Goal: Contribute content: Add original content to the website for others to see

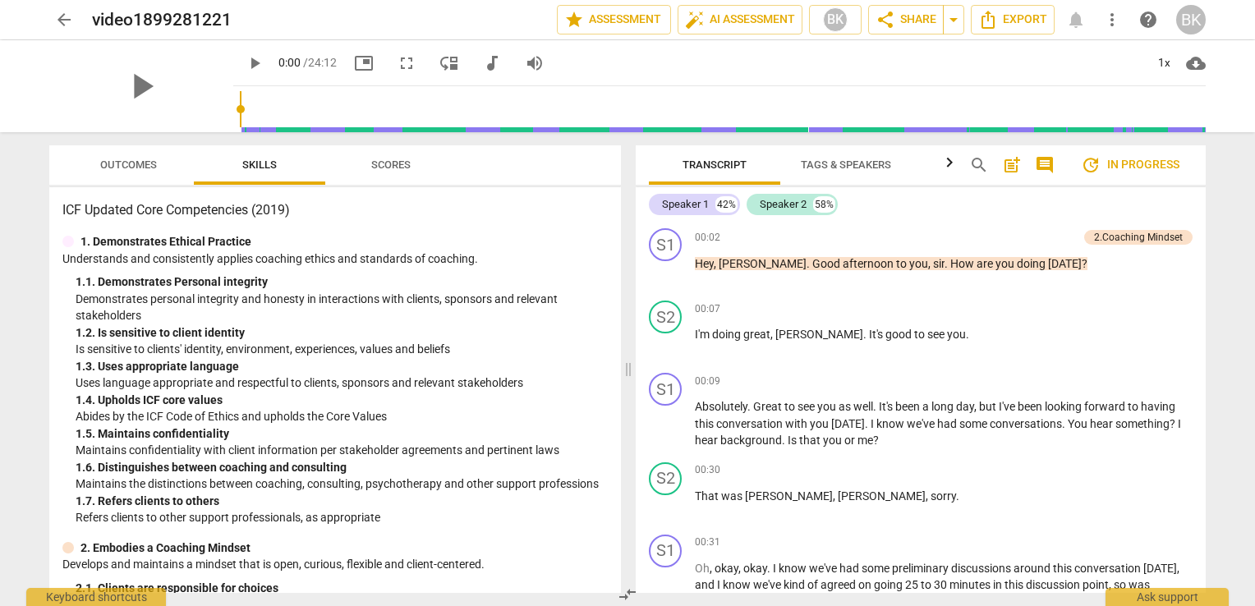
click at [145, 167] on span "Outcomes" at bounding box center [128, 164] width 57 height 12
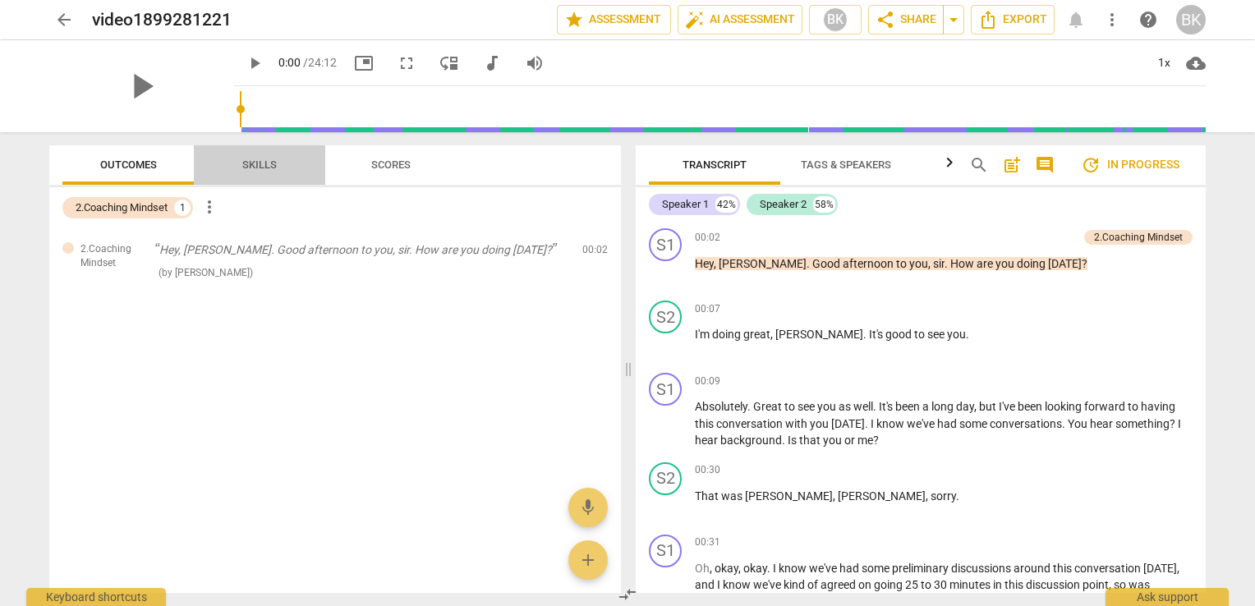
click at [250, 161] on span "Skills" at bounding box center [259, 164] width 34 height 12
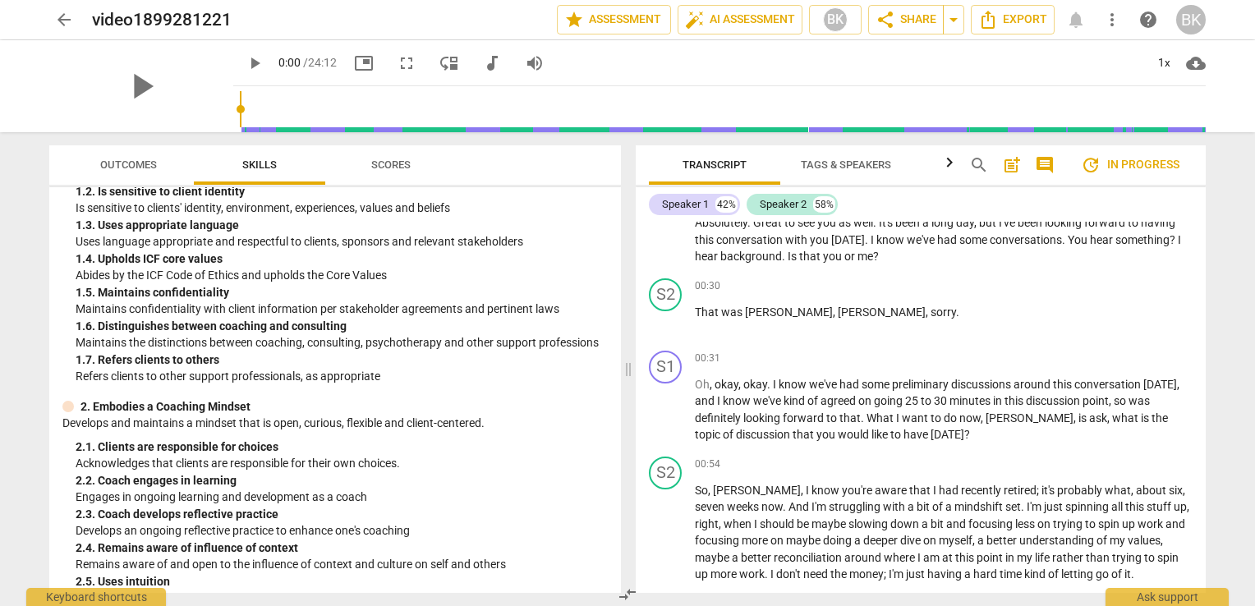
scroll to position [146, 0]
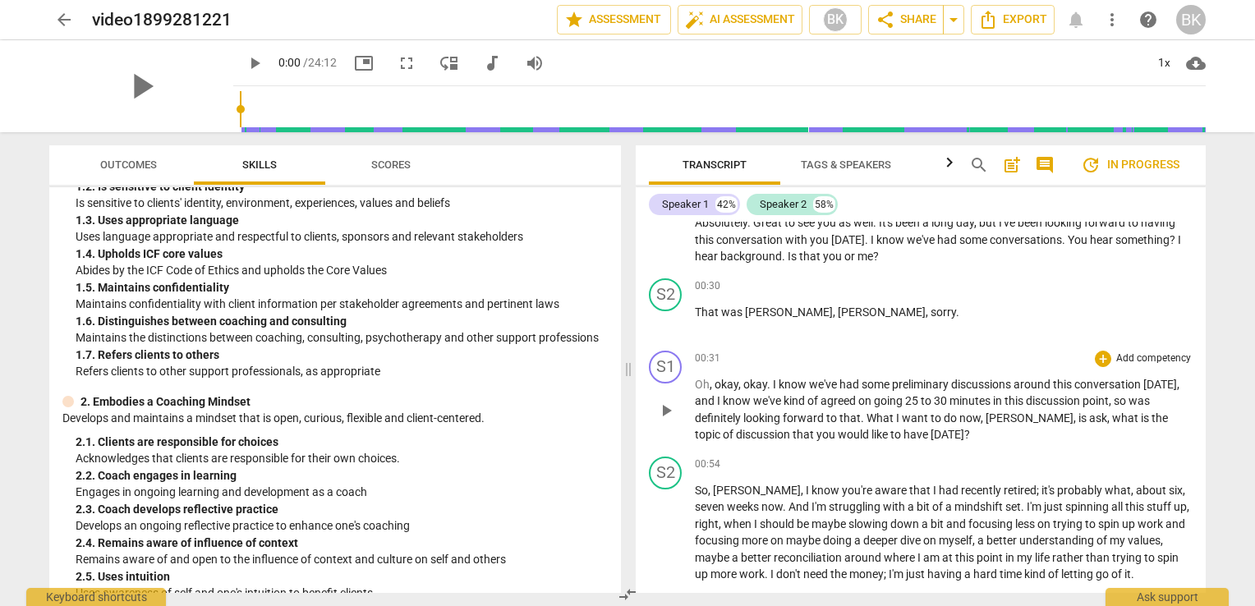
click at [1114, 357] on p "Add competency" at bounding box center [1153, 358] width 78 height 15
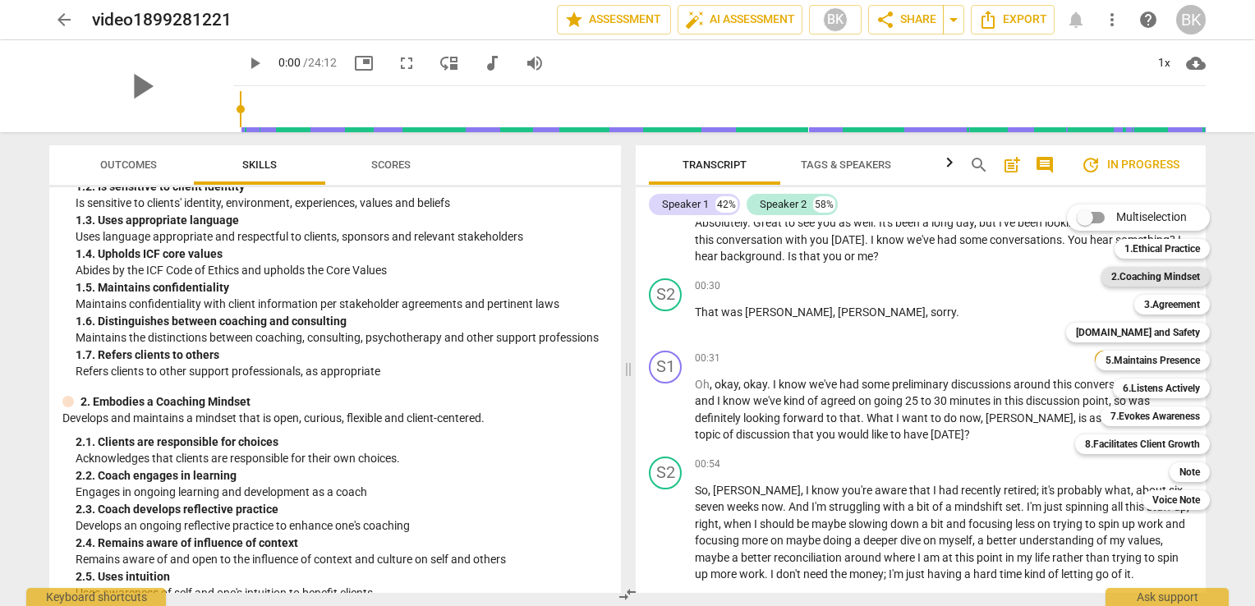
click at [1178, 281] on b "2.Coaching Mindset" at bounding box center [1155, 277] width 89 height 20
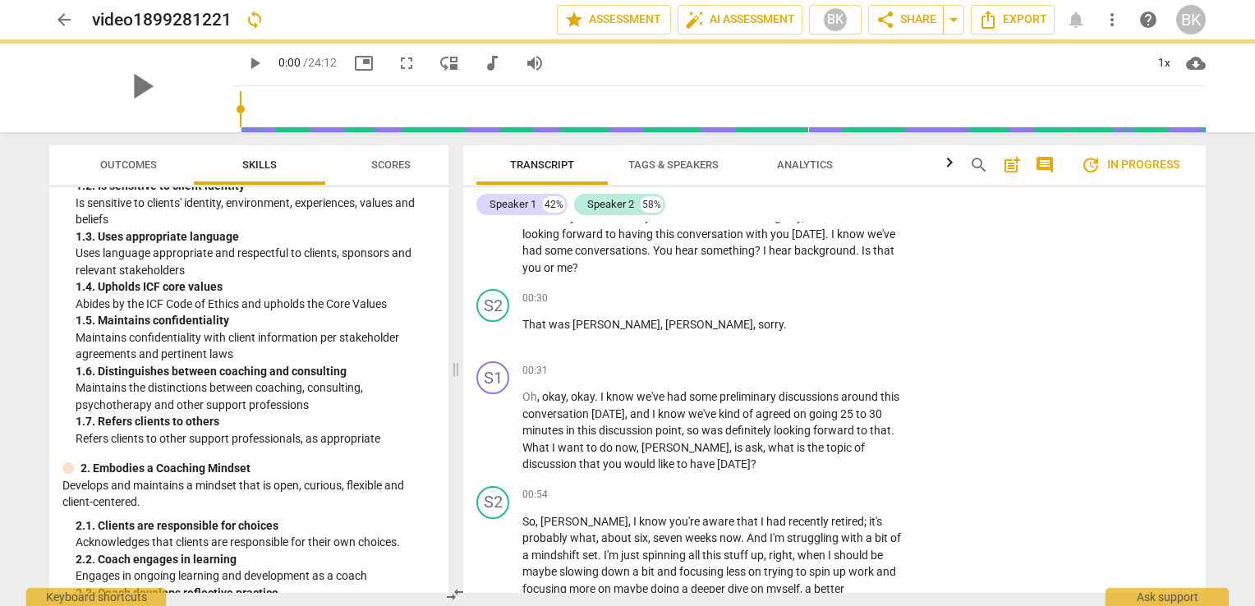
scroll to position [397, 0]
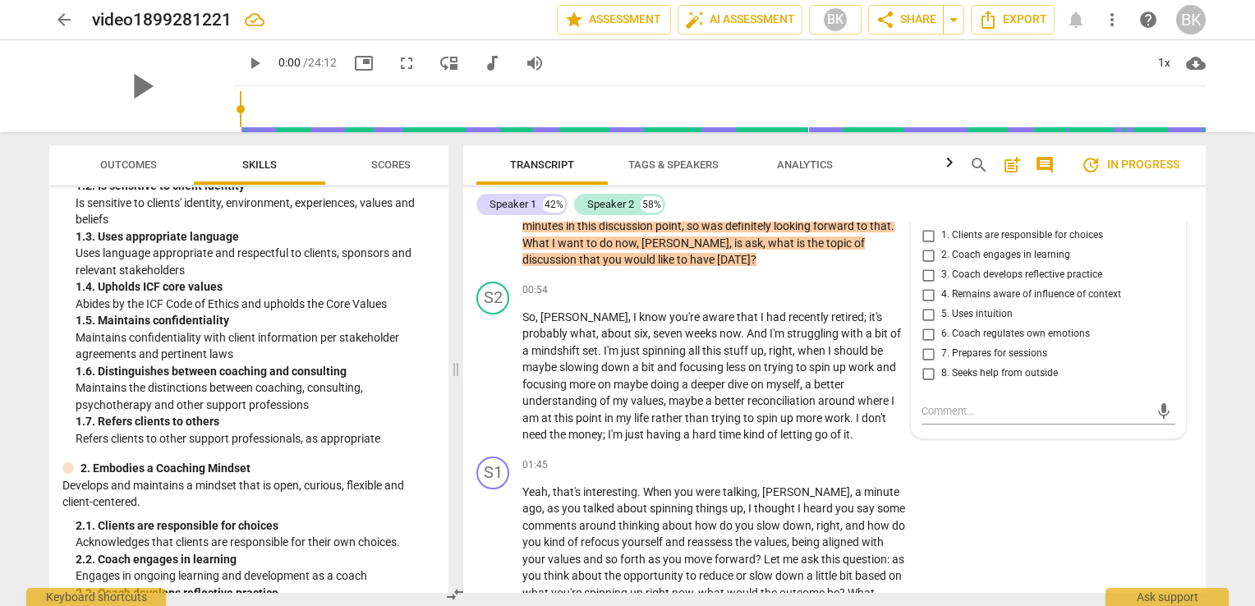
drag, startPoint x: 1199, startPoint y: 256, endPoint x: 1202, endPoint y: 246, distance: 10.4
click at [1202, 245] on div "S1 play_arrow pause 00:02 + Add competency 2.Coaching Mindset keyboard_arrow_ri…" at bounding box center [834, 407] width 742 height 371
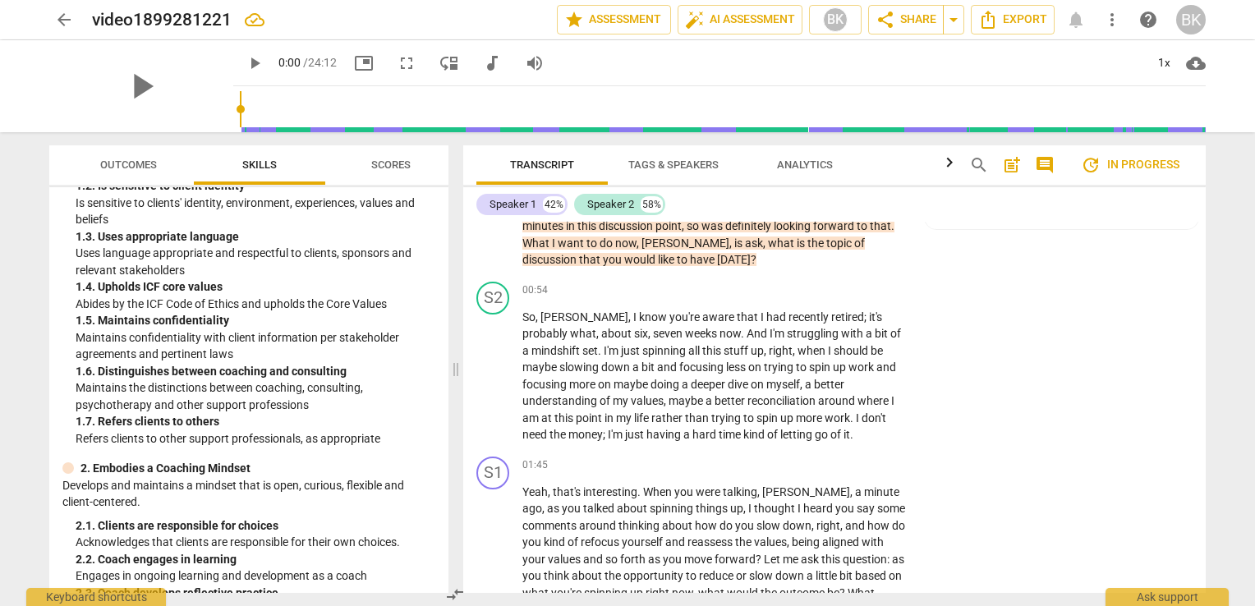
drag, startPoint x: 1207, startPoint y: 251, endPoint x: 1202, endPoint y: 239, distance: 13.3
click at [1204, 235] on div "Transcript Tags & Speakers Analytics search post_add comment update In progress…" at bounding box center [838, 369] width 762 height 474
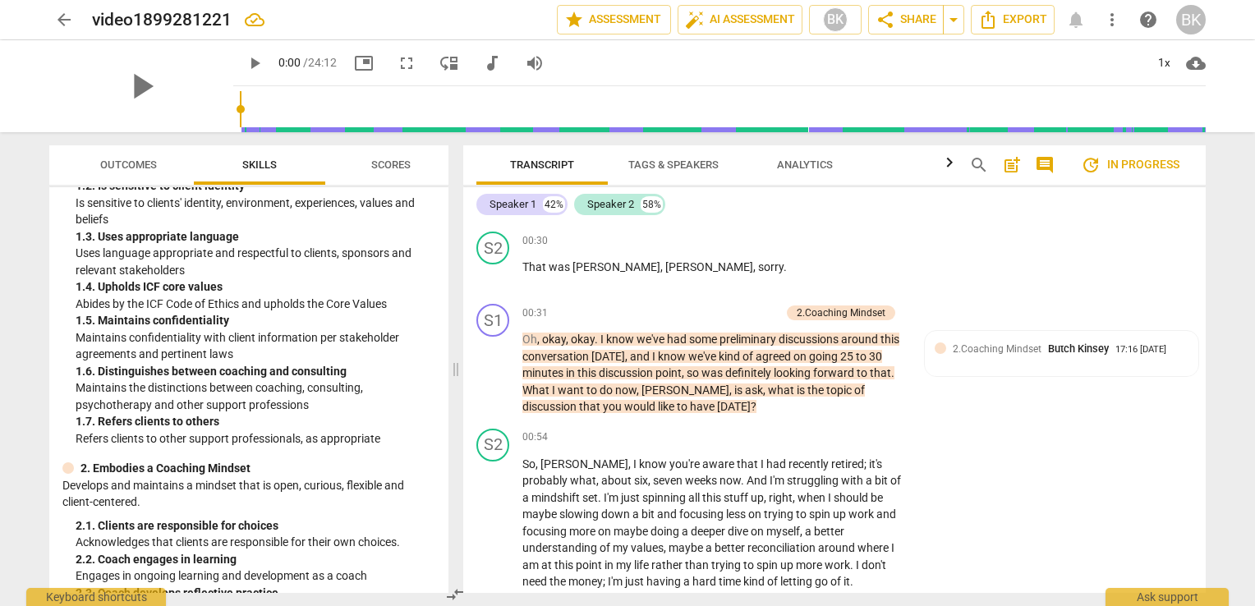
scroll to position [263, 0]
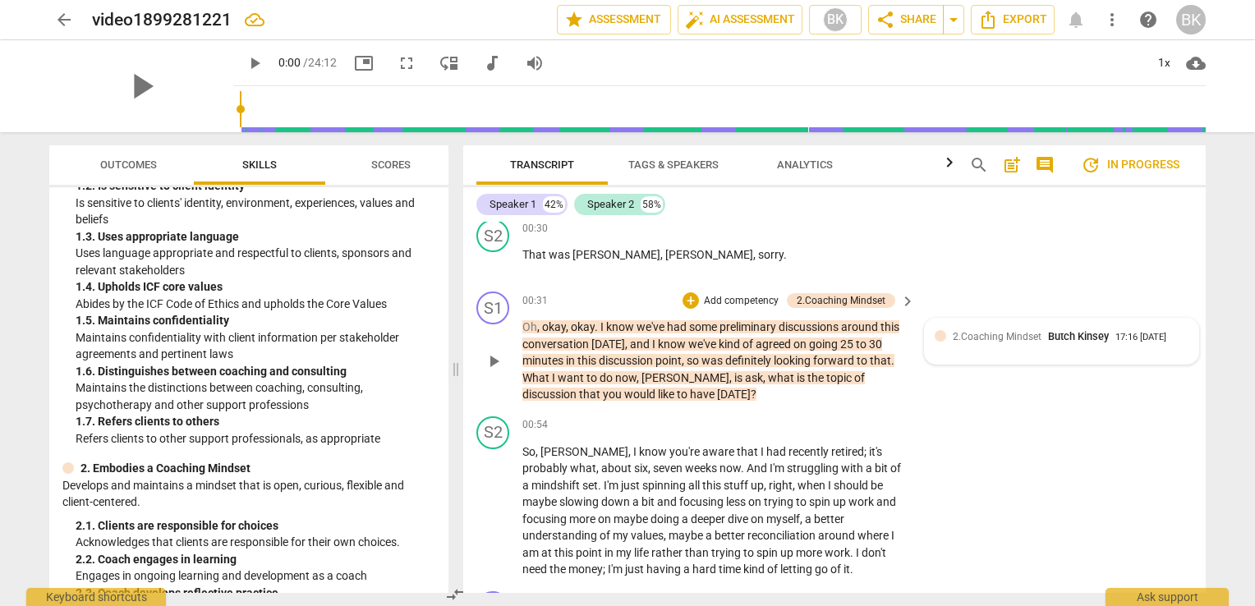
click at [1030, 333] on span "2.Coaching Mindset" at bounding box center [997, 336] width 89 height 11
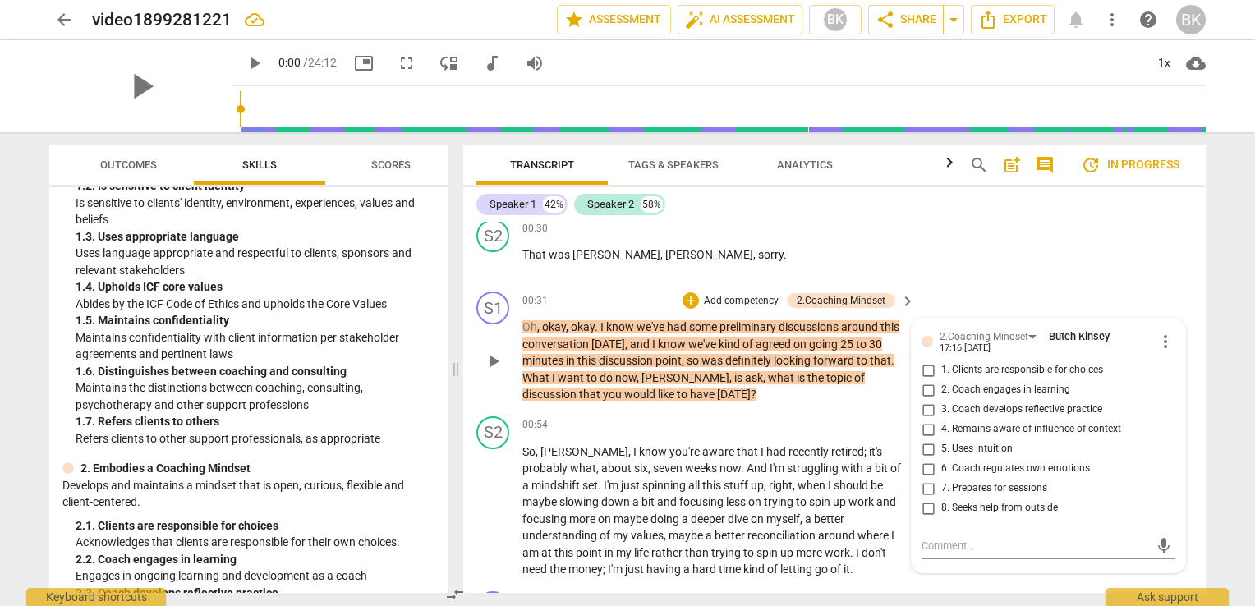
click at [756, 300] on p "Add competency" at bounding box center [741, 301] width 78 height 15
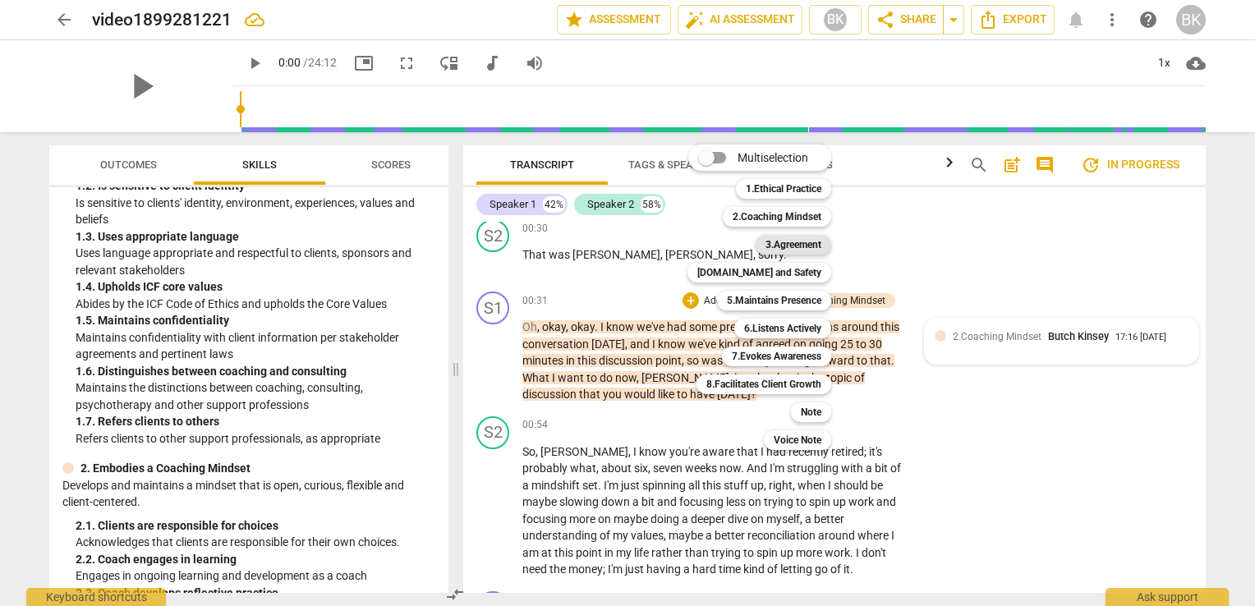
click at [797, 238] on b "3.Agreement" at bounding box center [793, 245] width 56 height 20
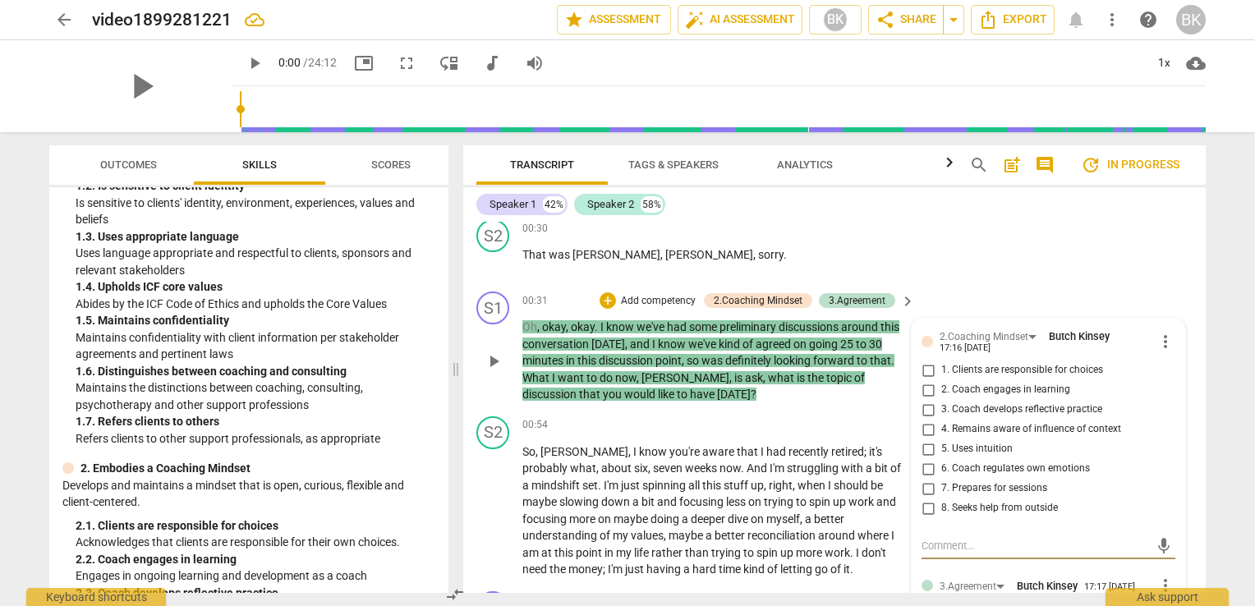
click at [659, 296] on p "Add competency" at bounding box center [658, 301] width 78 height 15
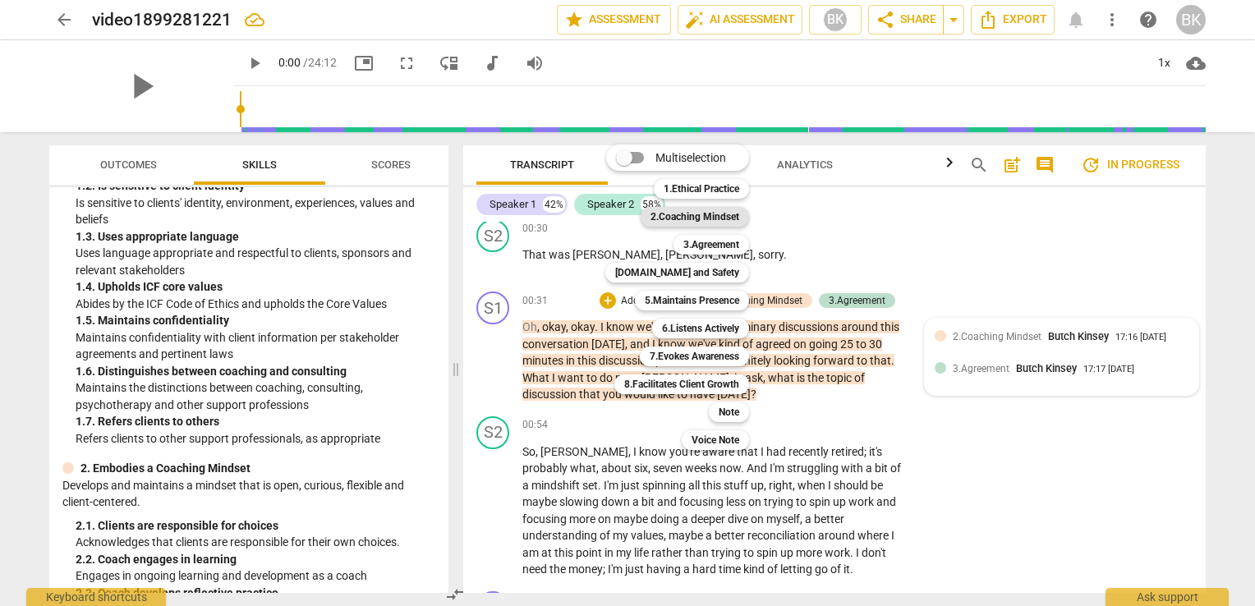
click at [706, 222] on b "2.Coaching Mindset" at bounding box center [694, 217] width 89 height 20
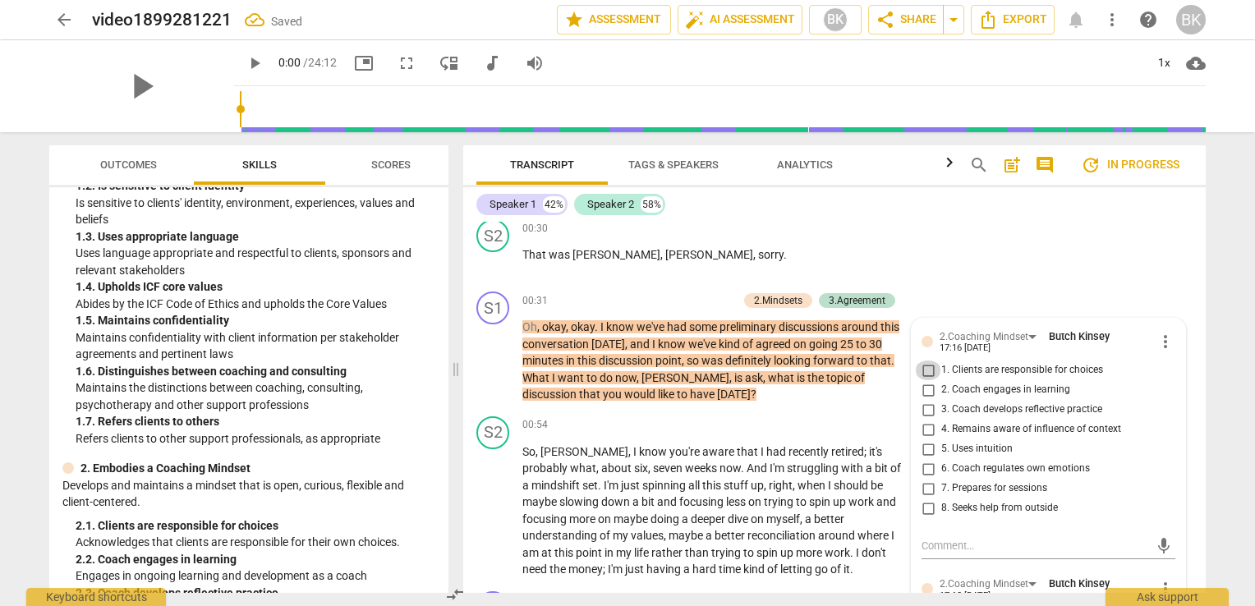
click at [930, 367] on input "1. Clients are responsible for choices" at bounding box center [928, 371] width 26 height 20
checkbox input "true"
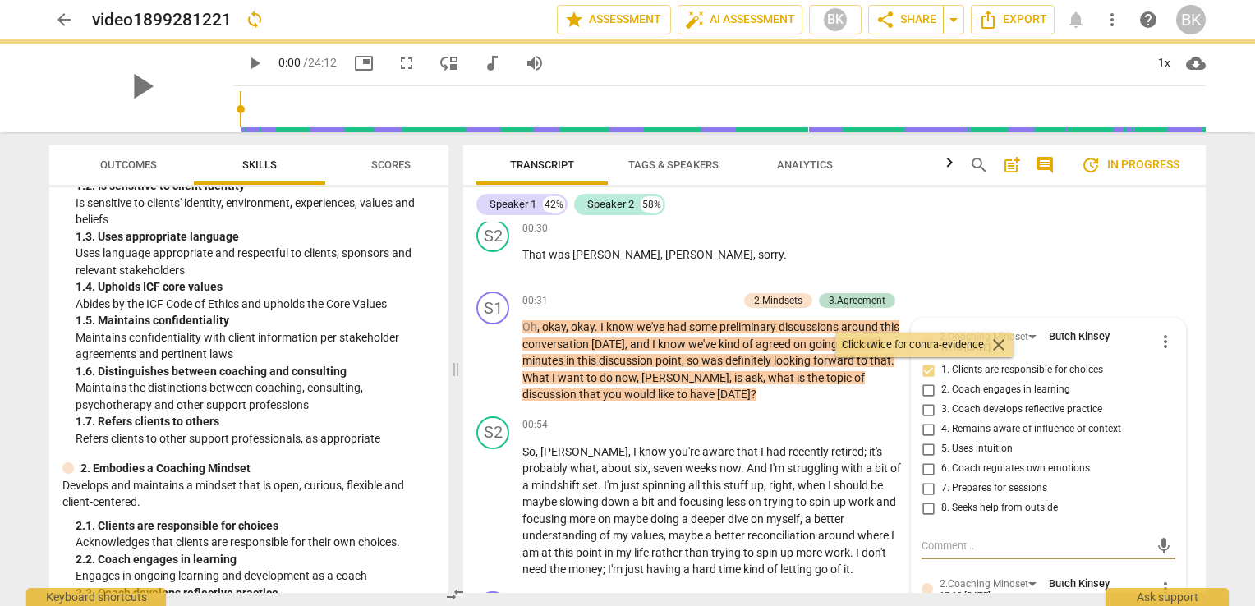
click at [959, 538] on textarea at bounding box center [1034, 546] width 227 height 16
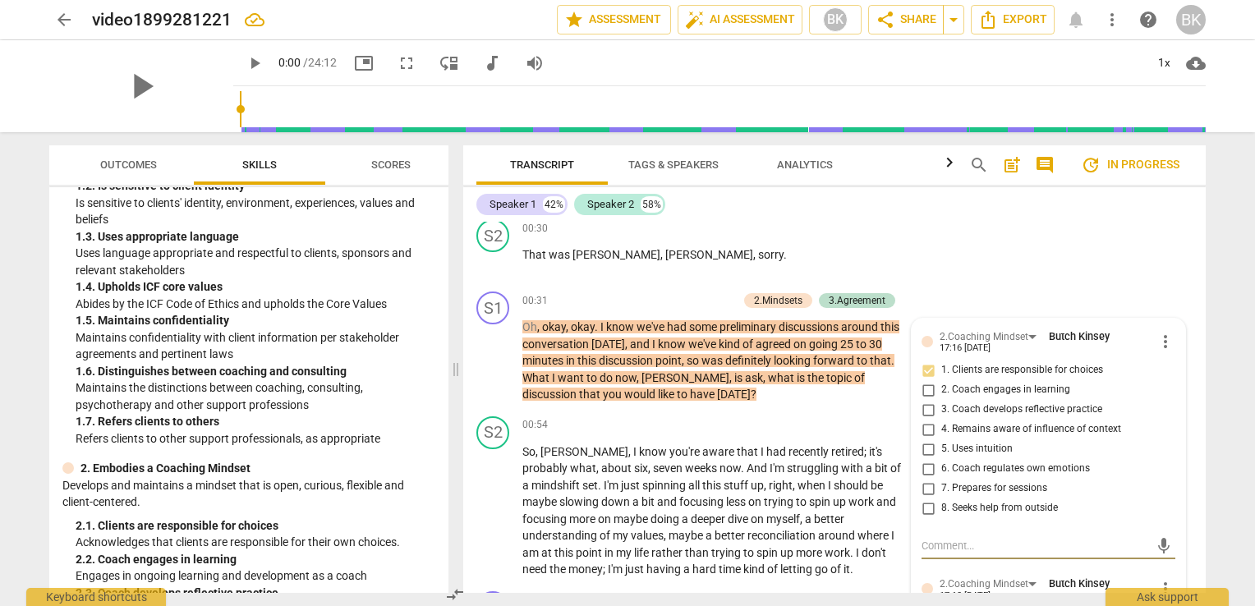
type textarea "V"
type textarea "Vi"
type textarea "Vin"
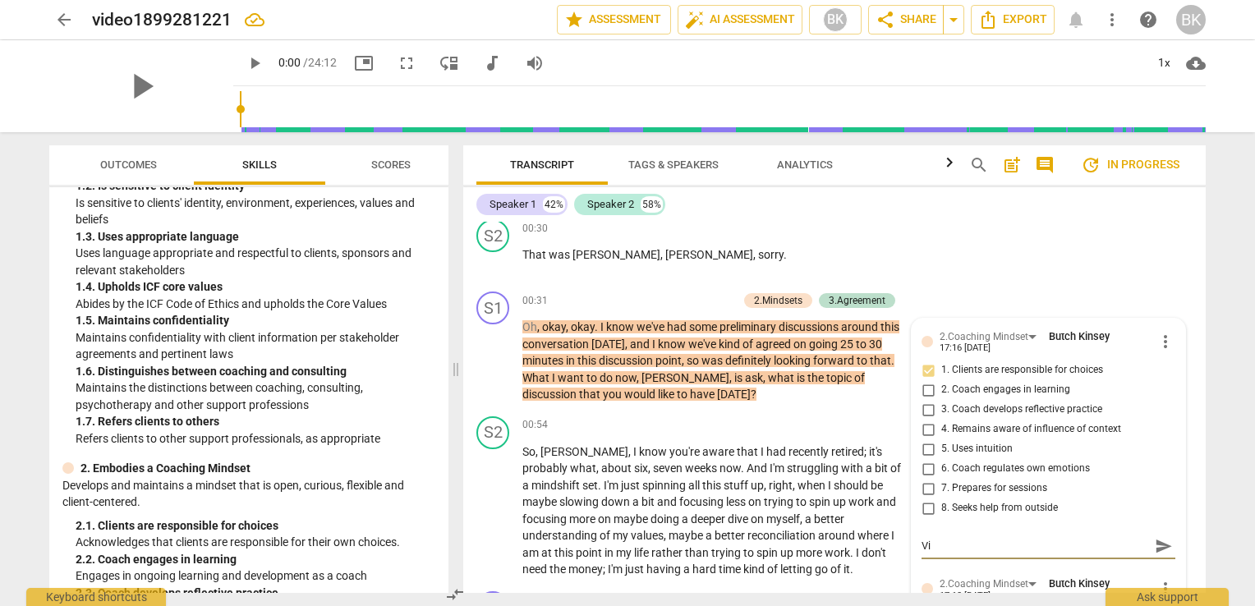
type textarea "Vin"
type textarea "Vinc"
type textarea "[PERSON_NAME]"
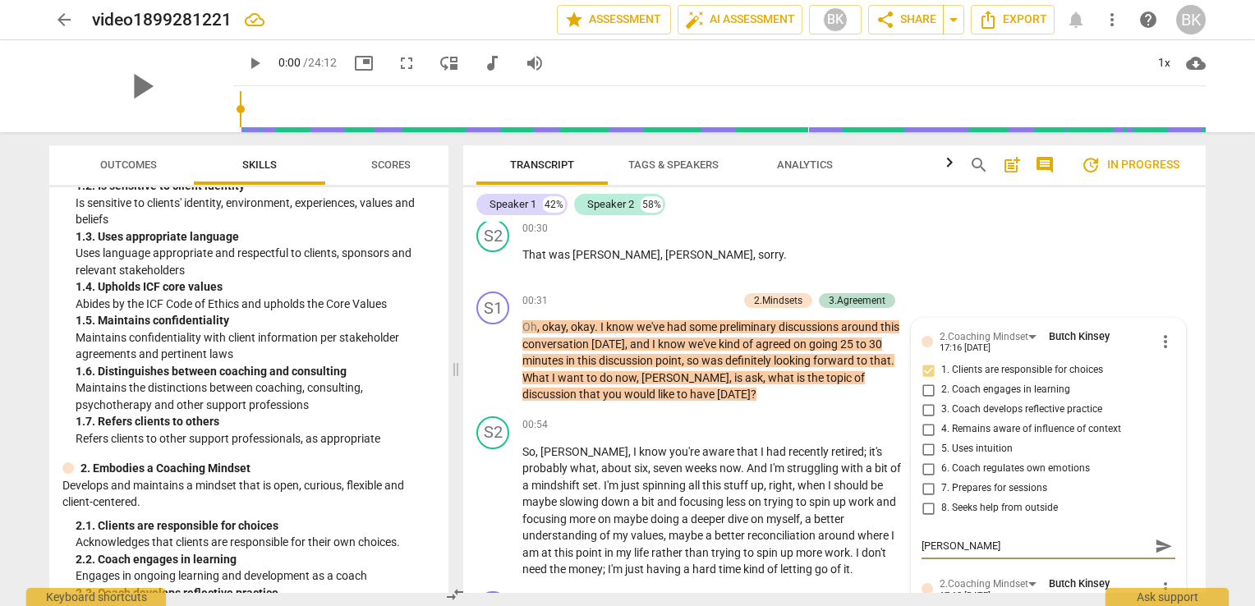
type textarea "[PERSON_NAME]"
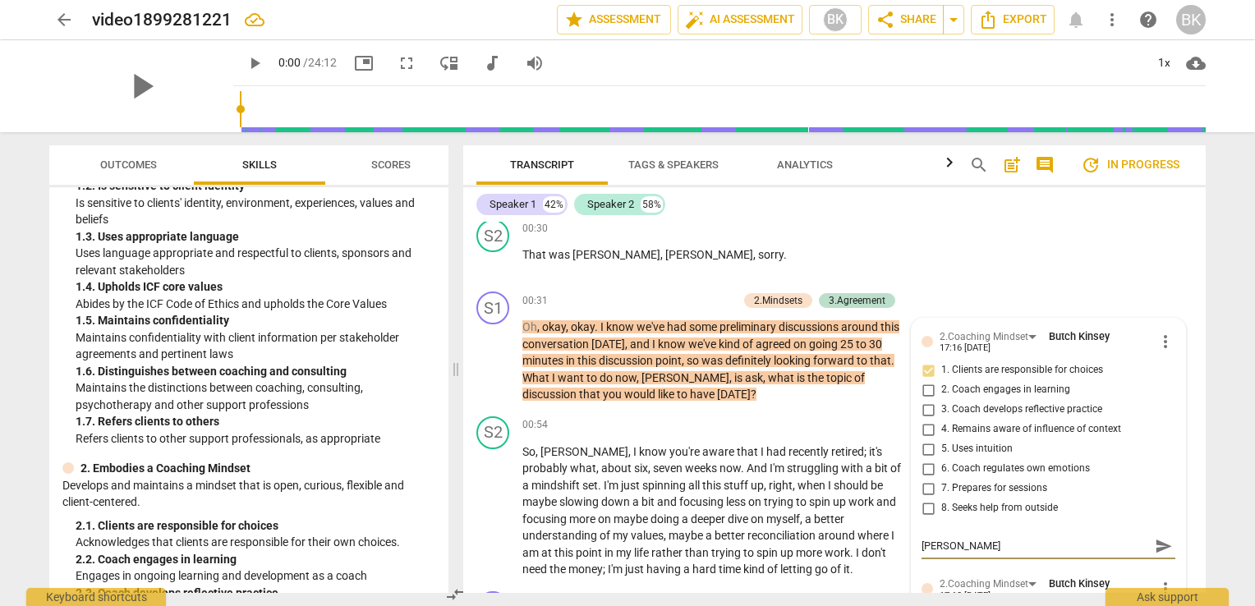
type textarea "[PERSON_NAME]"
type textarea "[PERSON_NAME] has"
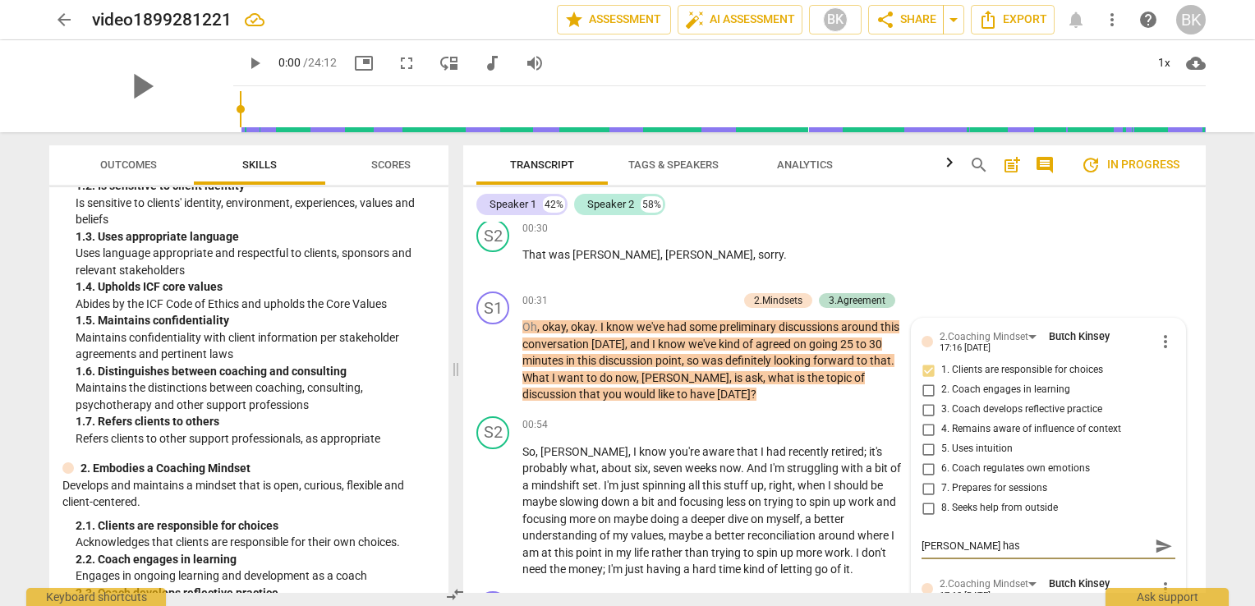
type textarea "[PERSON_NAME] has c"
type textarea "[PERSON_NAME] has ch"
type textarea "[PERSON_NAME] has [PERSON_NAME]"
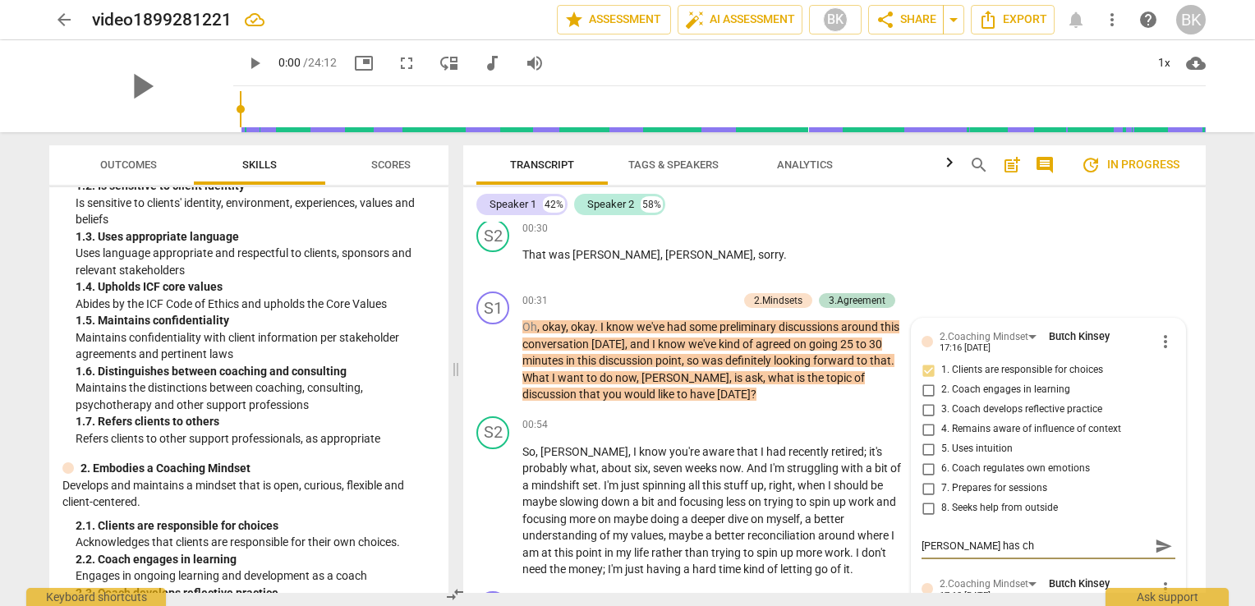
type textarea "[PERSON_NAME] has [PERSON_NAME]"
type textarea "[PERSON_NAME] has choo"
type textarea "[PERSON_NAME] has [PERSON_NAME]"
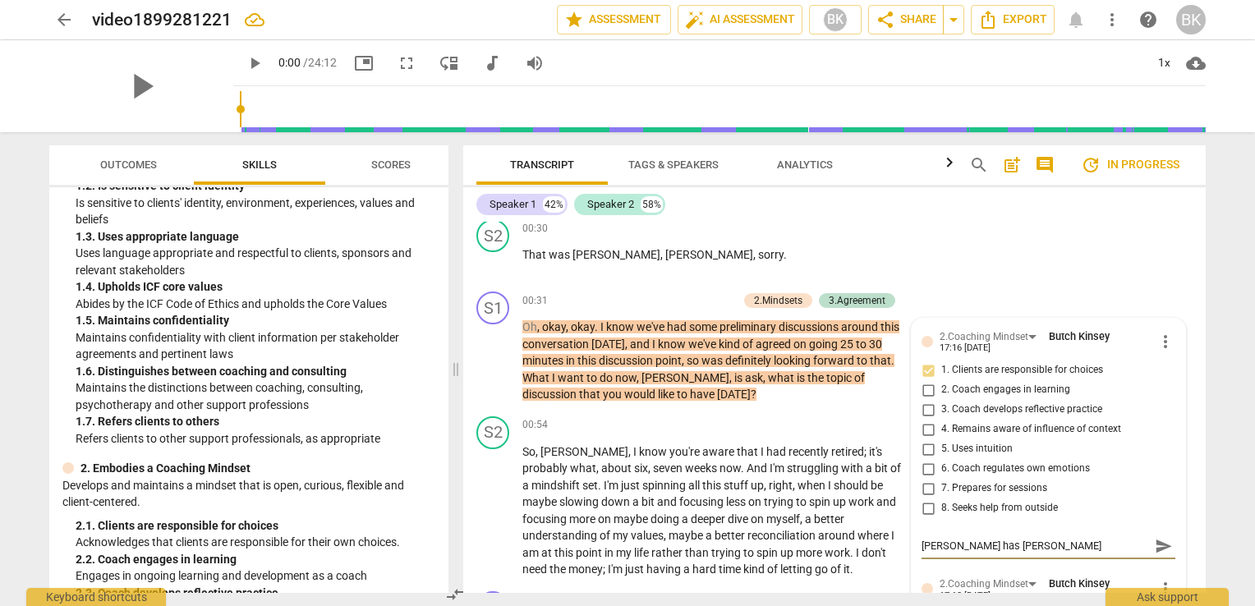
type textarea "[PERSON_NAME] has [PERSON_NAME]"
type textarea "[PERSON_NAME] has choic"
type textarea "[PERSON_NAME] has choice"
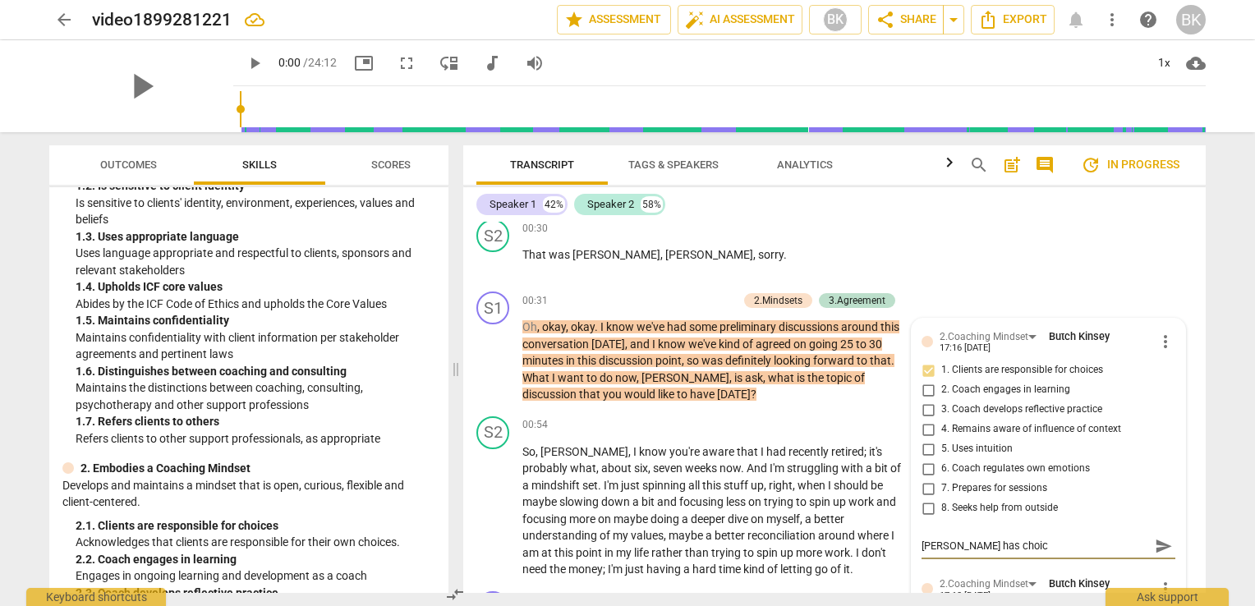
type textarea "[PERSON_NAME] has choice"
type textarea "[PERSON_NAME] has choice o"
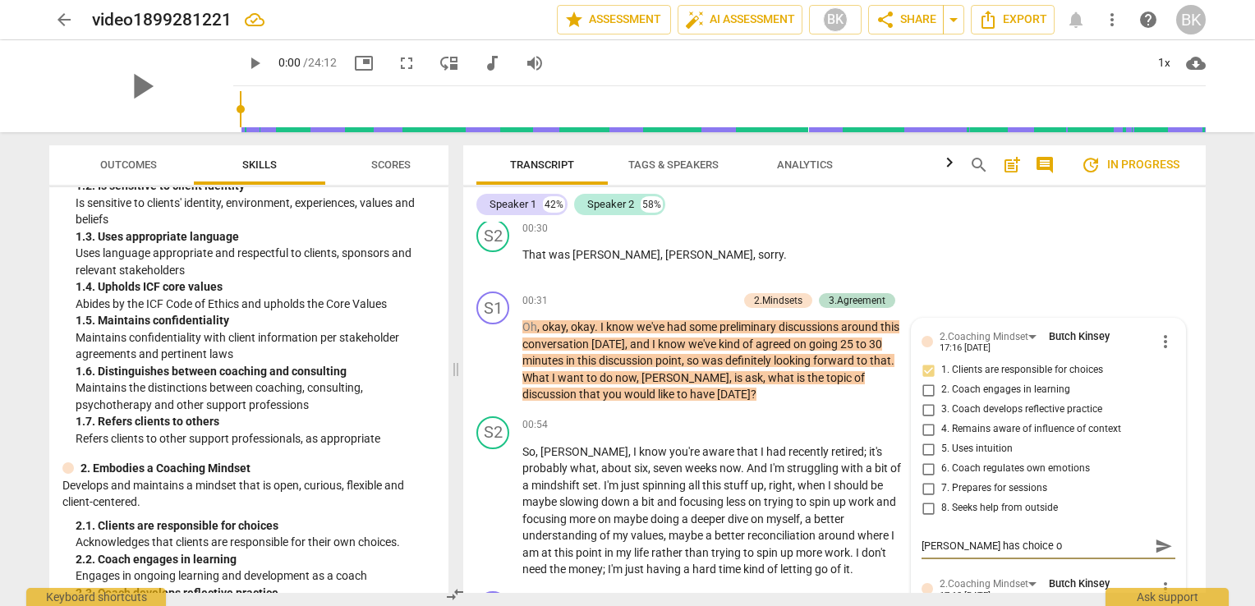
type textarea "[PERSON_NAME] has choice of"
type textarea "[PERSON_NAME] has choice of t"
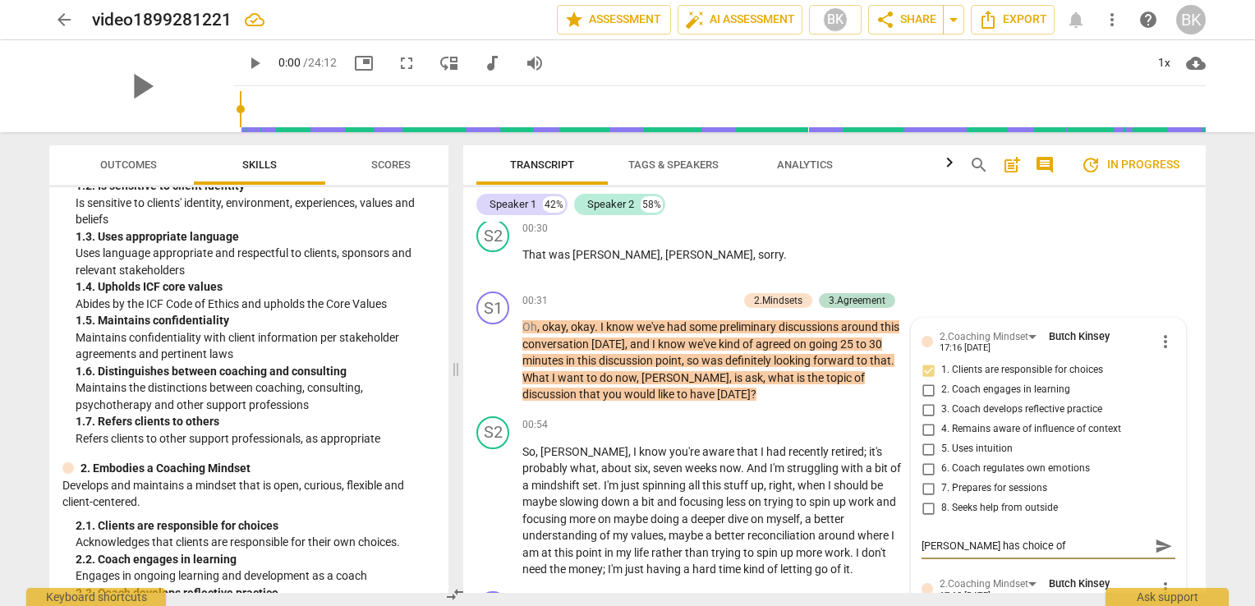
type textarea "[PERSON_NAME] has choice of t"
type textarea "[PERSON_NAME] has choice of to"
type textarea "[PERSON_NAME] has choice of top"
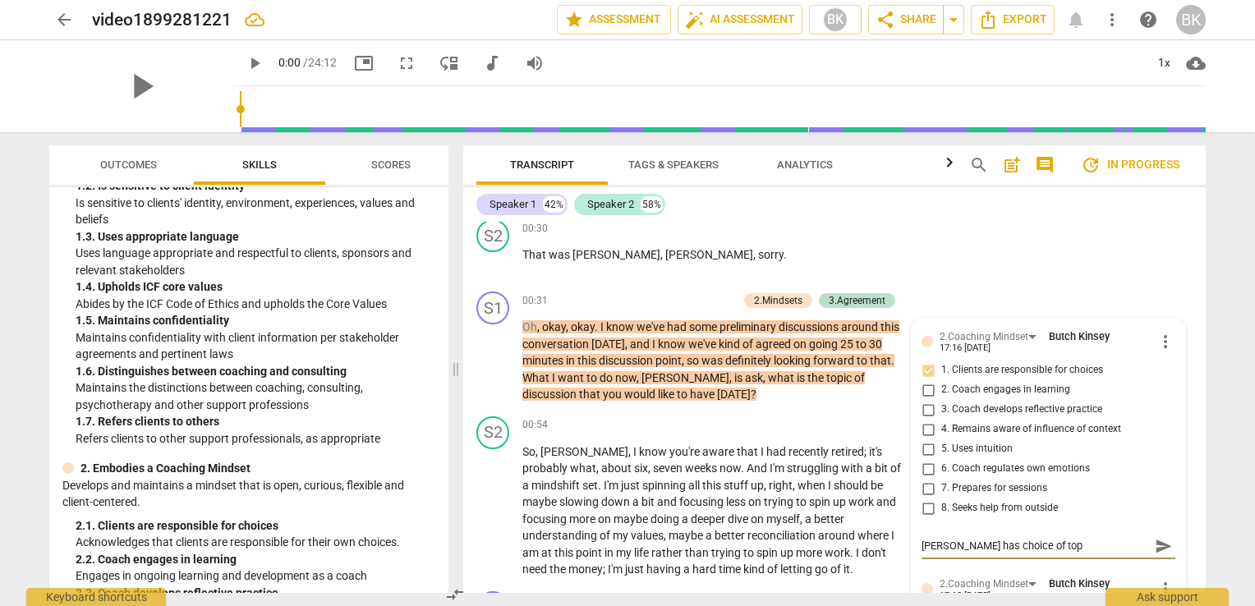
type textarea "[PERSON_NAME] has choice of topi"
type textarea "[PERSON_NAME] has choice of topic"
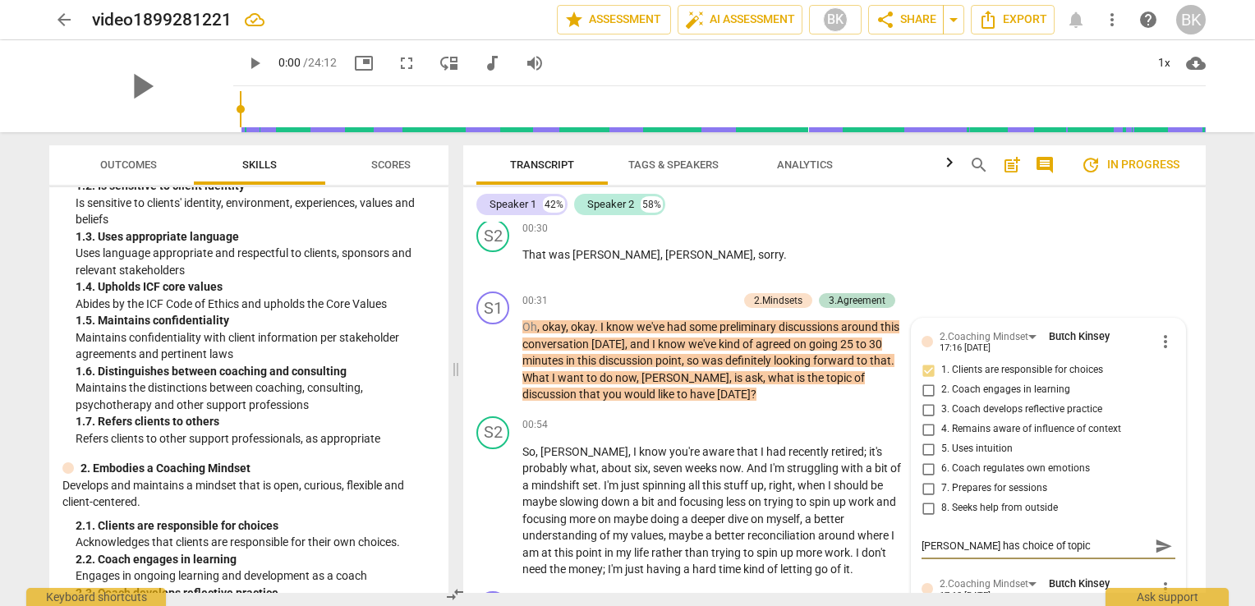
type textarea "[PERSON_NAME] has choice of topic"
type textarea "[PERSON_NAME] has choice of topic f"
type textarea "[PERSON_NAME] has choice of topic fo"
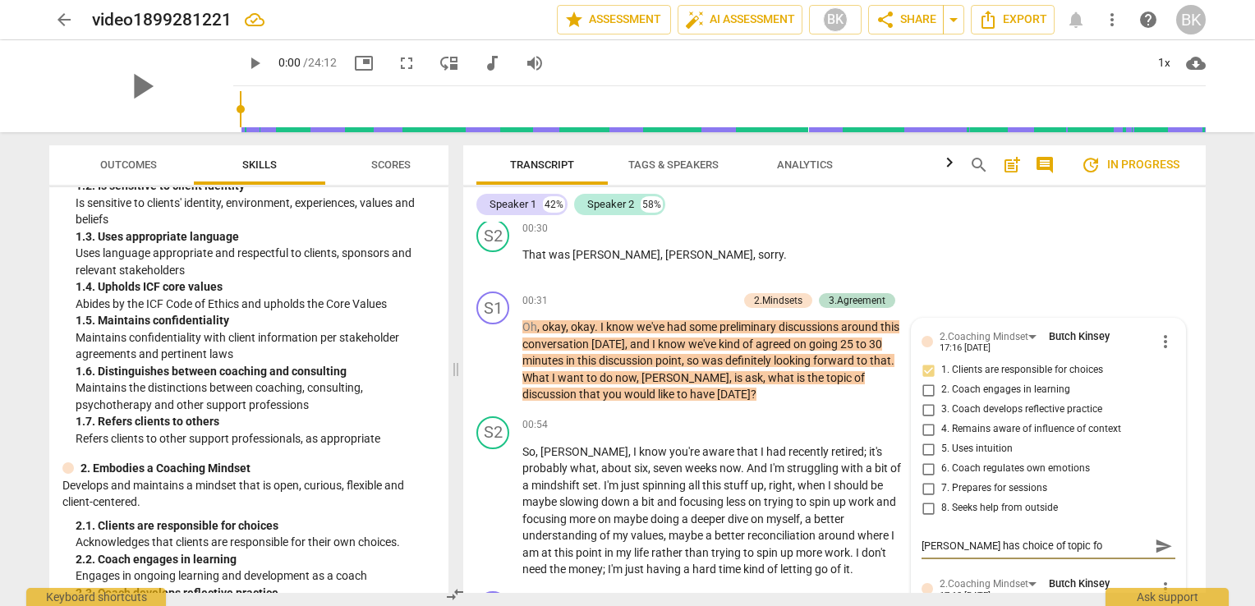
type textarea "[PERSON_NAME] has choice of topic for"
type textarea "[PERSON_NAME] has choice of topic for d"
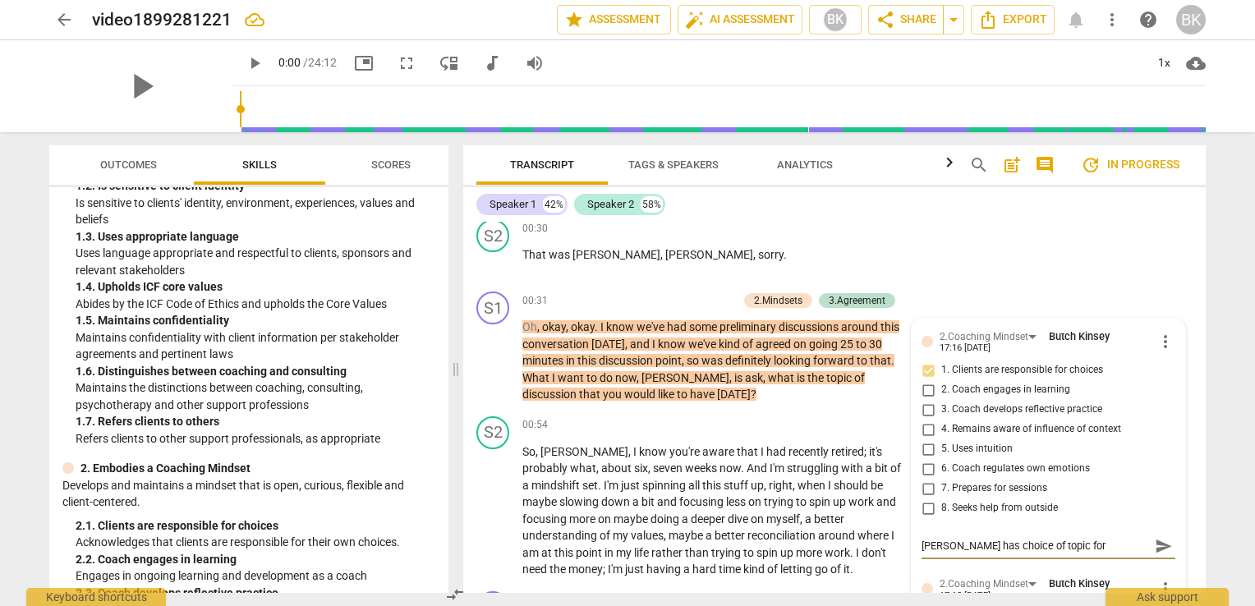
type textarea "[PERSON_NAME] has choice of topic for d"
type textarea "[PERSON_NAME] has choice of topic for di"
type textarea "[PERSON_NAME] has choice of topic for dis"
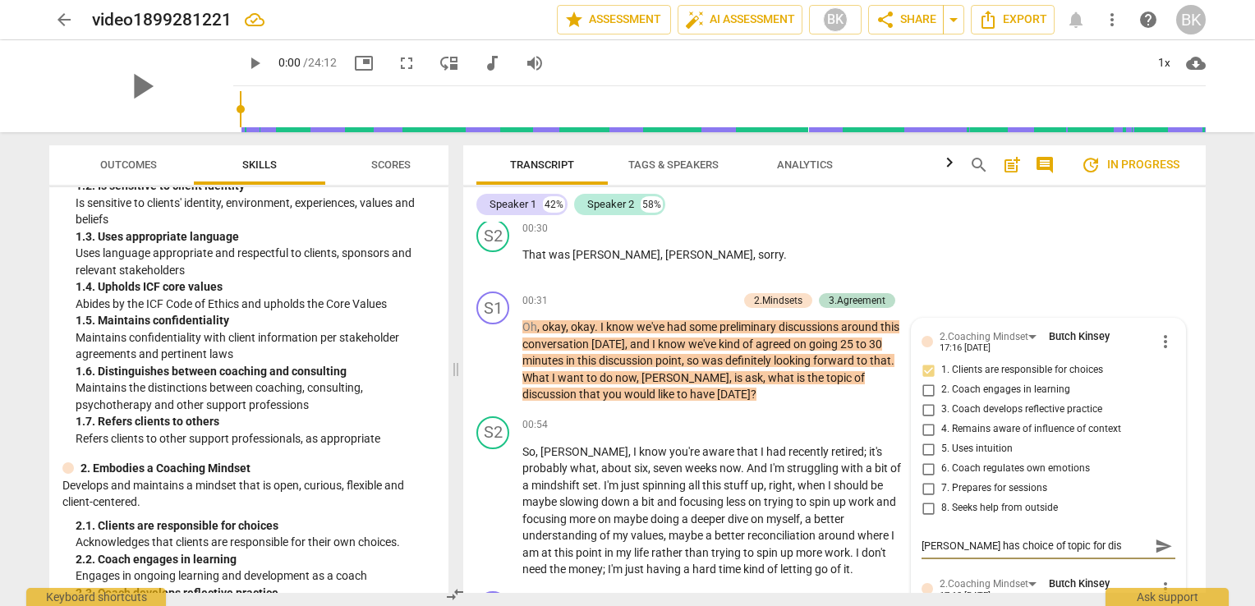
type textarea "[PERSON_NAME] has choice of topic for disc"
type textarea "[PERSON_NAME] has choice of topic for discu"
type textarea "[PERSON_NAME] has choice of topic for discus"
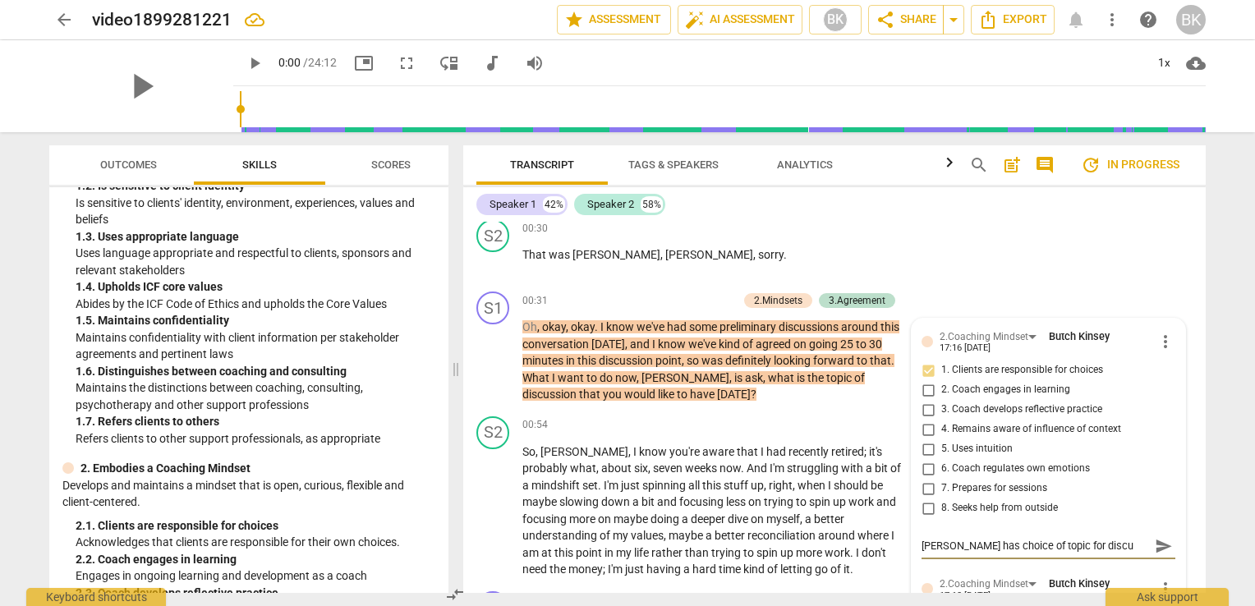
type textarea "[PERSON_NAME] has choice of topic for discus"
type textarea "[PERSON_NAME] has choice of topic for discuss"
type textarea "[PERSON_NAME] has choice of topic for discussi"
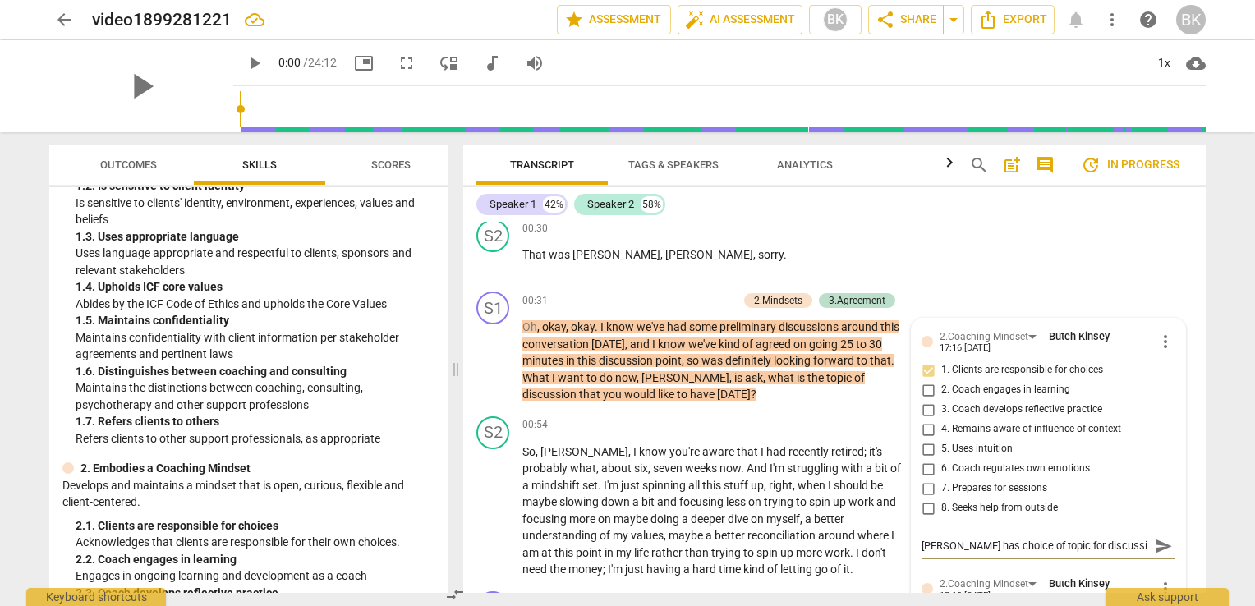
type textarea "[PERSON_NAME] has choice of topic for discussio"
type textarea "[PERSON_NAME] has choice of topic for discussion"
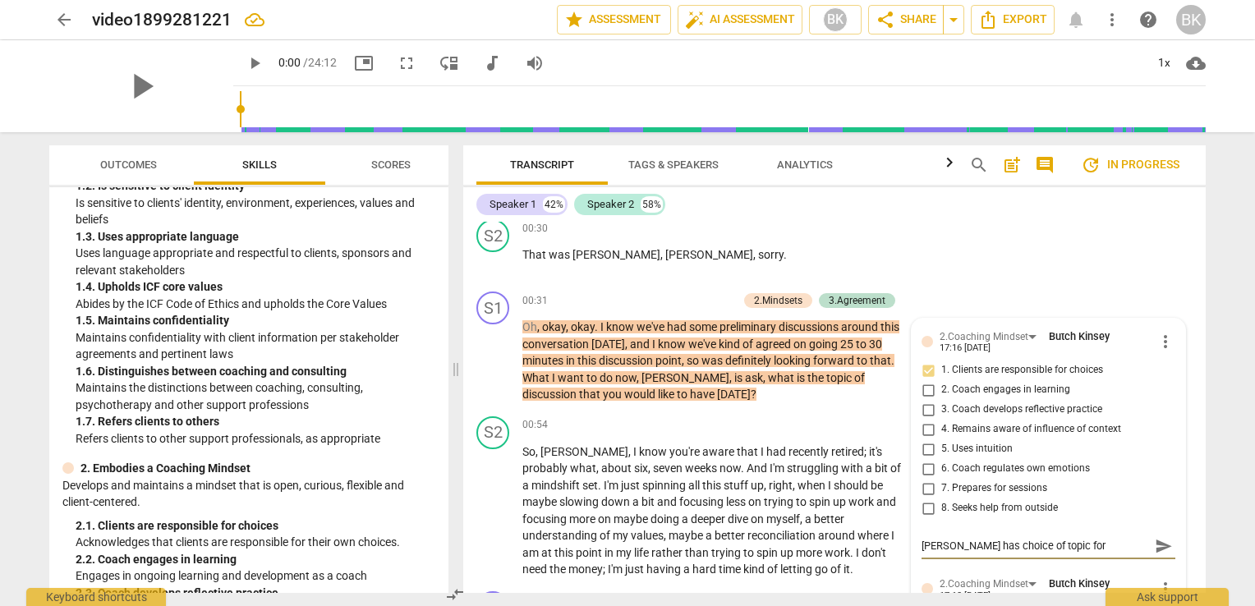
type textarea "[PERSON_NAME] has choice of topic for discussion"
type textarea "[PERSON_NAME] has choice of topic for discussion a"
type textarea "[PERSON_NAME] has choice of topic for discussion an"
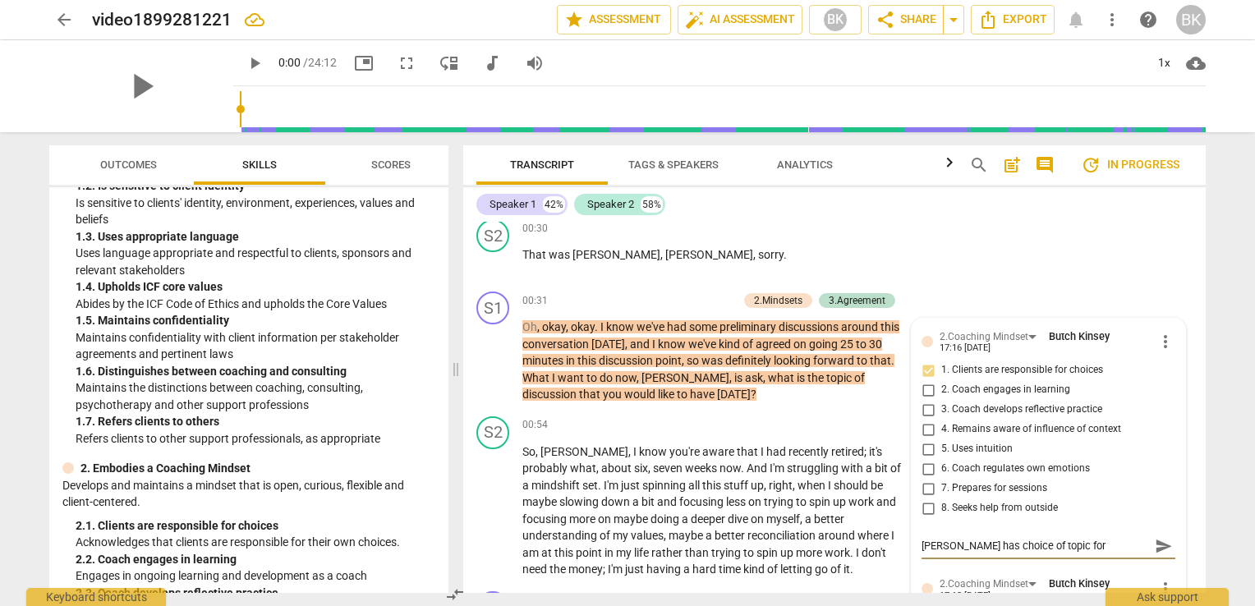
type textarea "[PERSON_NAME] has choice of topic for discussion and"
type textarea "[PERSON_NAME] has choice of topic for discussion and a"
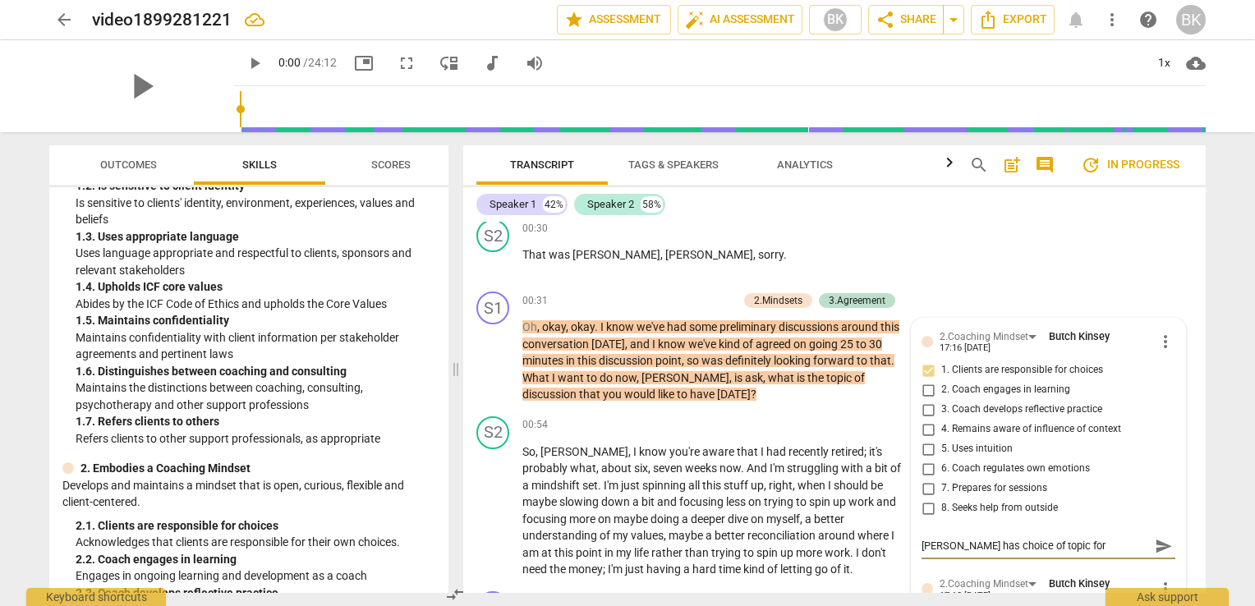
type textarea "[PERSON_NAME] has choice of topic for discussion and a"
type textarea "[PERSON_NAME] has choice of topic for discussion and al"
type textarea "[PERSON_NAME] has choice of topic for discussion and ali"
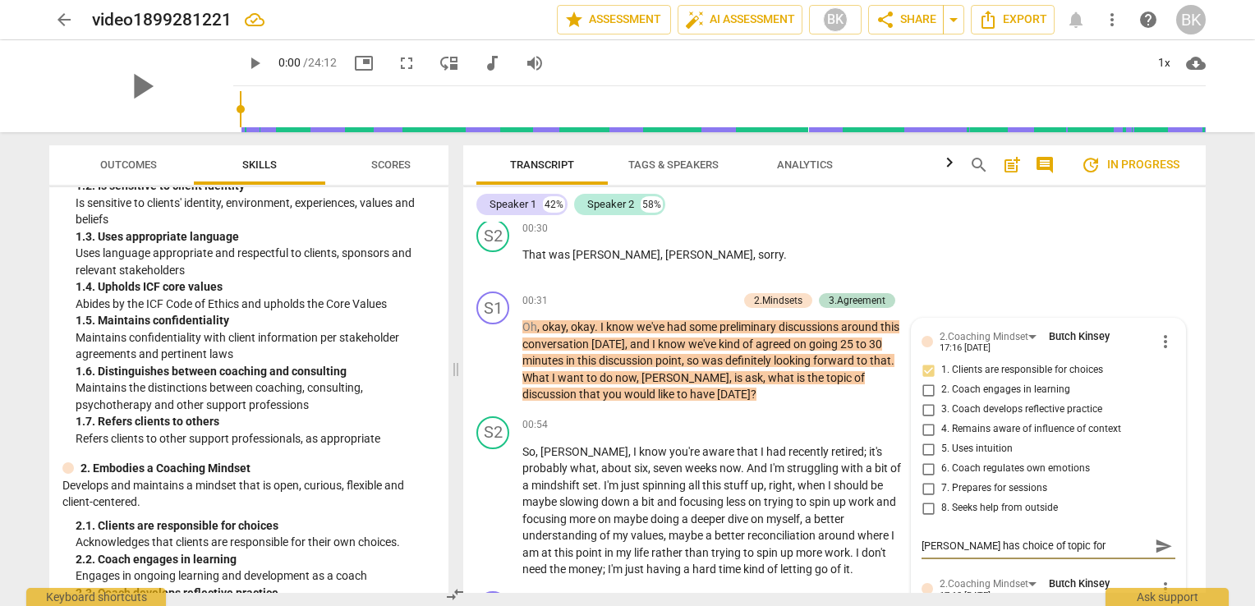
type textarea "[PERSON_NAME] has choice of topic for discussion and [PERSON_NAME]"
type textarea "[PERSON_NAME] has choice of topic for discussion and align"
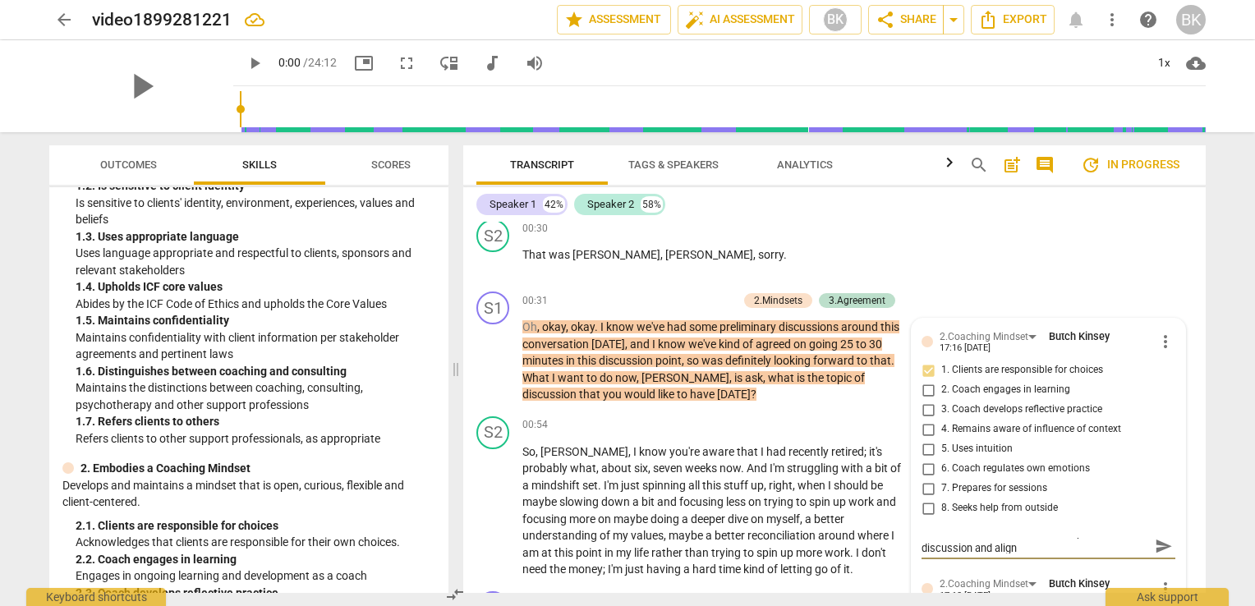
type textarea "[PERSON_NAME] has choice of topic for discussion and align"
type textarea "[PERSON_NAME] has choice of topic for discussion and align o"
type textarea "[PERSON_NAME] has choice of topic for discussion and align on"
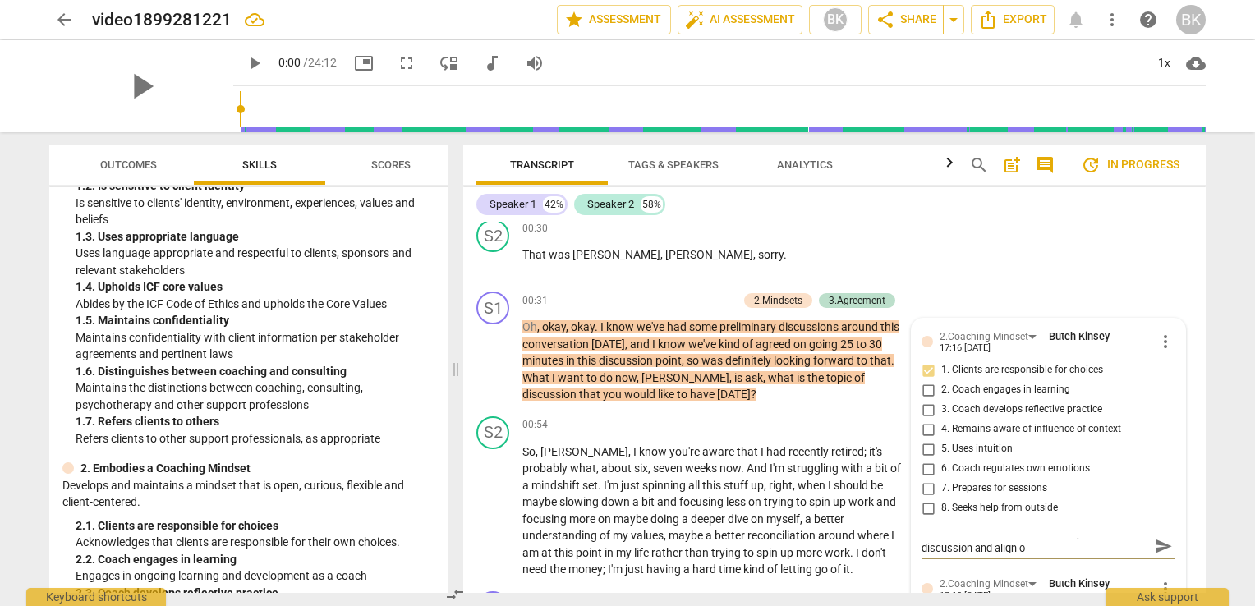
type textarea "[PERSON_NAME] has choice of topic for discussion and align on"
type textarea "[PERSON_NAME] has choice of topic for discussion and align o"
type textarea "[PERSON_NAME] has choice of topic for discussion and align"
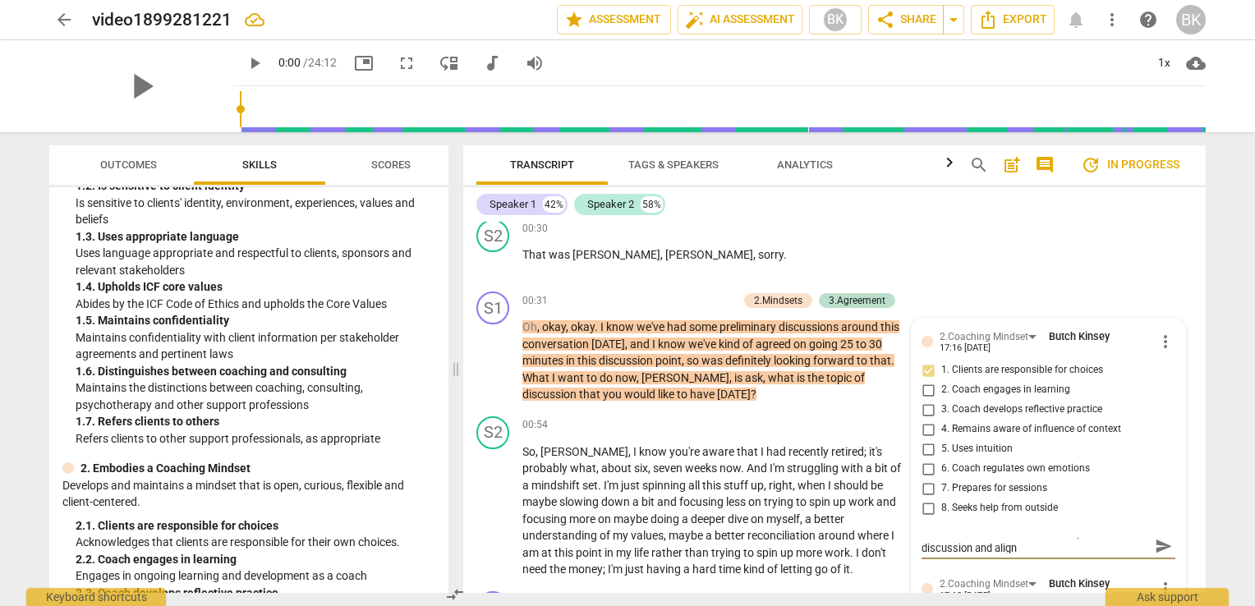
type textarea "[PERSON_NAME] has choice of topic for discussion and align"
type textarea "[PERSON_NAME] has choice of topic for discussion and [PERSON_NAME]"
type textarea "[PERSON_NAME] has choice of topic for discussion and ali"
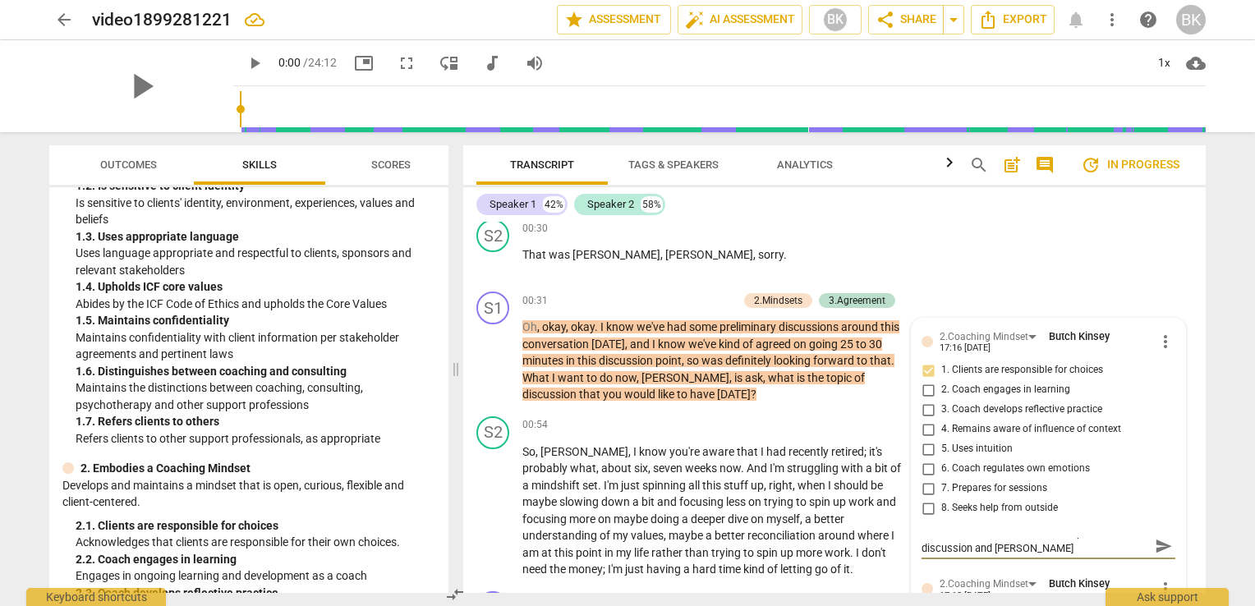
type textarea "[PERSON_NAME] has choice of topic for discussion and ali"
type textarea "[PERSON_NAME] has choice of topic for discussion and [PERSON_NAME]"
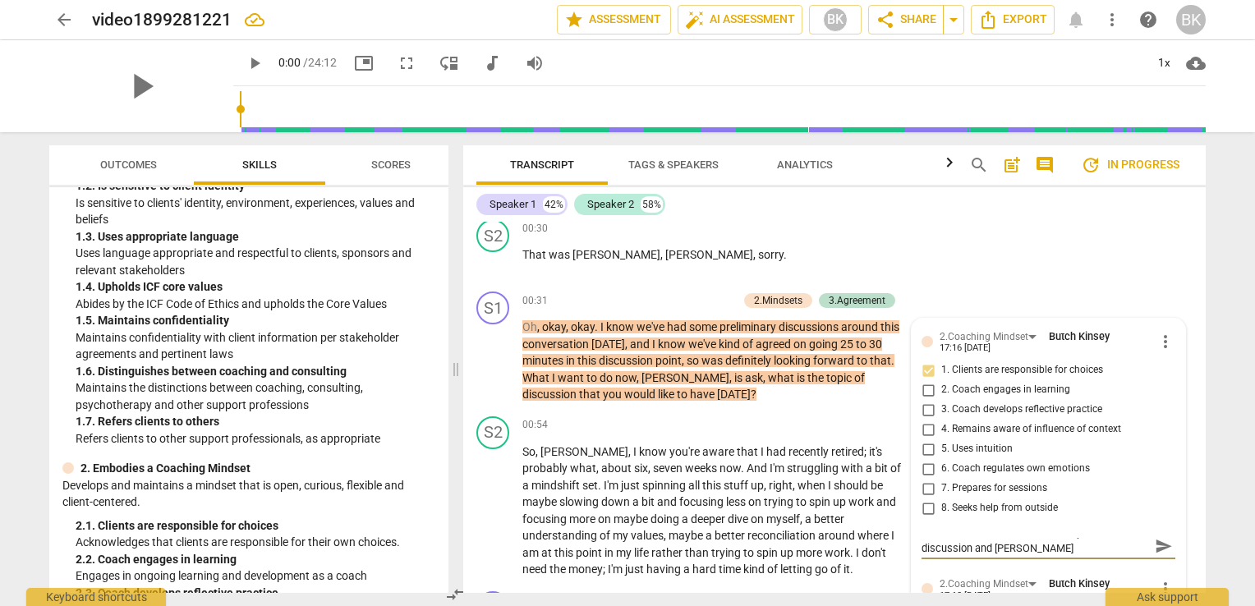
type textarea "[PERSON_NAME] has choice of topic for discussion and align"
type textarea "[PERSON_NAME] has choice of topic for discussion and align o"
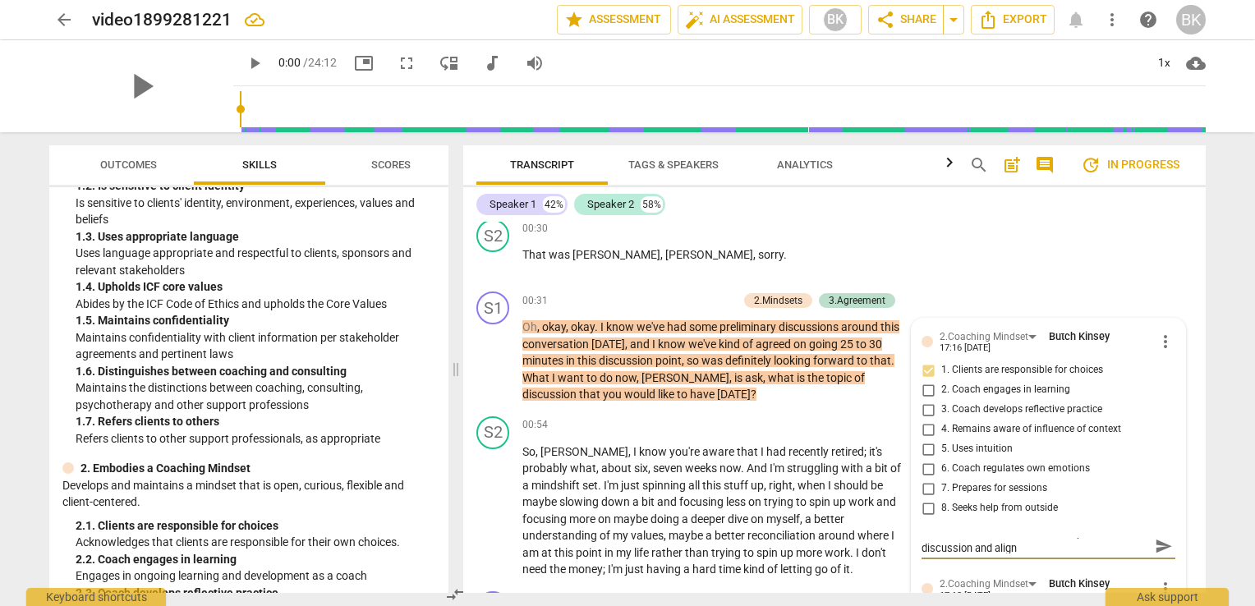
type textarea "[PERSON_NAME] has choice of topic for discussion and align o"
type textarea "[PERSON_NAME] has choice of topic for discussion and align on"
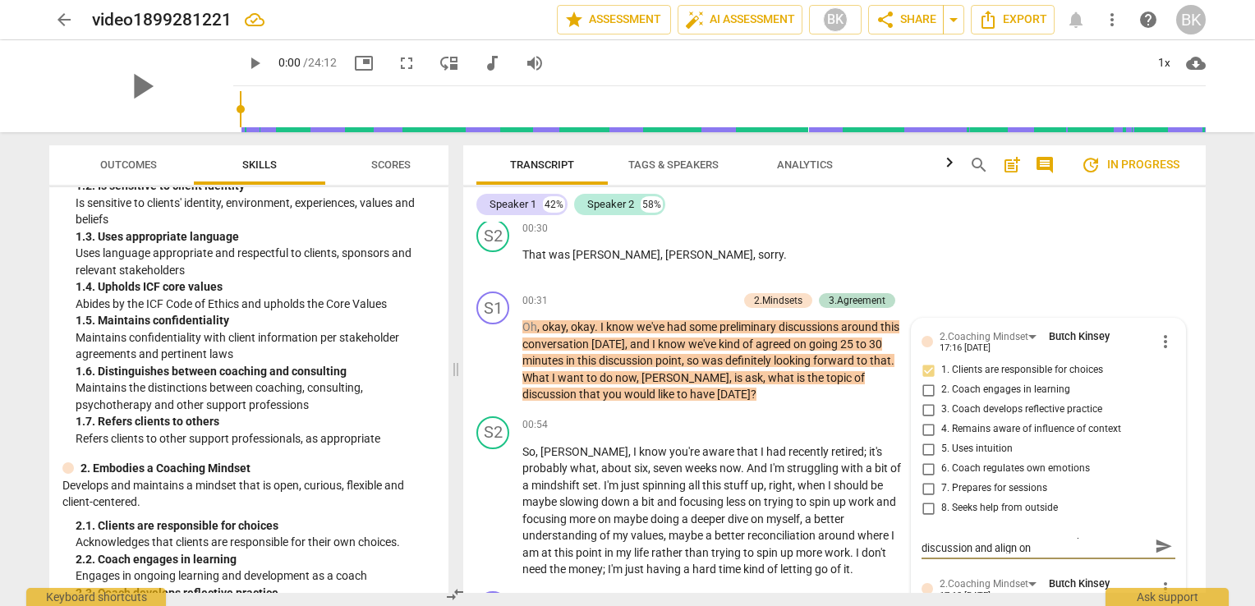
type textarea "[PERSON_NAME] has choice of topic for discussion and align on t"
type textarea "[PERSON_NAME] has choice of topic for discussion and align on to"
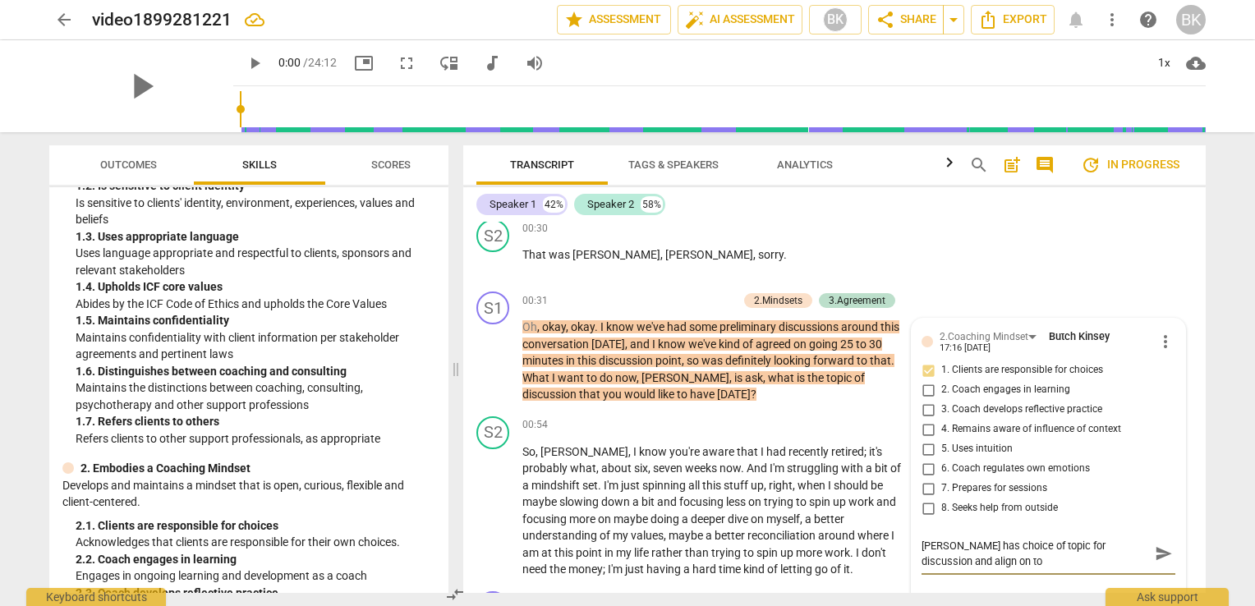
type textarea "[PERSON_NAME] has choice of topic for discussion and align on top"
type textarea "[PERSON_NAME] has choice of topic for discussion and align on topi"
type textarea "[PERSON_NAME] has choice of topic for discussion and align on topic"
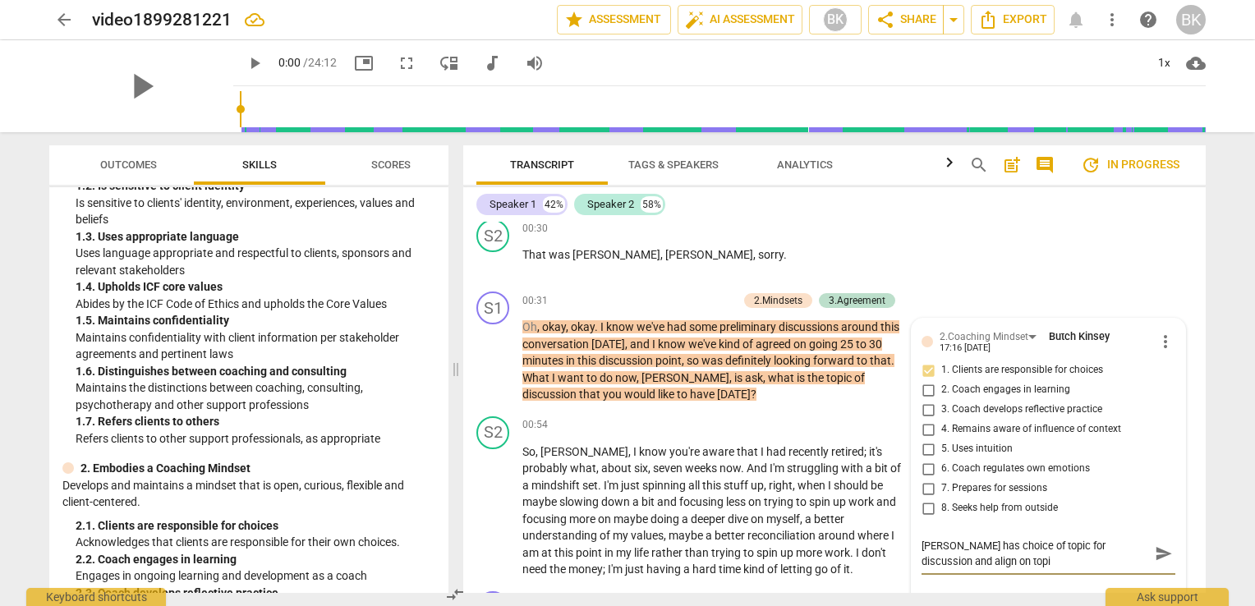
type textarea "[PERSON_NAME] has choice of topic for discussion and align on topic"
type textarea "[PERSON_NAME] has choice of topic for discussion and align on topics"
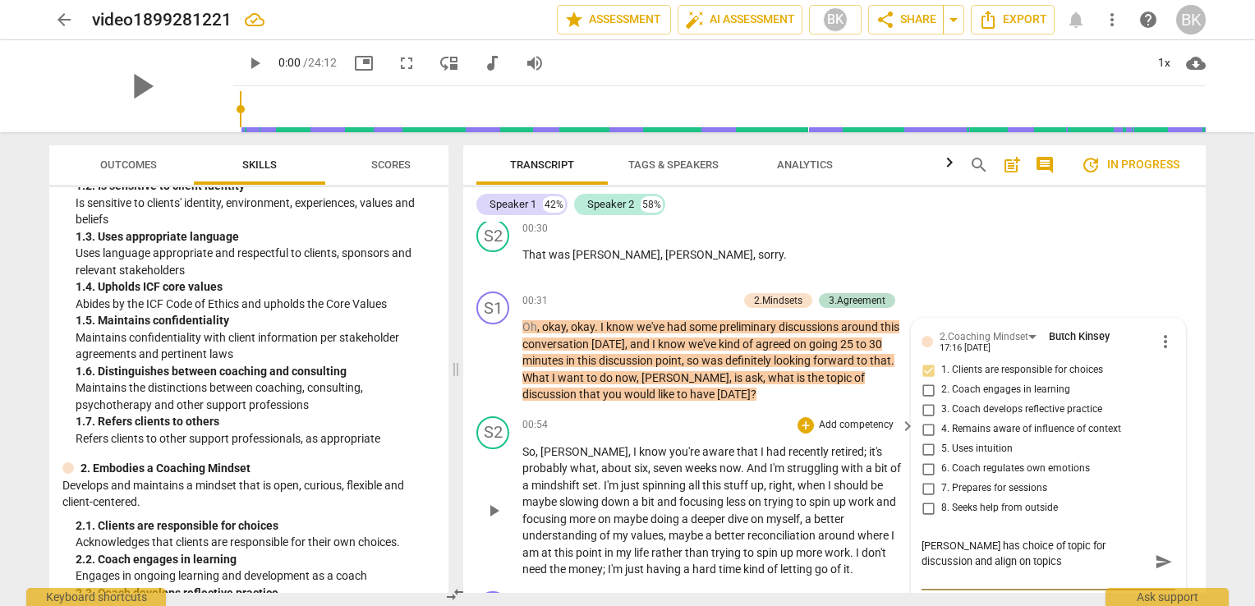
click at [843, 529] on span "around" at bounding box center [837, 535] width 39 height 13
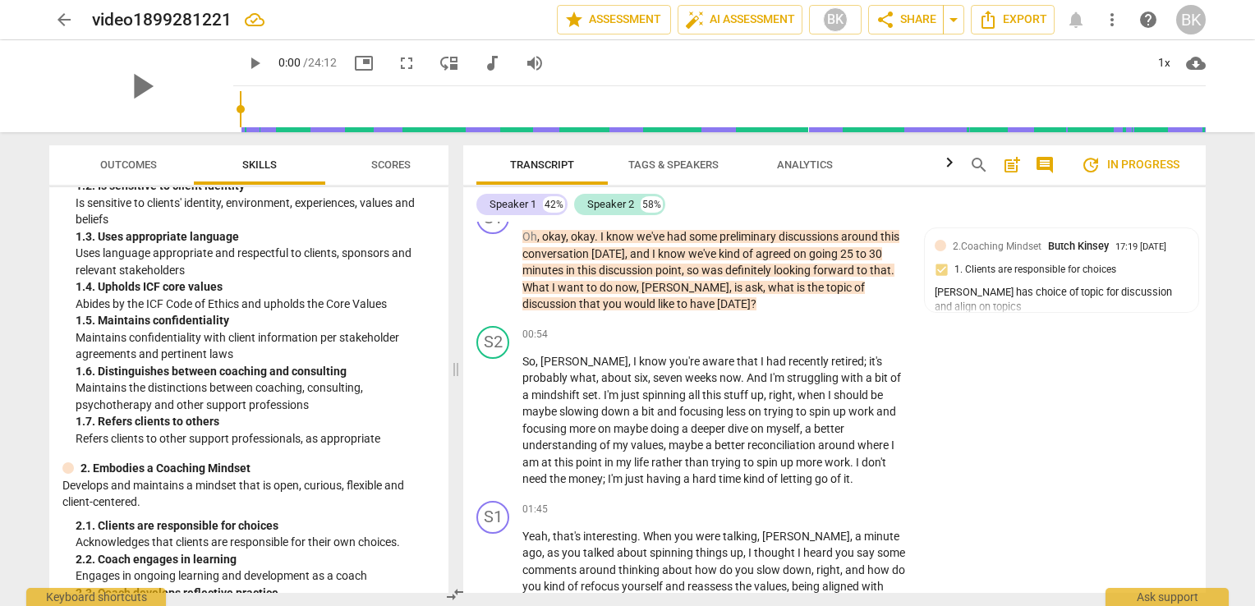
scroll to position [388, 0]
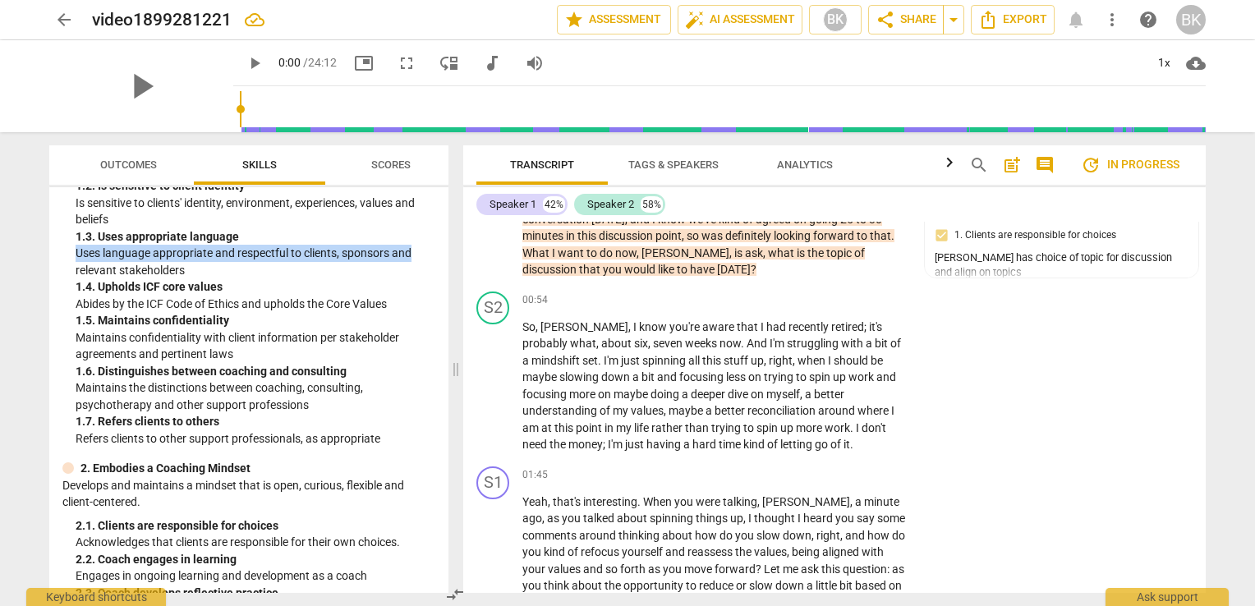
drag, startPoint x: 443, startPoint y: 240, endPoint x: 440, endPoint y: 255, distance: 15.0
click at [440, 255] on div "ICF Updated Core Competencies (2019) 1. Demonstrates Ethical Practice Understan…" at bounding box center [248, 390] width 399 height 406
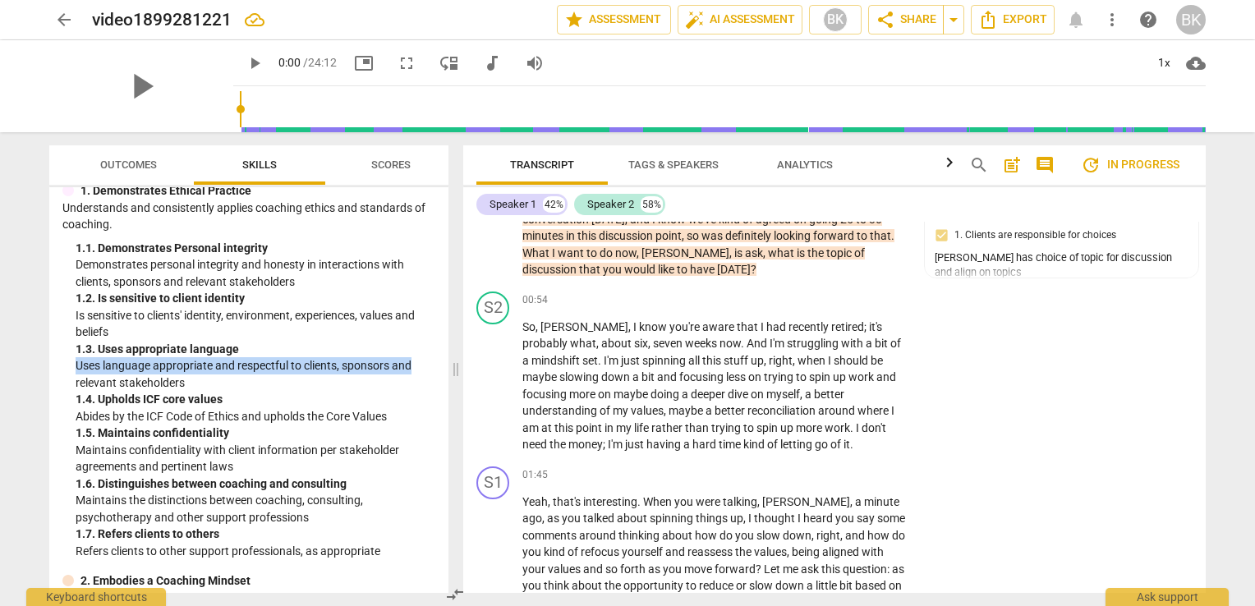
scroll to position [0, 0]
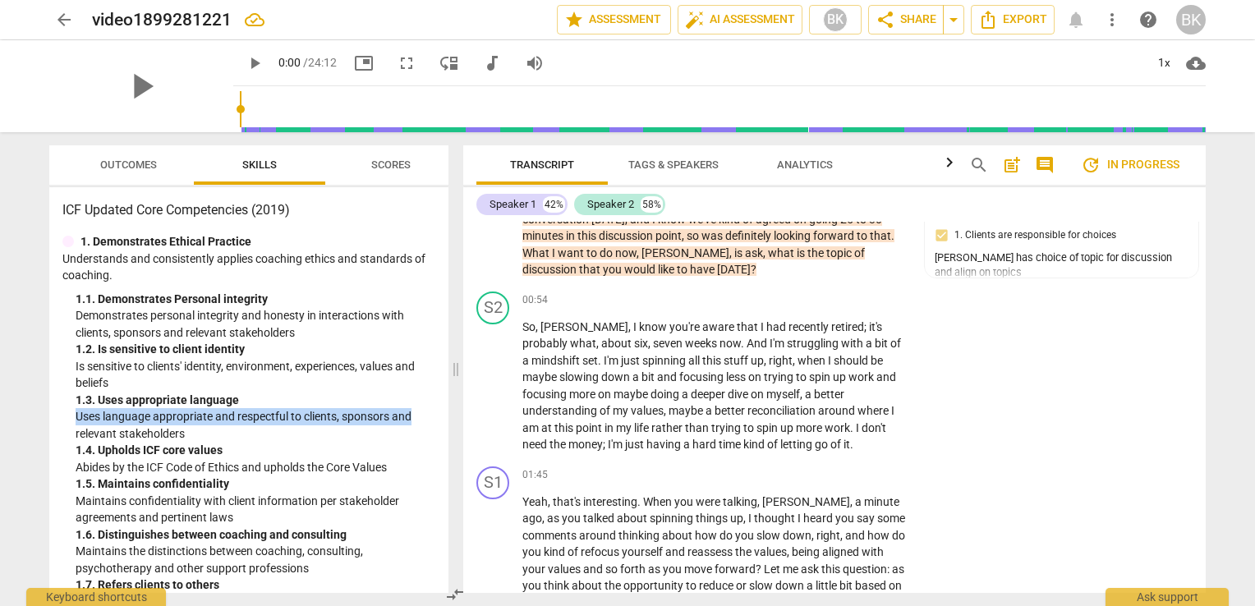
click at [131, 168] on span "Outcomes" at bounding box center [128, 164] width 57 height 12
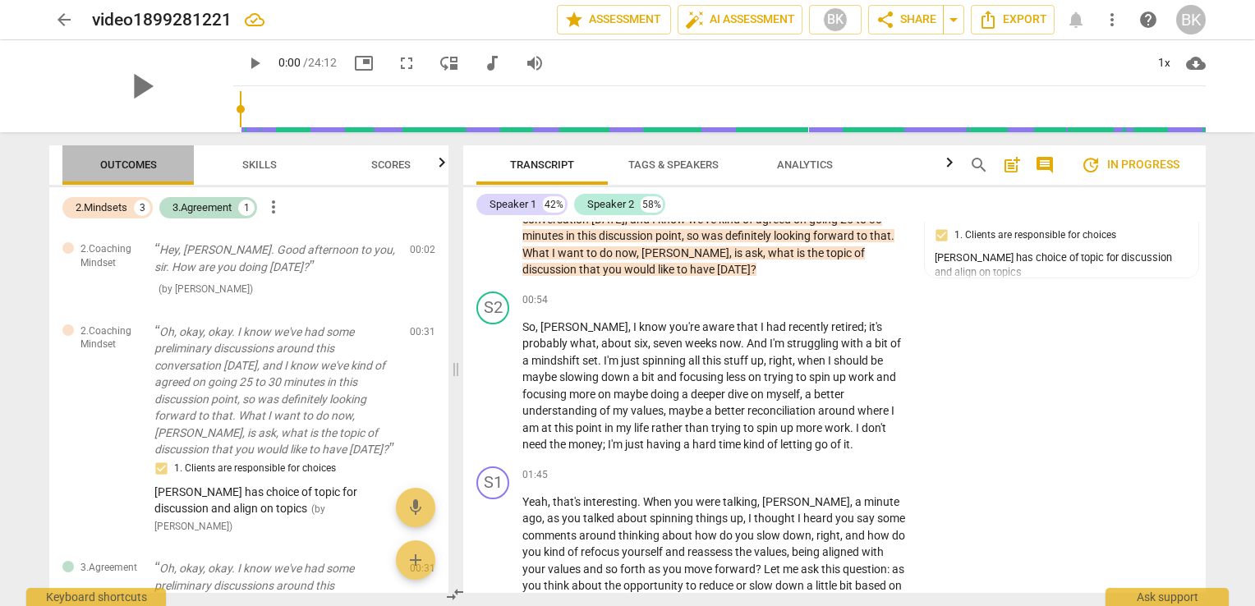
click at [128, 168] on span "Outcomes" at bounding box center [128, 164] width 57 height 12
click at [244, 156] on span "Skills" at bounding box center [260, 165] width 74 height 22
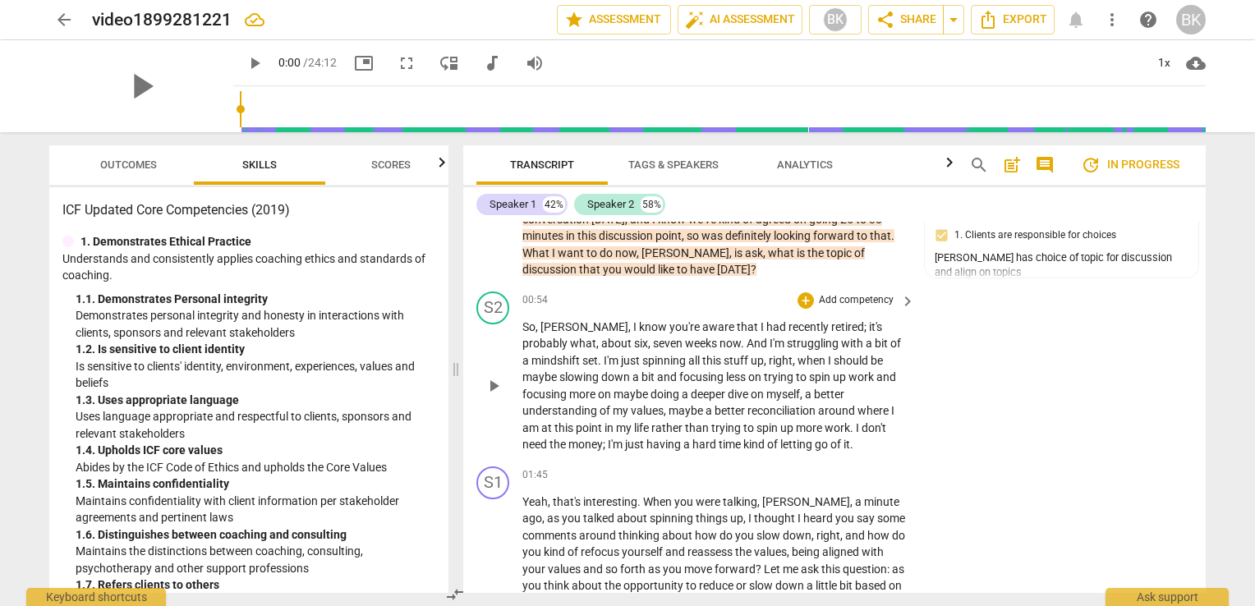
click at [669, 320] on span "you're" at bounding box center [685, 326] width 33 height 13
click at [806, 297] on div "+" at bounding box center [805, 300] width 16 height 16
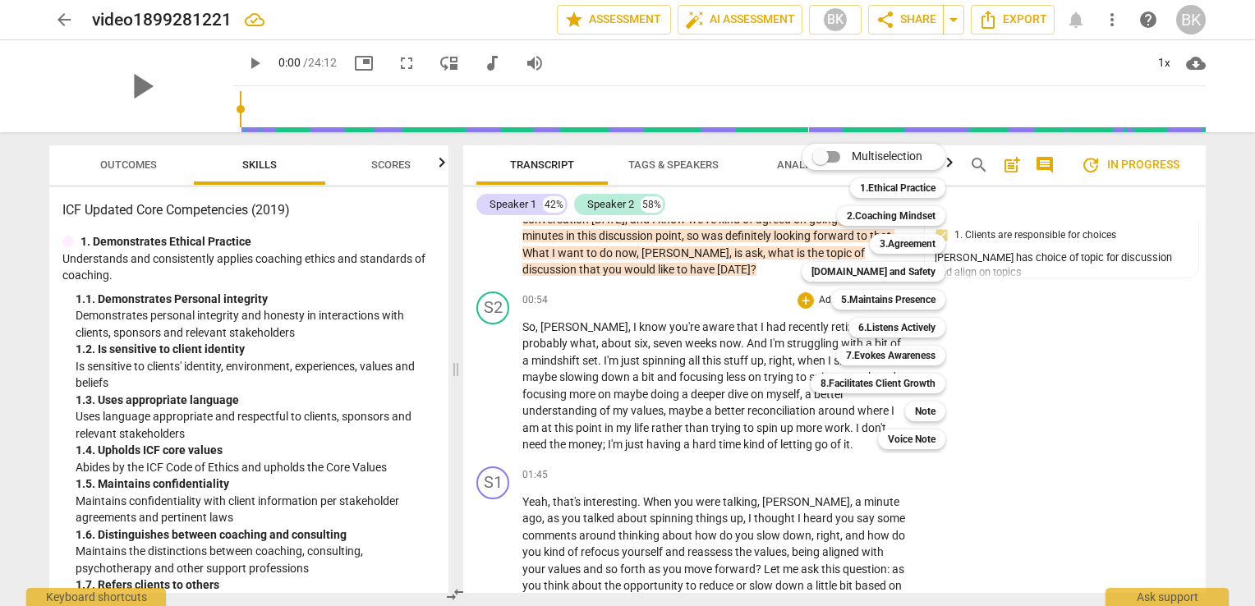
click at [1195, 453] on div at bounding box center [627, 303] width 1255 height 606
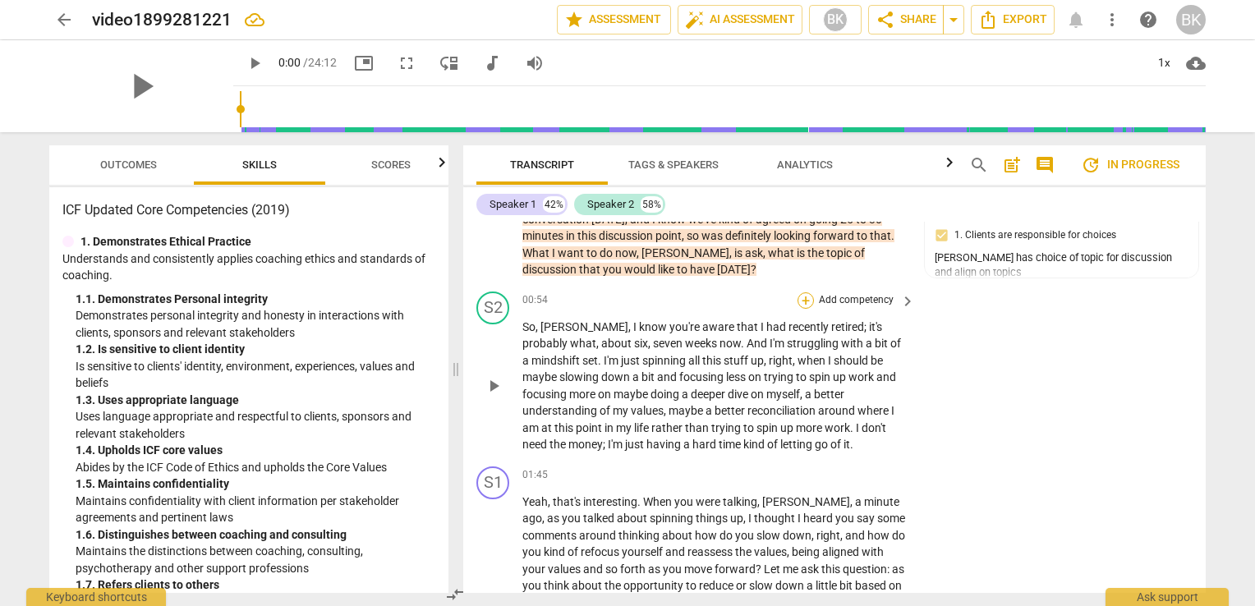
click at [804, 298] on div "+" at bounding box center [805, 300] width 16 height 16
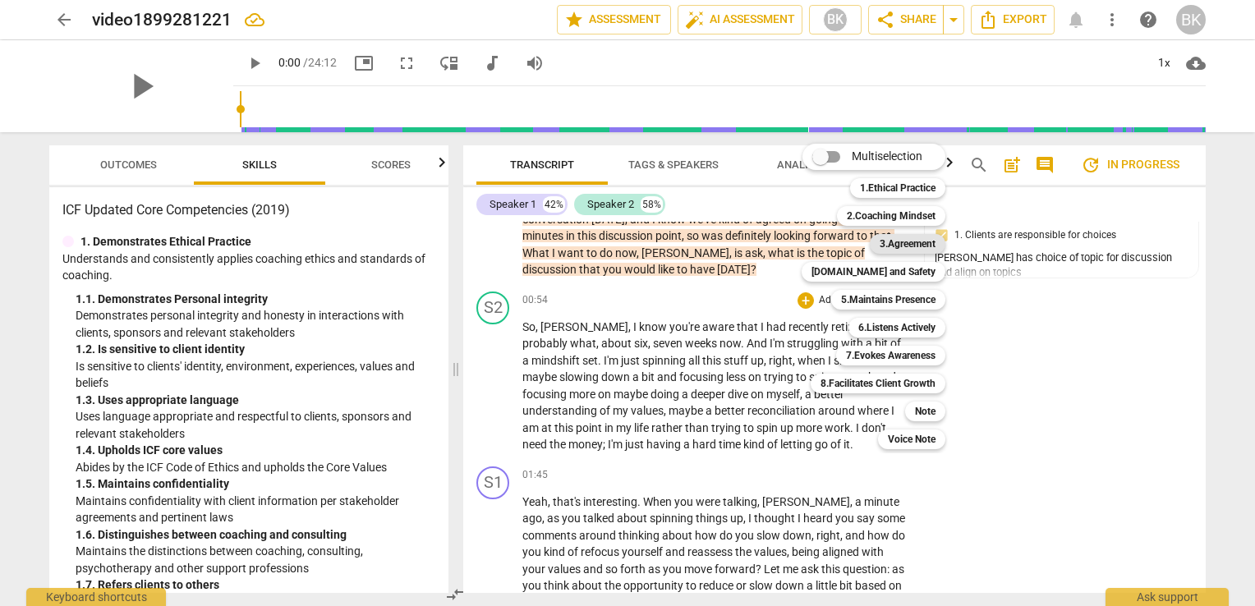
click at [920, 241] on b "3.Agreement" at bounding box center [908, 244] width 56 height 20
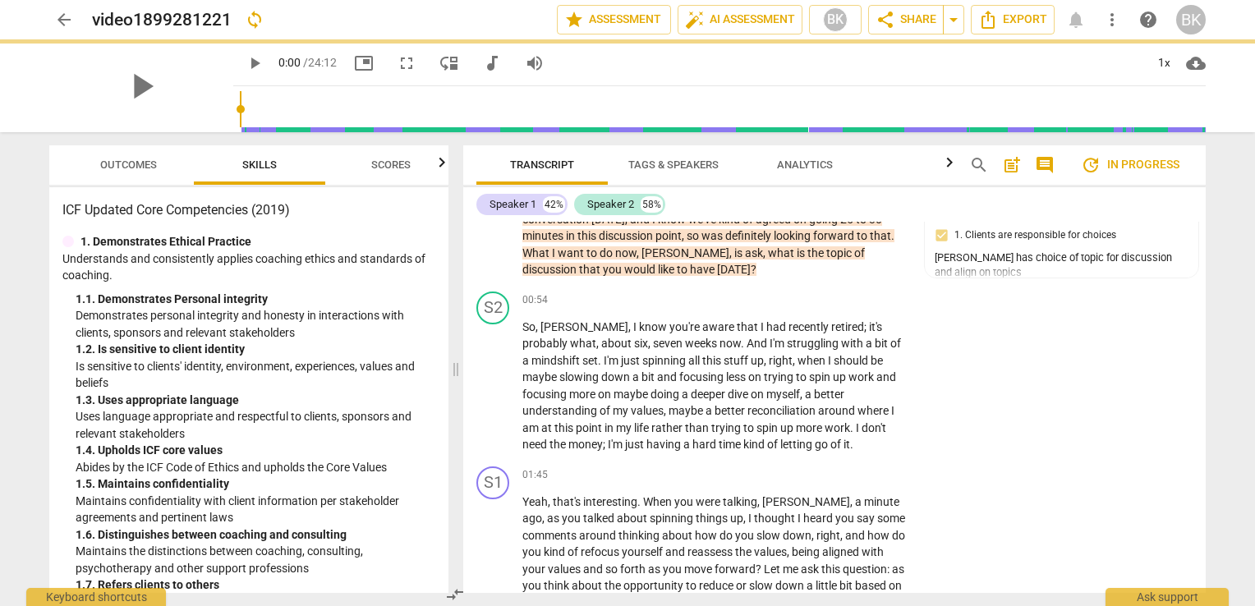
scroll to position [581, 0]
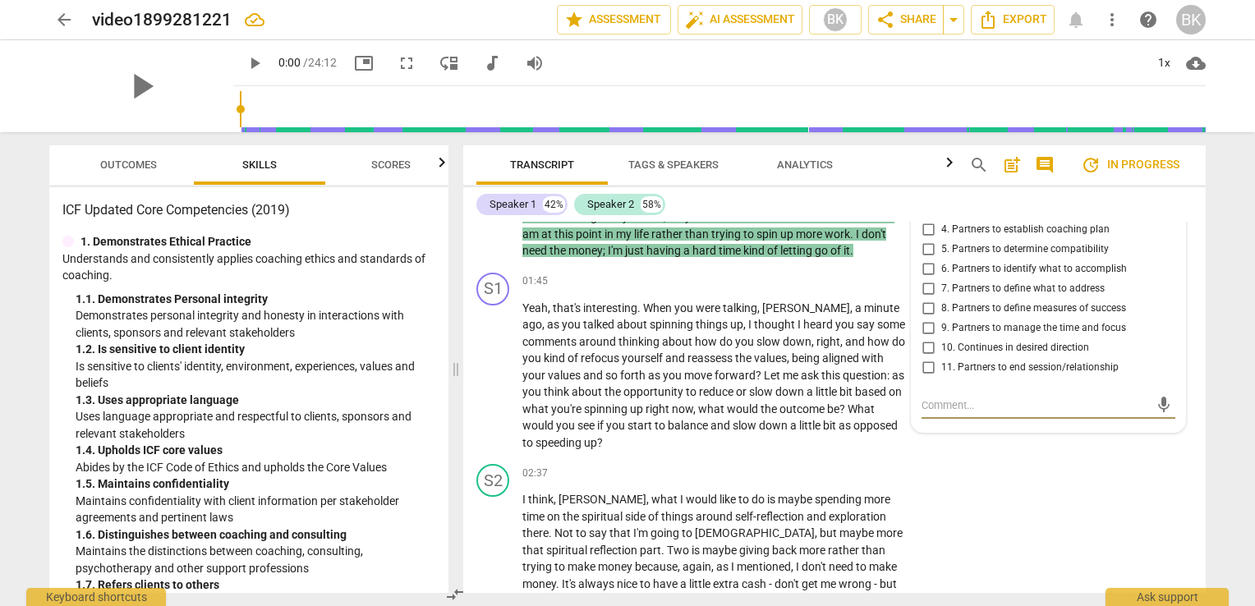
click at [927, 290] on input "7. Partners to define what to address" at bounding box center [928, 289] width 26 height 20
checkbox input "true"
click at [959, 406] on textarea at bounding box center [1034, 405] width 227 height 16
type textarea "A"
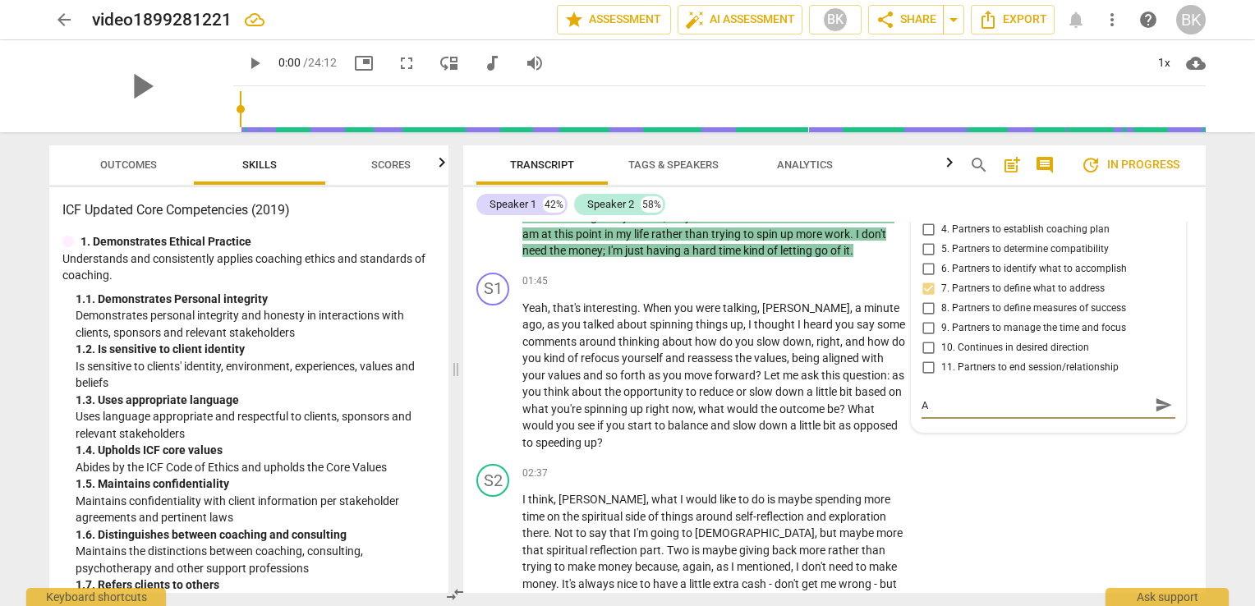
type textarea "Ag"
type textarea "Agr"
type textarea "Agre"
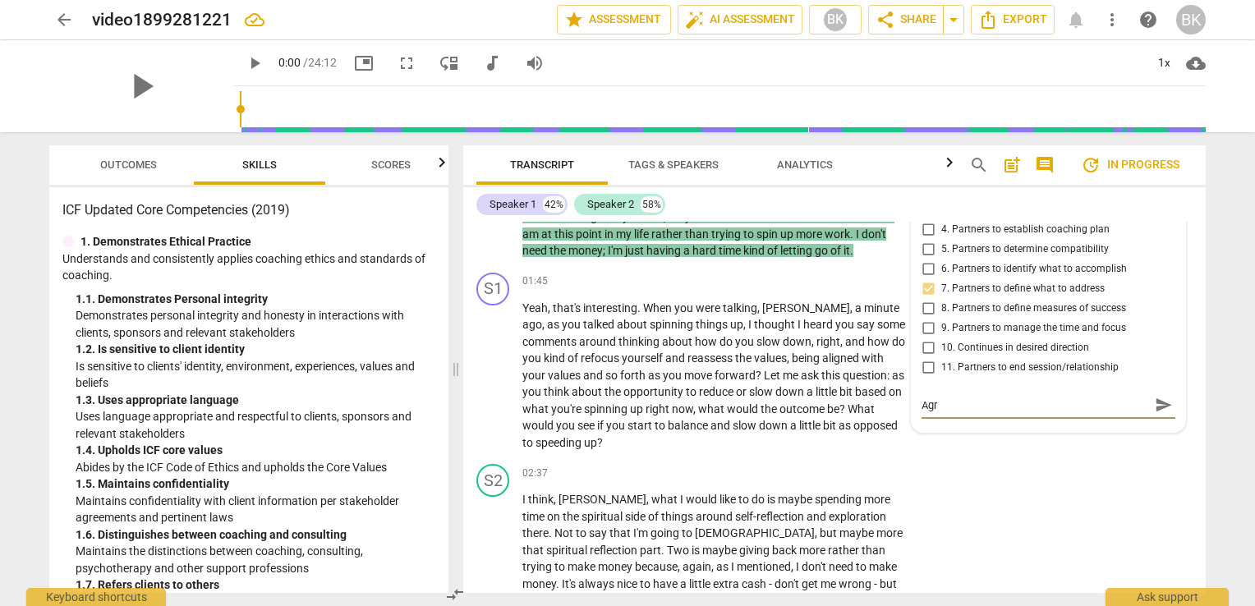
type textarea "Agre"
type textarea "Agree"
type textarea "Agreen"
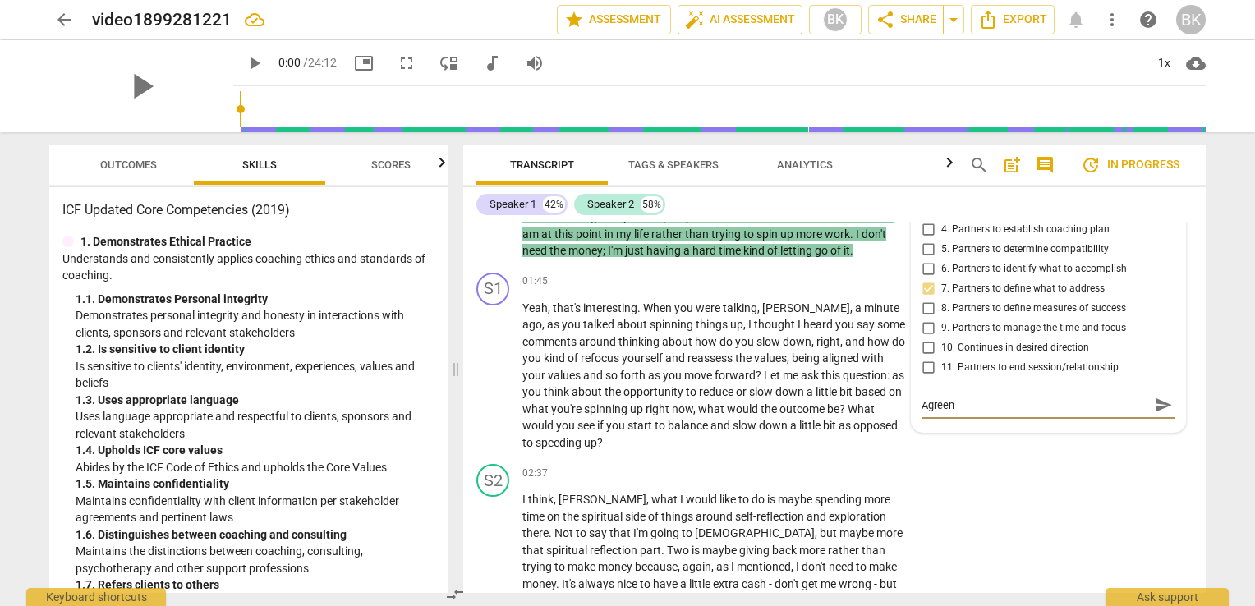
type textarea "Agree"
type textarea "Agre"
type textarea "Agree"
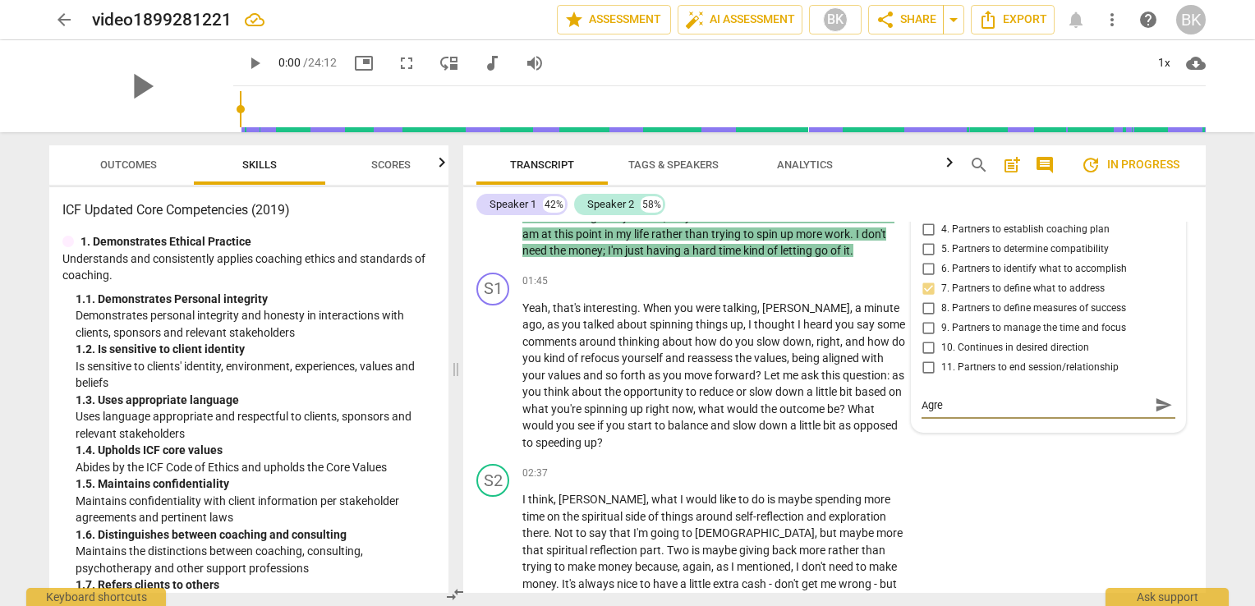
type textarea "Agree"
type textarea "Agreei"
type textarea "Agreein"
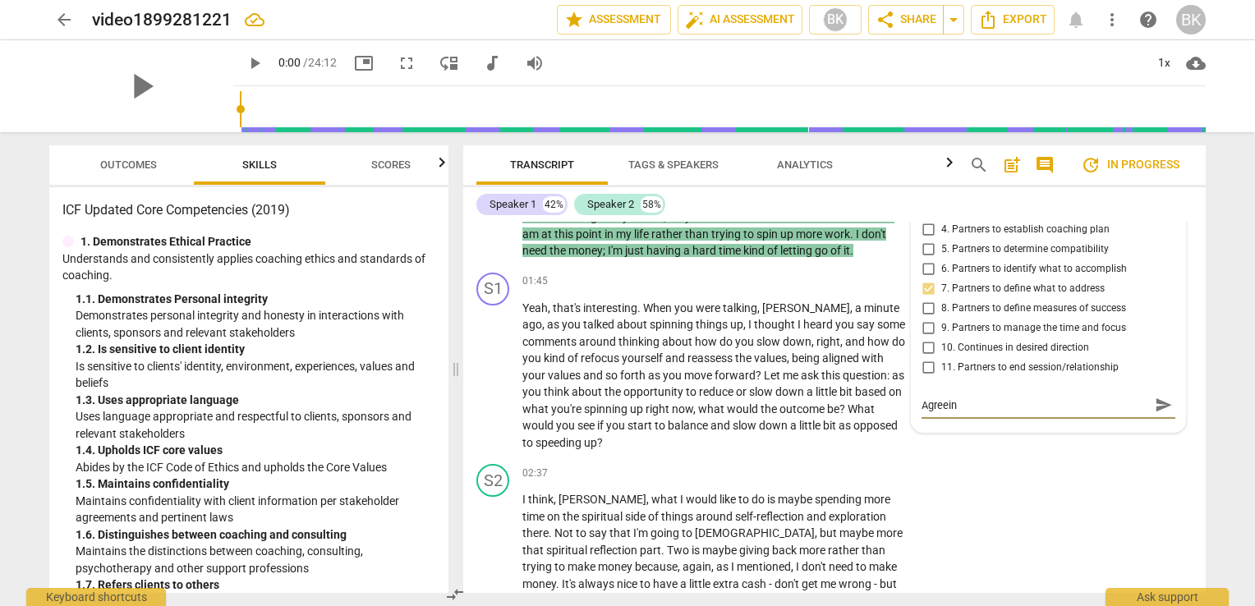
type textarea "Agreeing"
type textarea "Agreeing n"
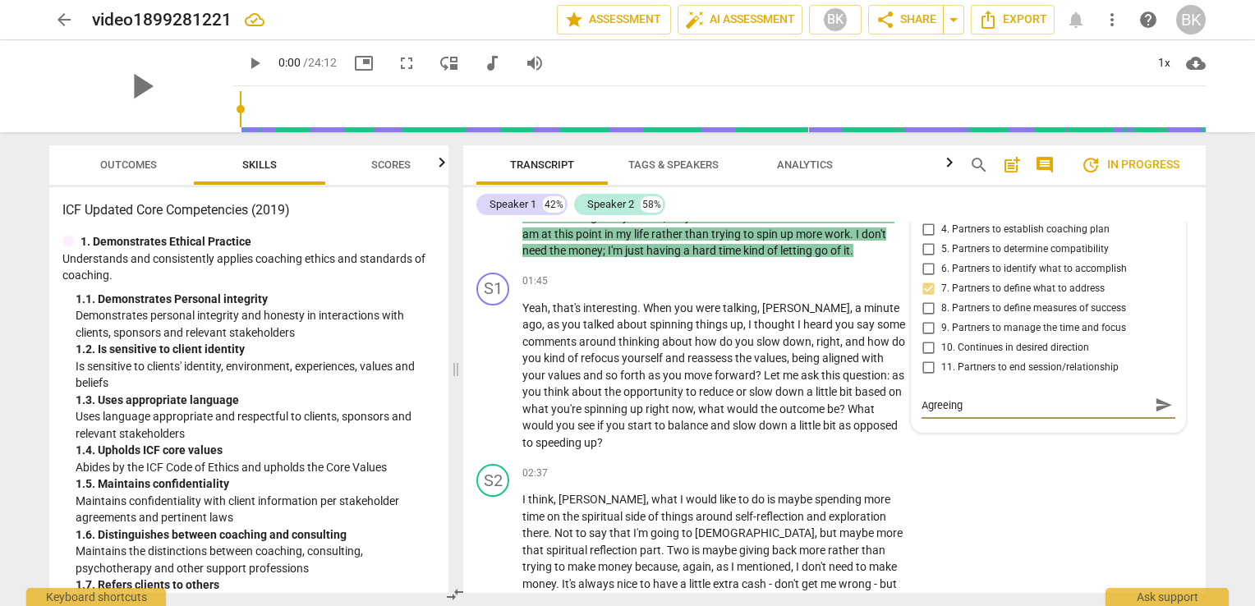
type textarea "Agreeing n"
type textarea "Agreeing"
type textarea "Agreeing a"
type textarea "Agreeing an"
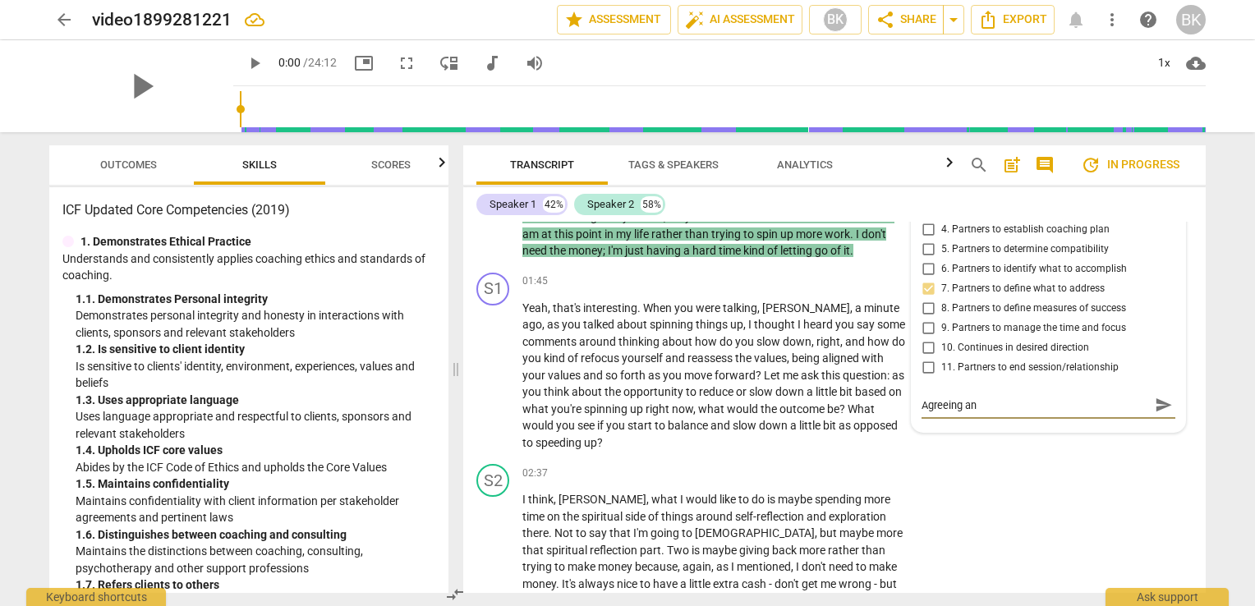
type textarea "Agreeing and"
type textarea "Agreeing and d"
type textarea "Agreeing and di"
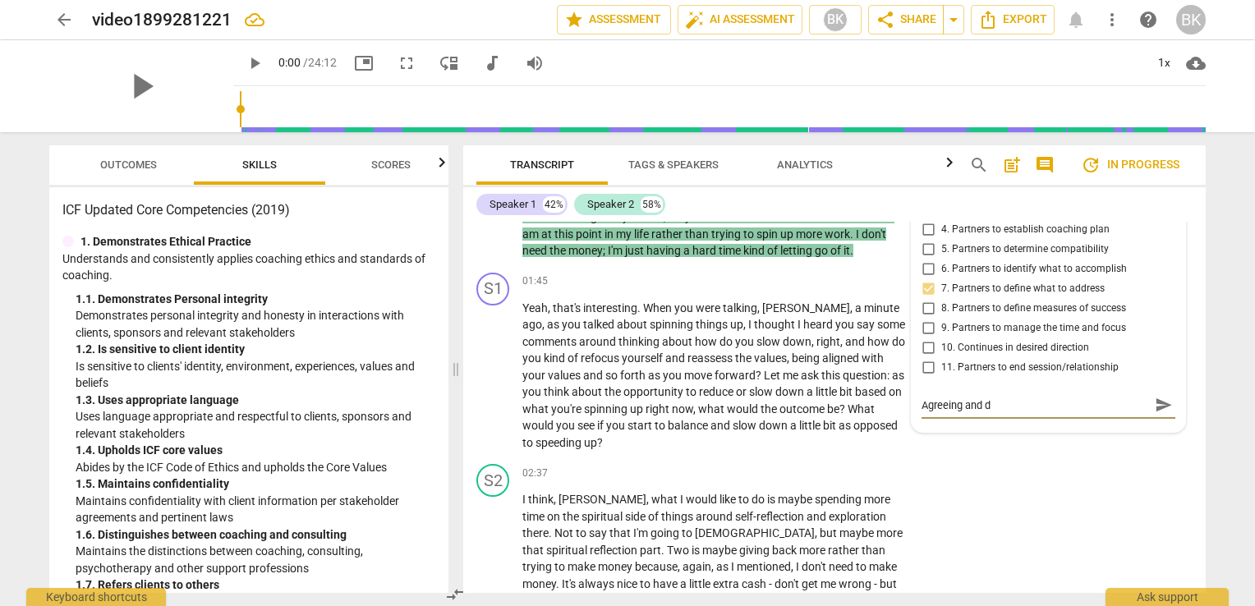
type textarea "Agreeing and di"
type textarea "Agreeing and dis"
type textarea "Agreeing and disc"
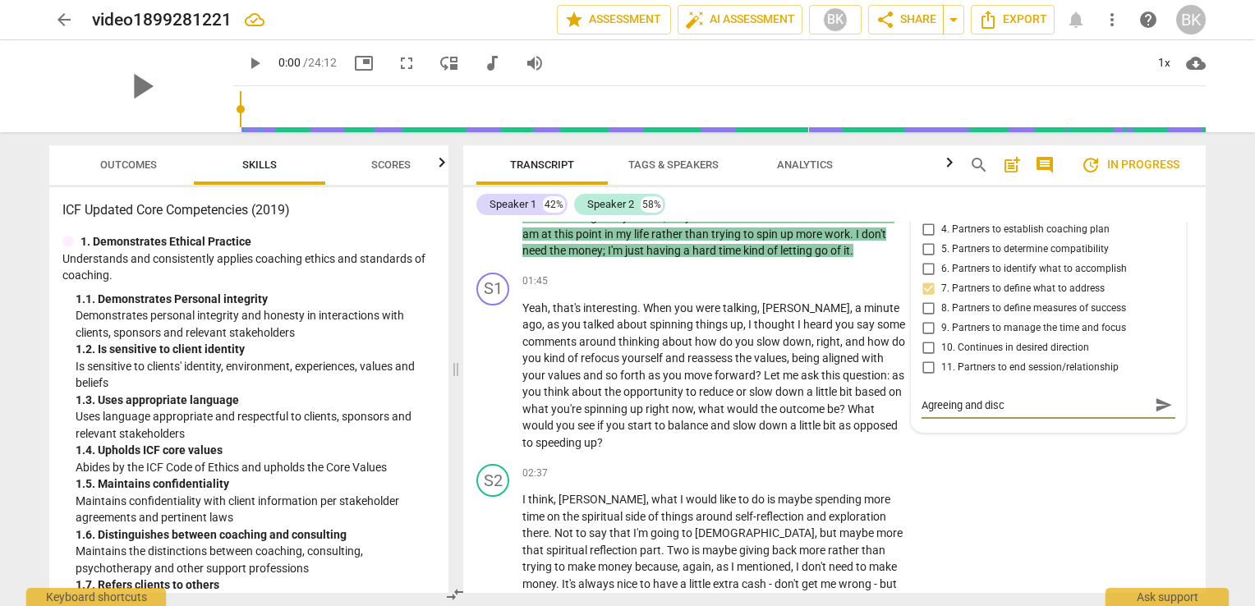
type textarea "Agreeing and discu"
type textarea "Agreeing and discus"
type textarea "Agreeing and discuss"
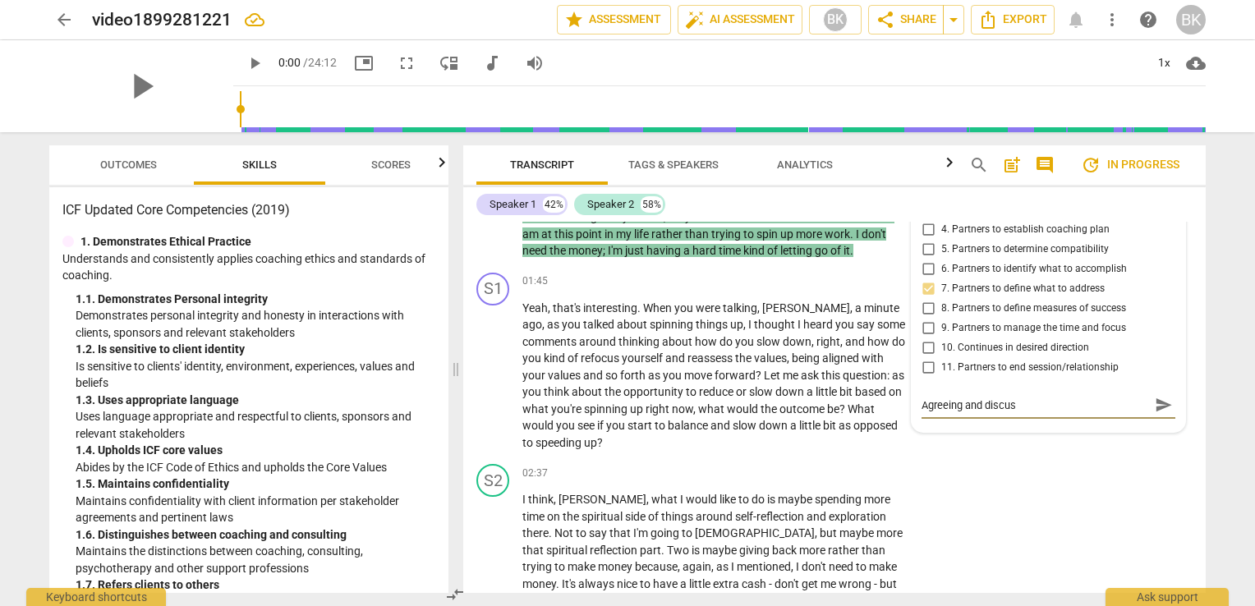
type textarea "Agreeing and discuss"
type textarea "Agreeing and discussi"
type textarea "Agreeing and discussin"
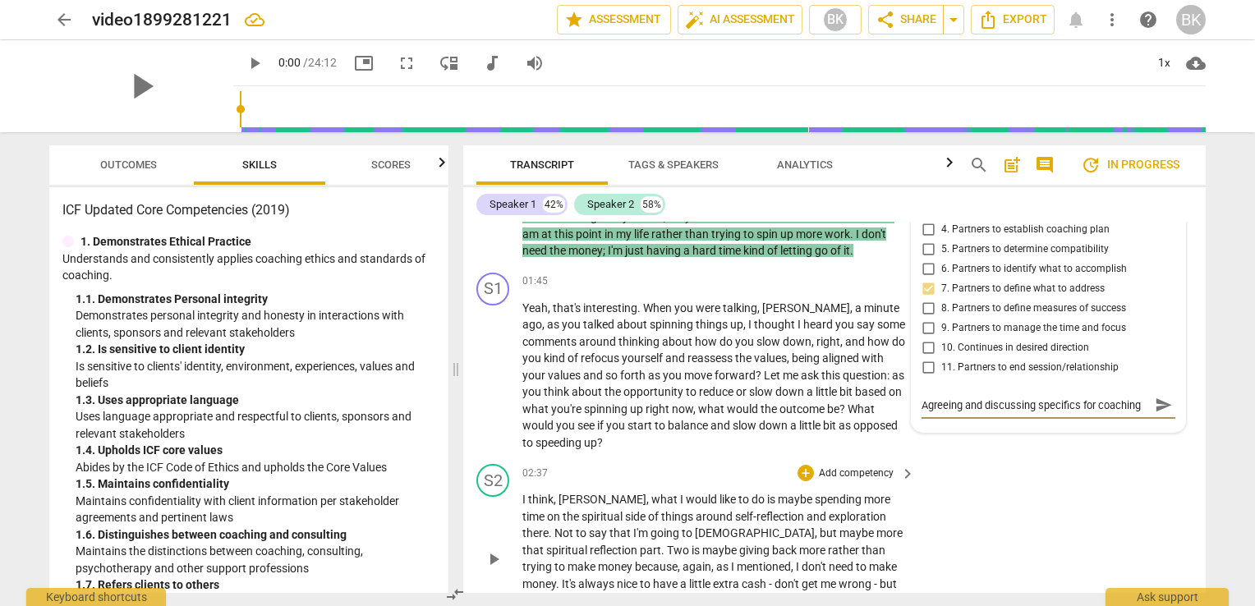
click at [1068, 481] on div "S2 play_arrow pause 02:37 + Add competency keyboard_arrow_right I think , [PERS…" at bounding box center [834, 544] width 742 height 175
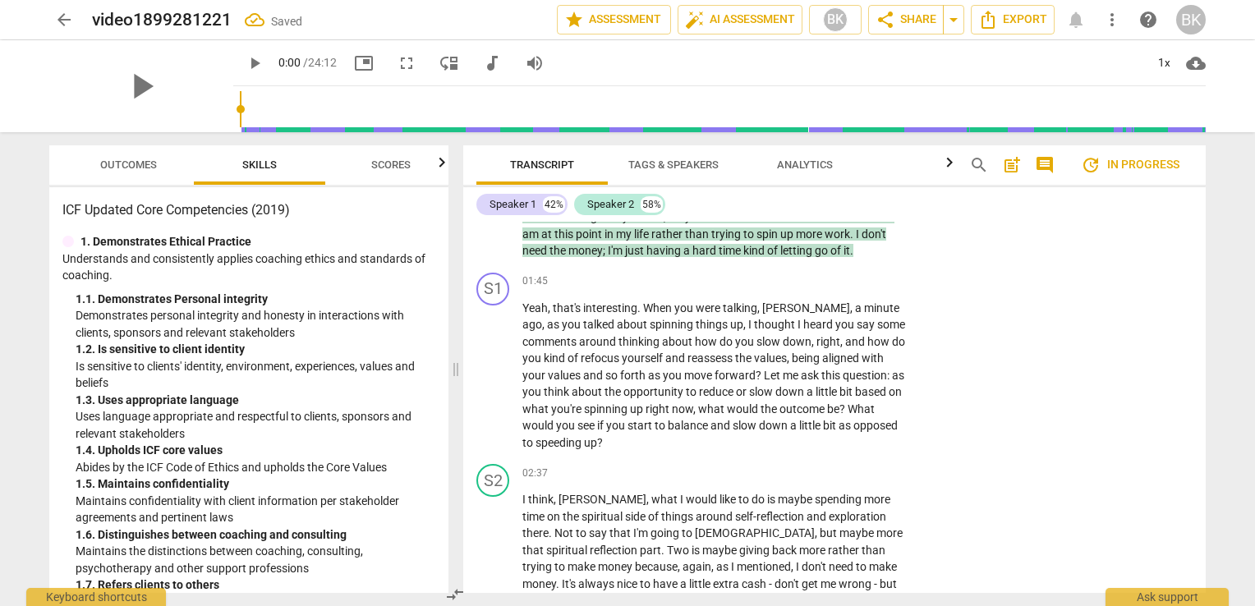
click at [1201, 273] on div "S1 play_arrow pause 00:02 + Add competency 2.Coaching Mindset keyboard_arrow_ri…" at bounding box center [834, 407] width 742 height 371
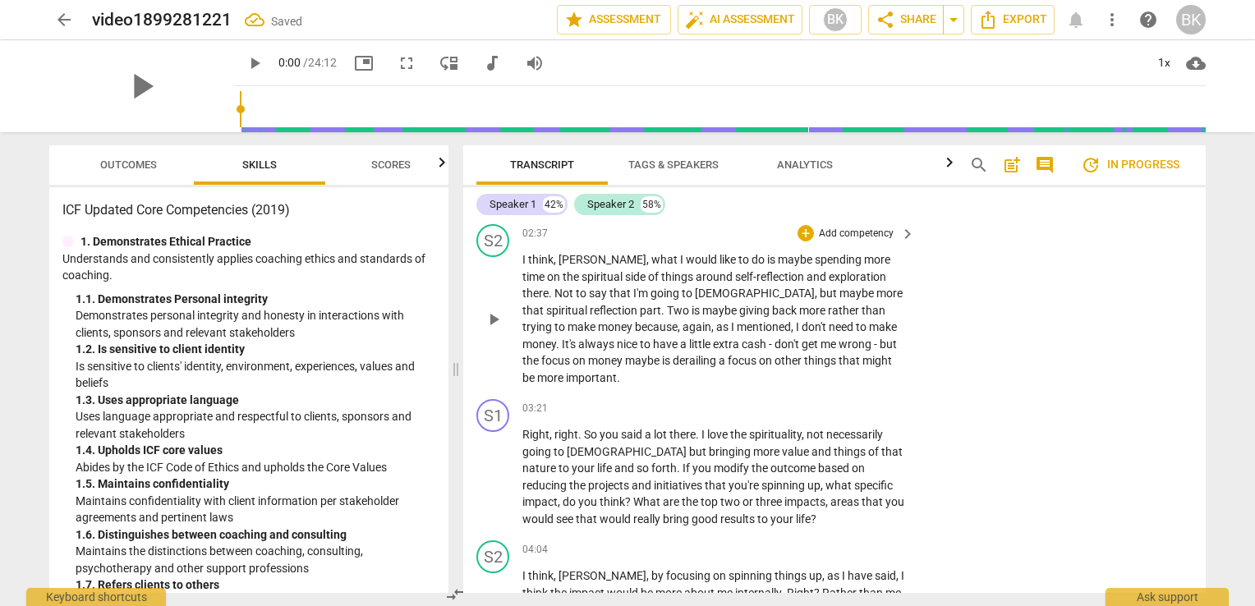
scroll to position [775, 0]
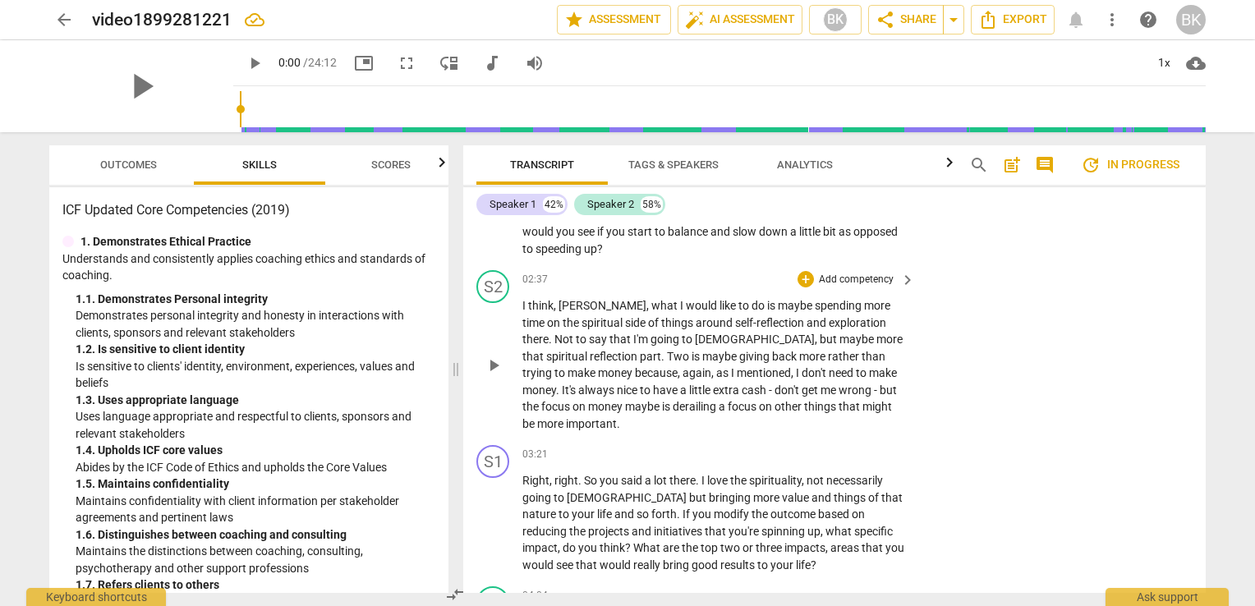
click at [837, 276] on p "Add competency" at bounding box center [856, 280] width 78 height 15
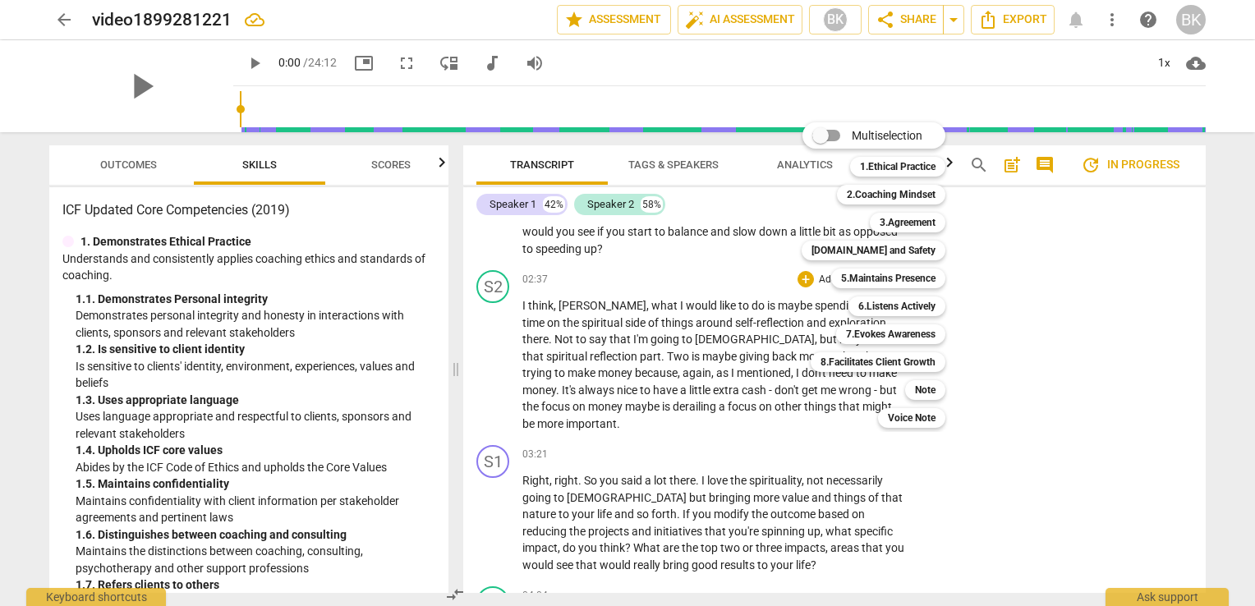
click at [1205, 272] on div at bounding box center [627, 303] width 1255 height 606
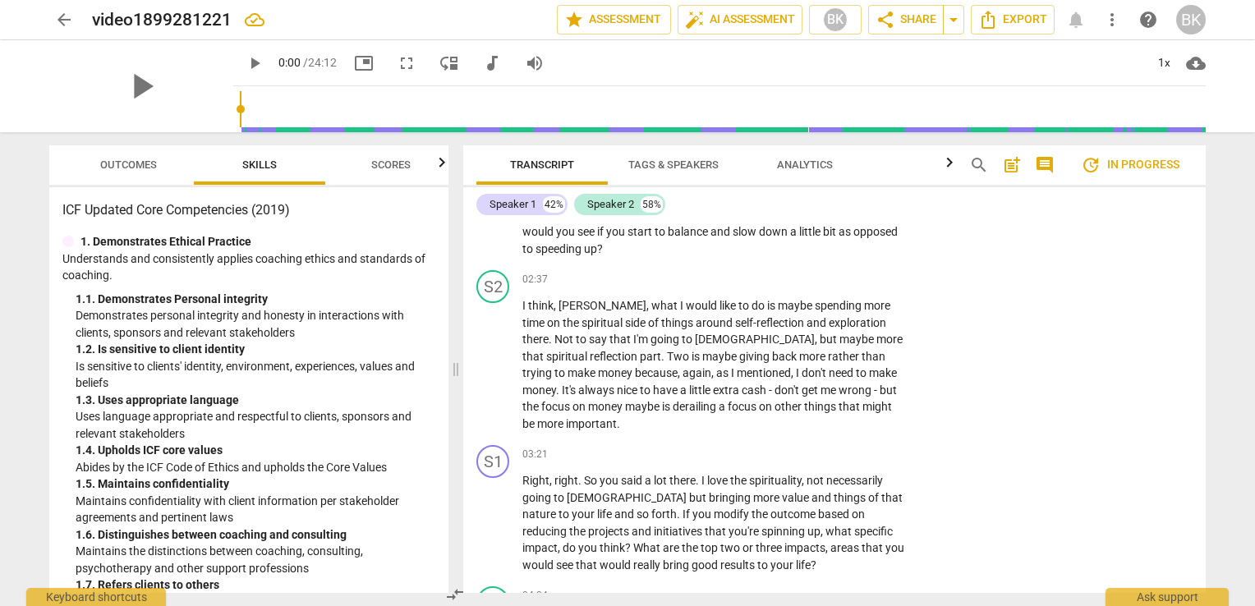
drag, startPoint x: 1202, startPoint y: 273, endPoint x: 1208, endPoint y: 259, distance: 15.1
click at [1205, 264] on div "Transcript Tags & Speakers Analytics search post_add comment update In progress…" at bounding box center [838, 369] width 762 height 474
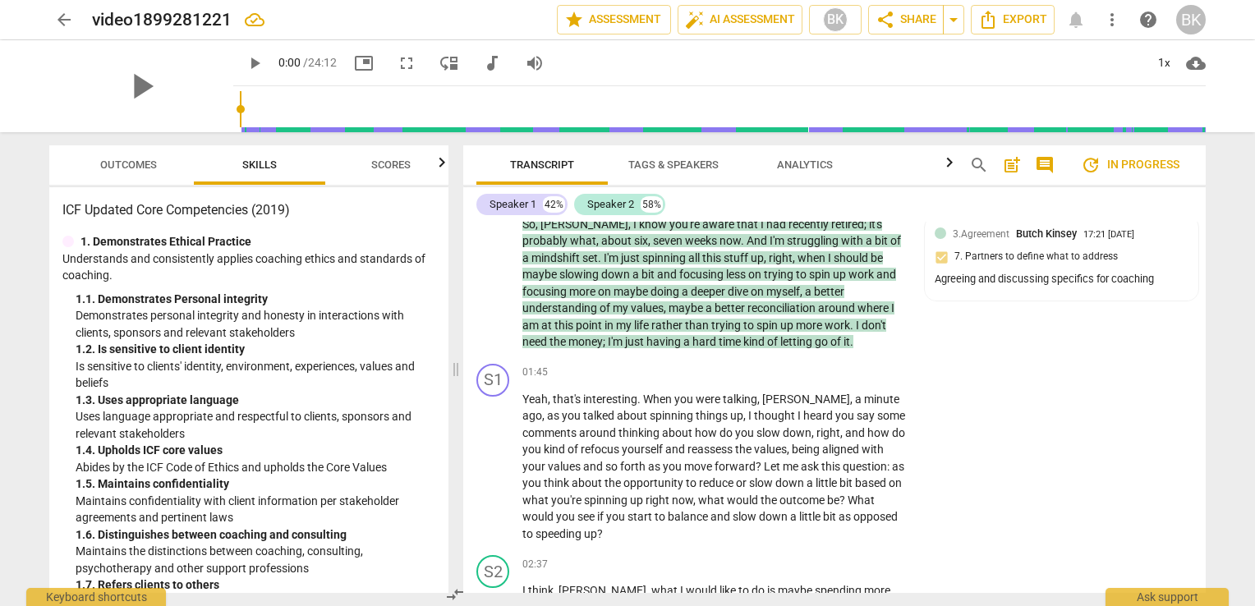
scroll to position [444, 0]
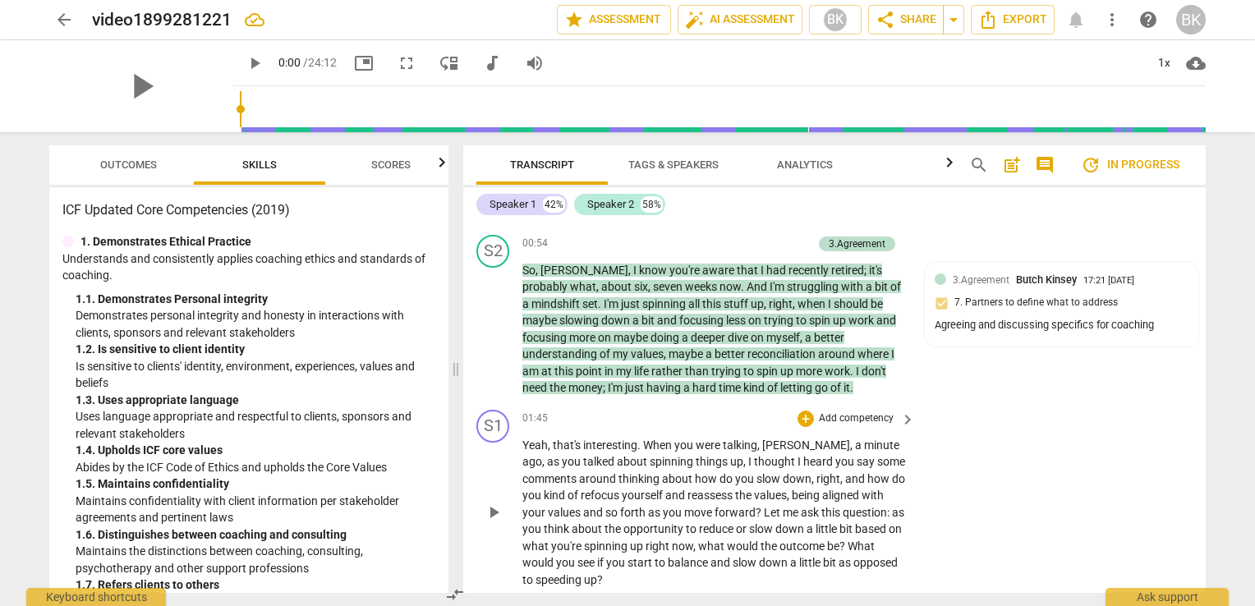
click at [852, 413] on p "Add competency" at bounding box center [856, 418] width 78 height 15
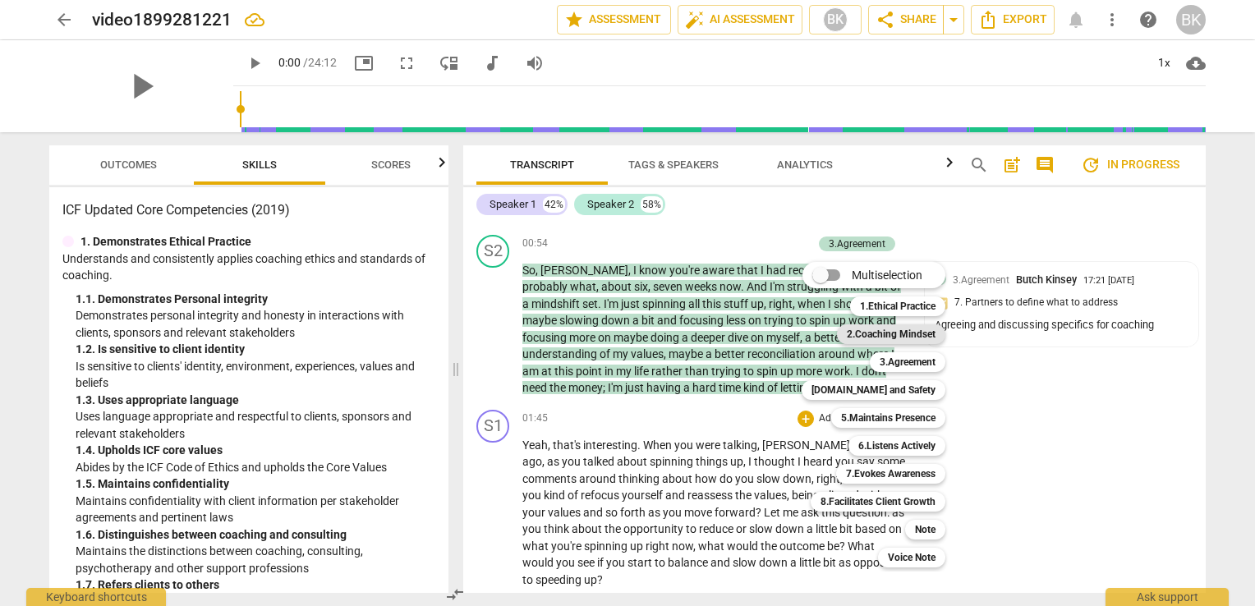
click at [898, 333] on b "2.Coaching Mindset" at bounding box center [891, 334] width 89 height 20
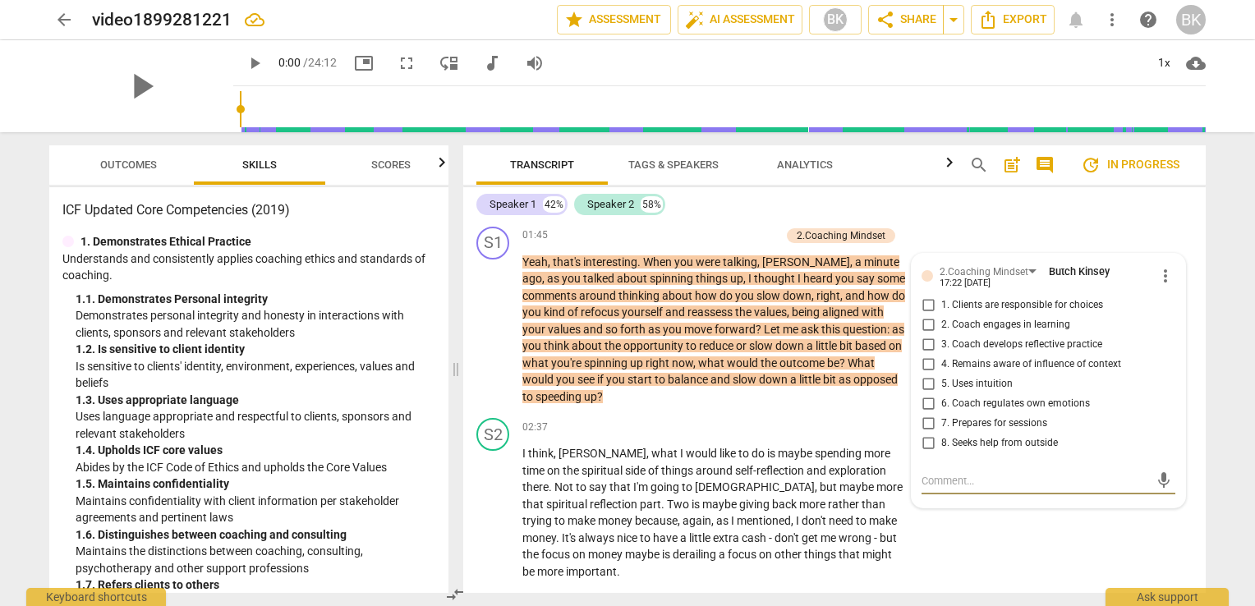
scroll to position [604, 0]
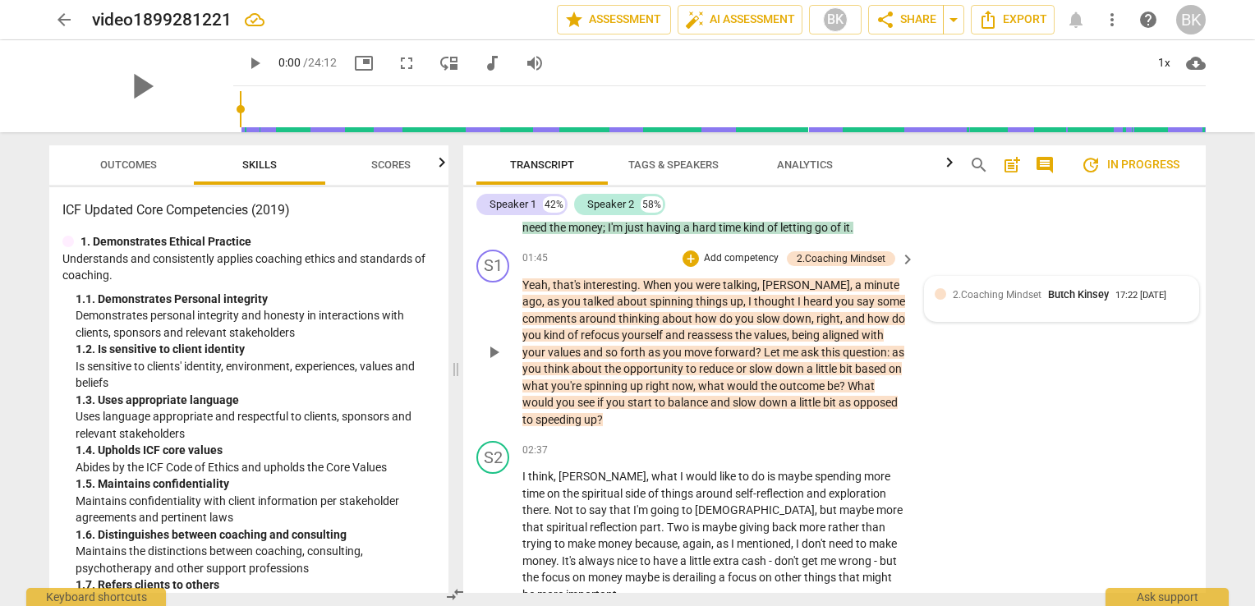
click at [957, 294] on span "2.Coaching Mindset" at bounding box center [997, 294] width 89 height 11
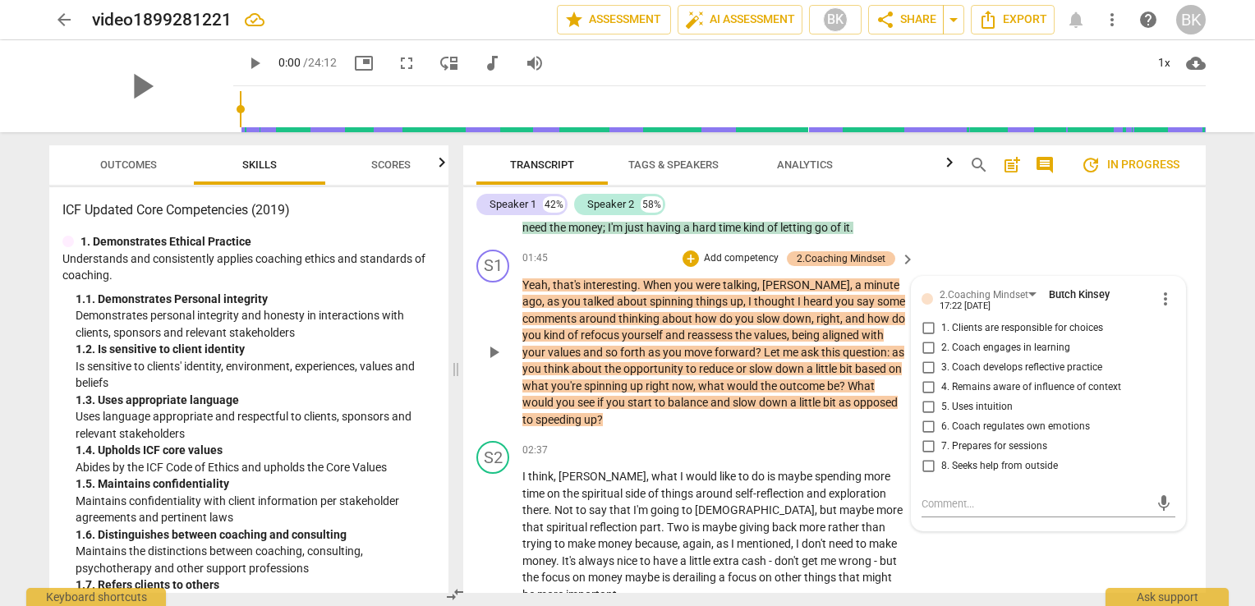
click at [847, 253] on div "2.Coaching Mindset" at bounding box center [841, 258] width 89 height 15
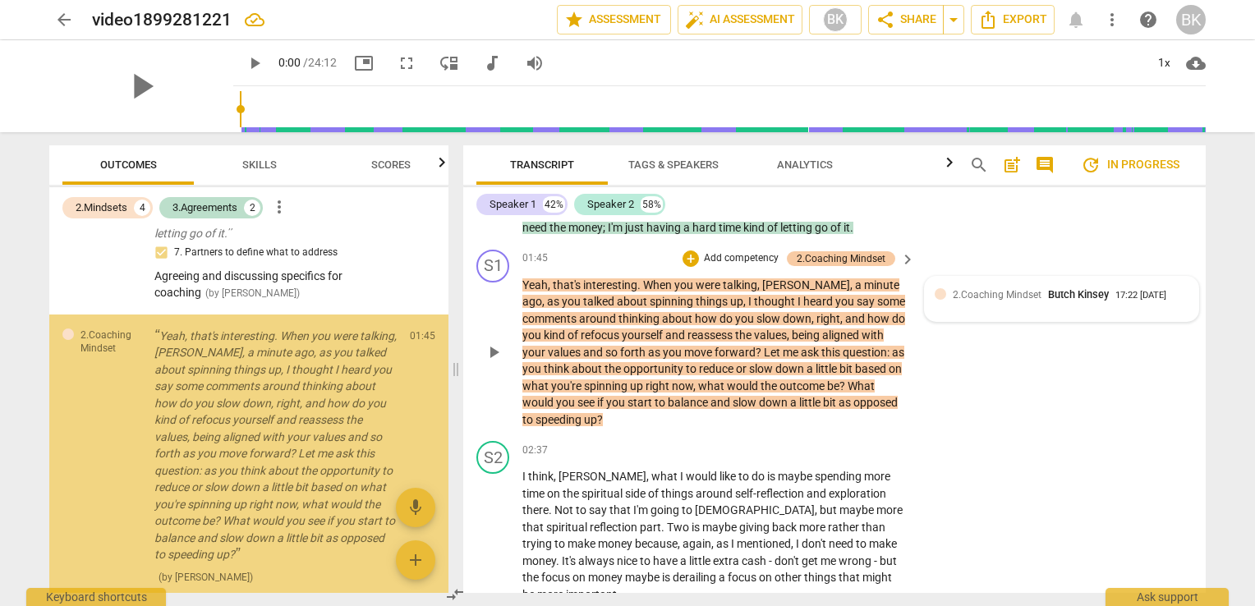
scroll to position [930, 0]
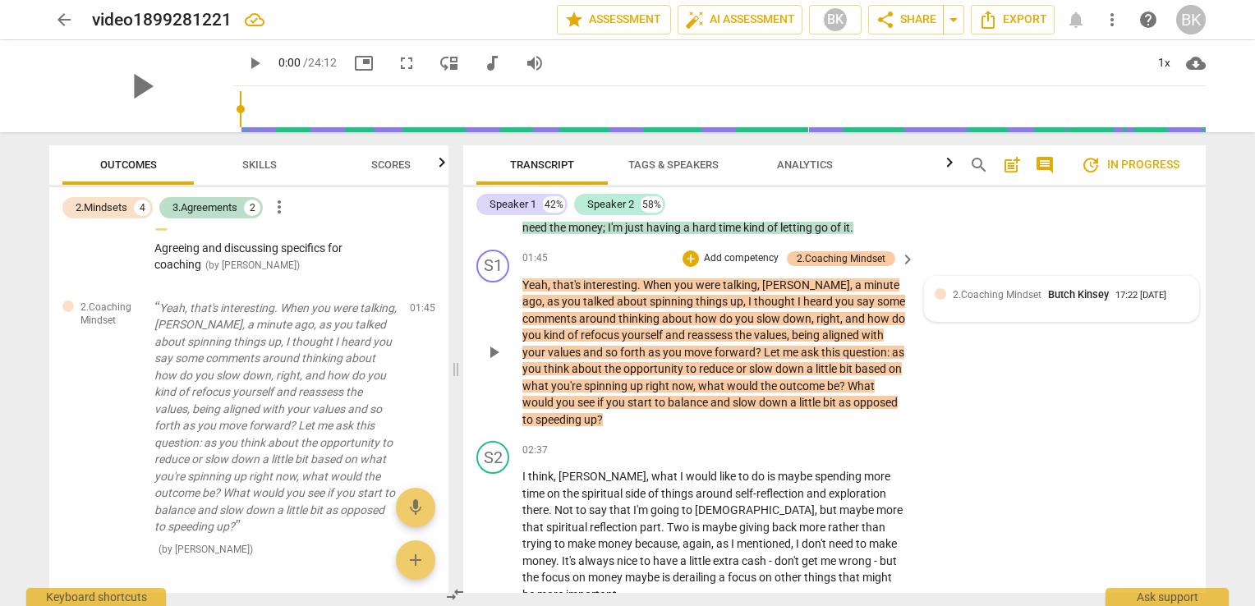
click at [847, 253] on div "2.Coaching Mindset" at bounding box center [841, 258] width 89 height 15
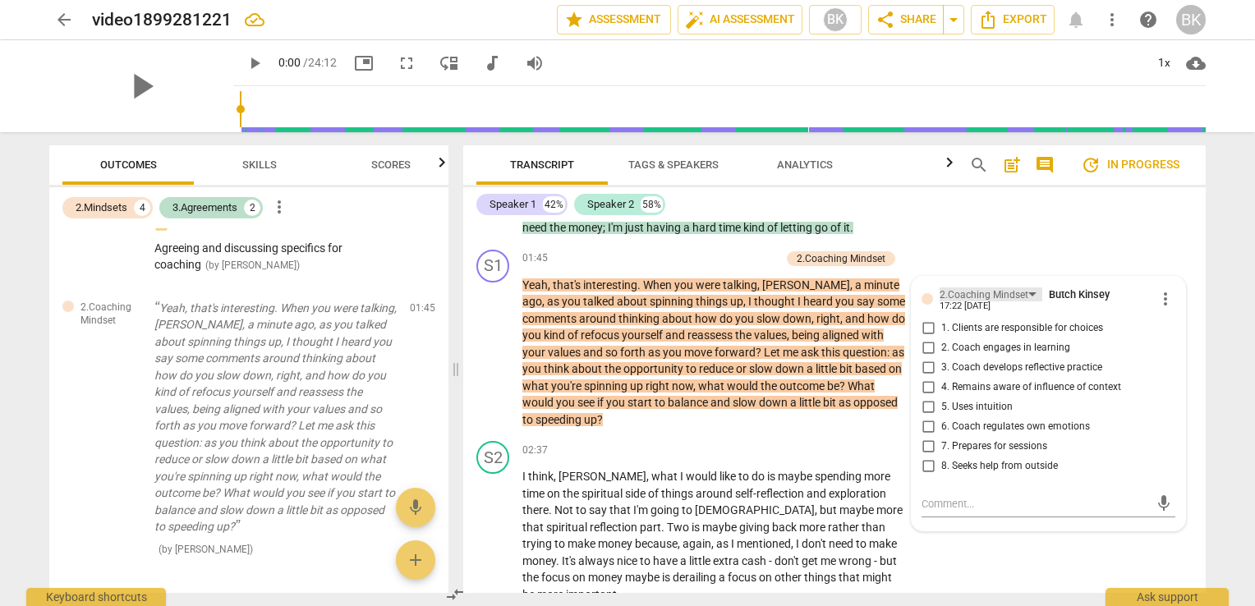
click at [1002, 292] on div "2.Coaching Mindset" at bounding box center [983, 295] width 89 height 16
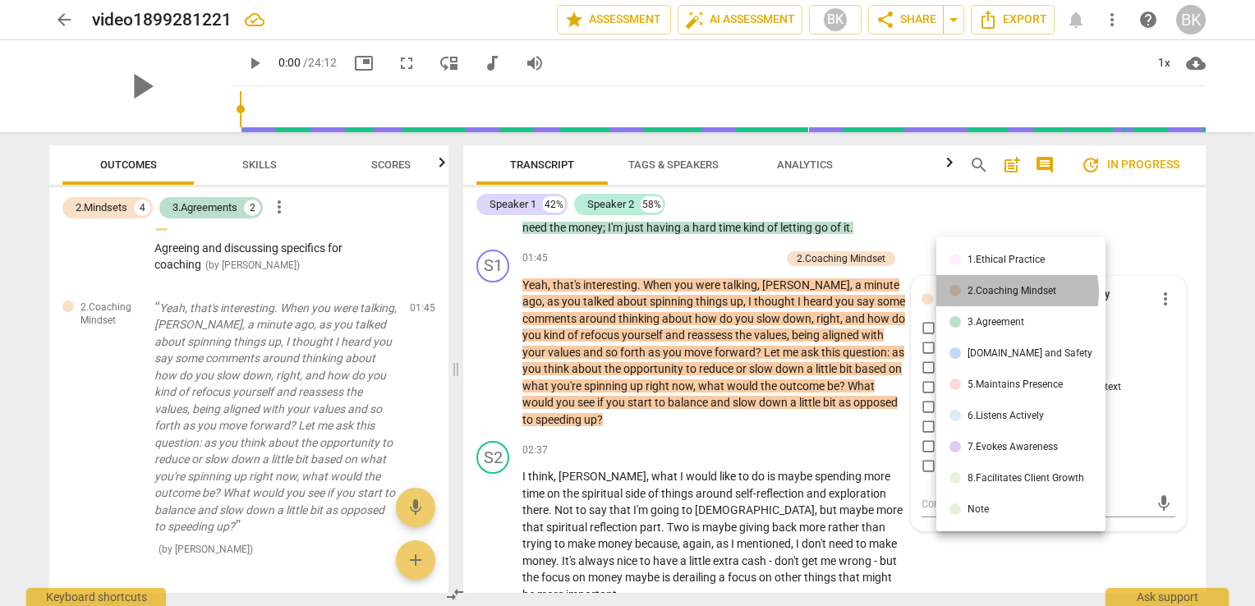
click at [1009, 293] on div "2.Coaching Mindset" at bounding box center [1011, 291] width 89 height 10
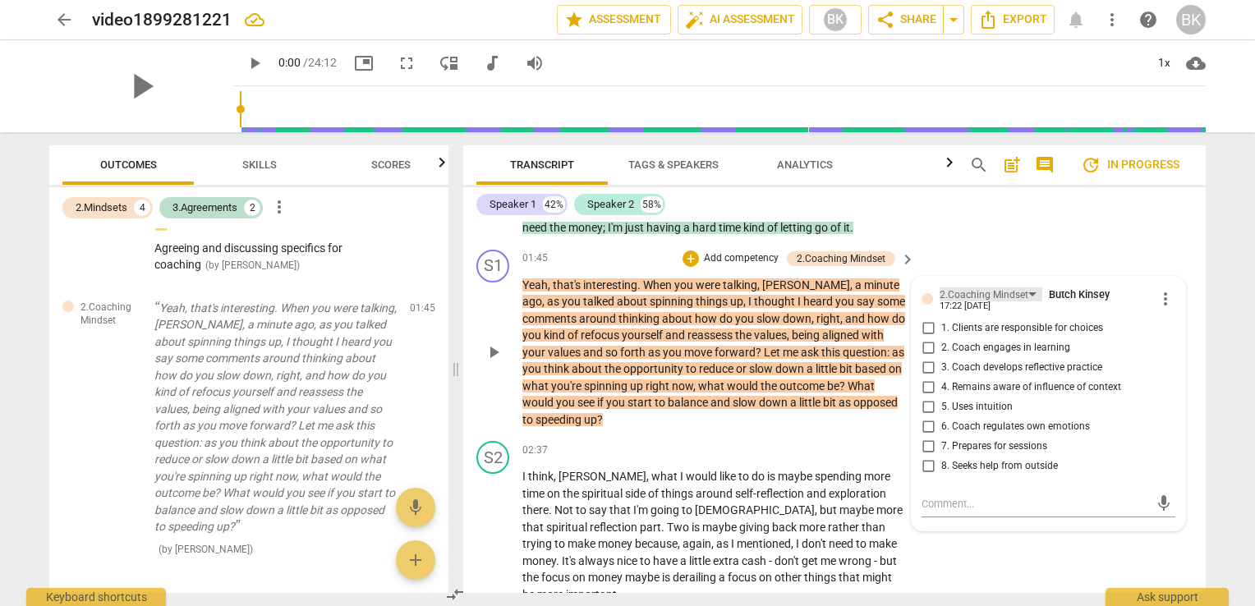
click at [1008, 294] on div "2.Coaching Mindset" at bounding box center [983, 295] width 89 height 16
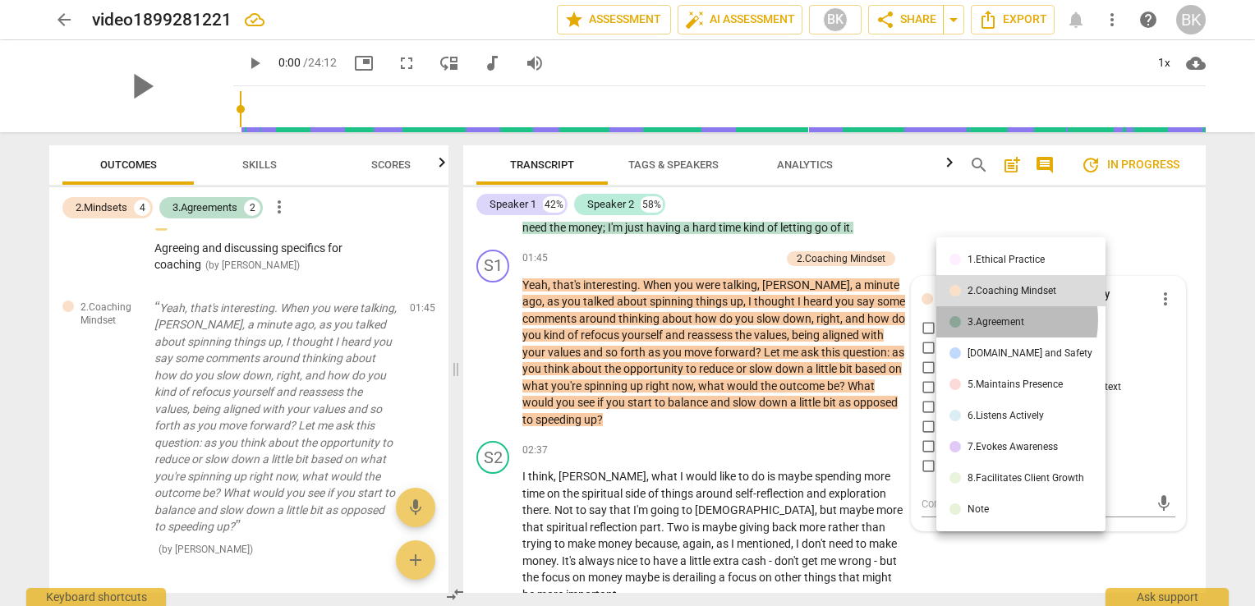
click at [987, 320] on div "3.Agreement" at bounding box center [995, 322] width 57 height 10
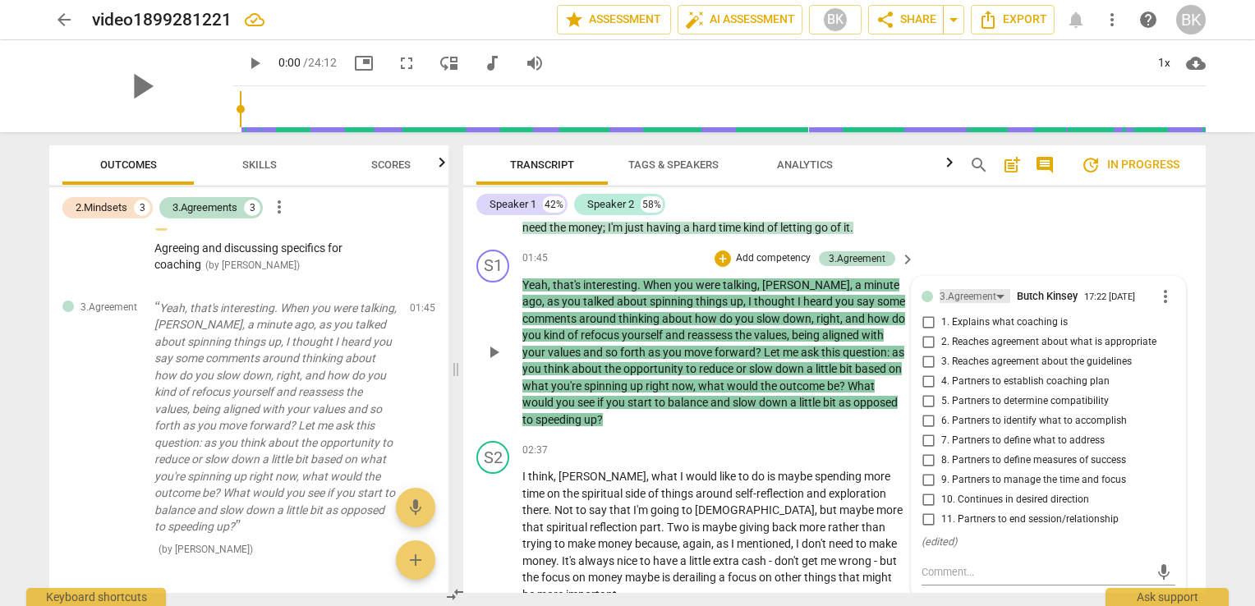
click at [981, 289] on div "3.Agreement" at bounding box center [967, 297] width 57 height 16
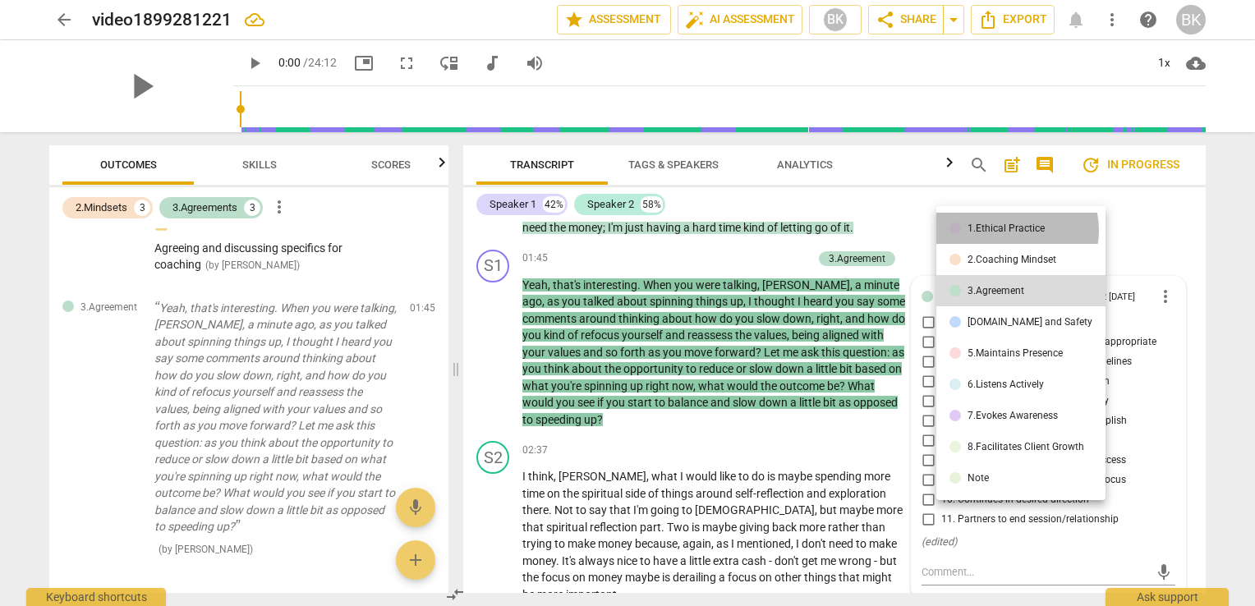
click at [1010, 231] on div "1.Ethical Practice" at bounding box center [1005, 228] width 77 height 10
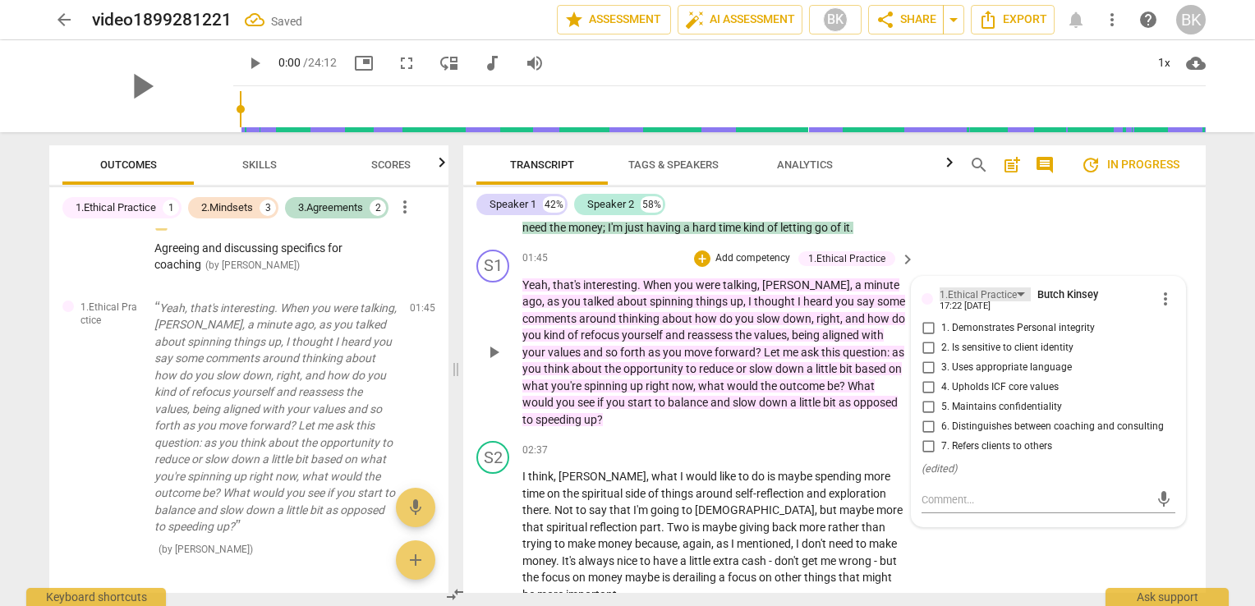
click at [972, 289] on div "1.Ethical Practice" at bounding box center [977, 295] width 77 height 16
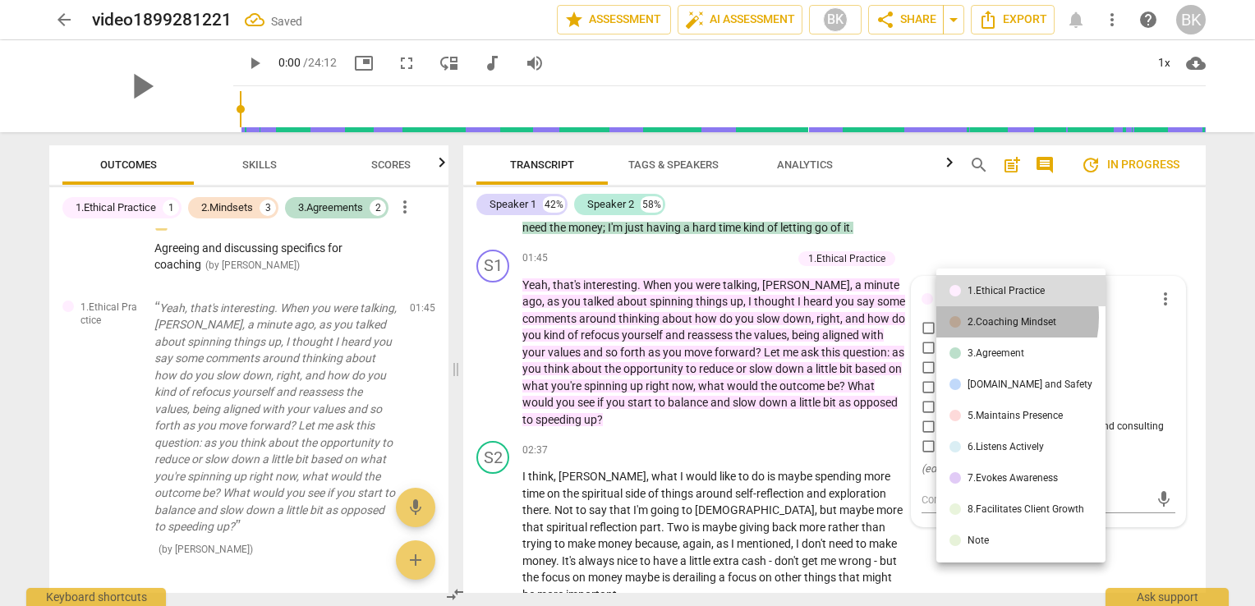
click at [985, 318] on div "2.Coaching Mindset" at bounding box center [1011, 322] width 89 height 10
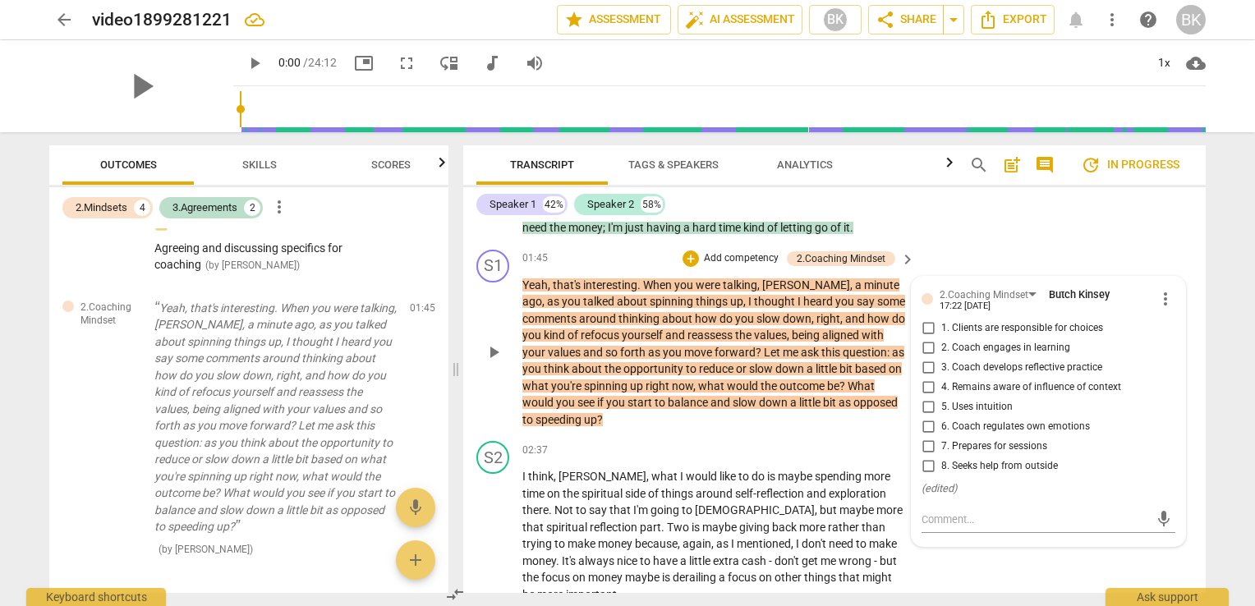
click at [930, 324] on input "1. Clients are responsible for choices" at bounding box center [928, 329] width 26 height 20
click at [956, 512] on textarea at bounding box center [1034, 520] width 227 height 16
click at [1141, 344] on label "2. Coach engages in learning" at bounding box center [1042, 348] width 254 height 20
click at [941, 344] on input "2. Coach engages in learning" at bounding box center [928, 348] width 26 height 20
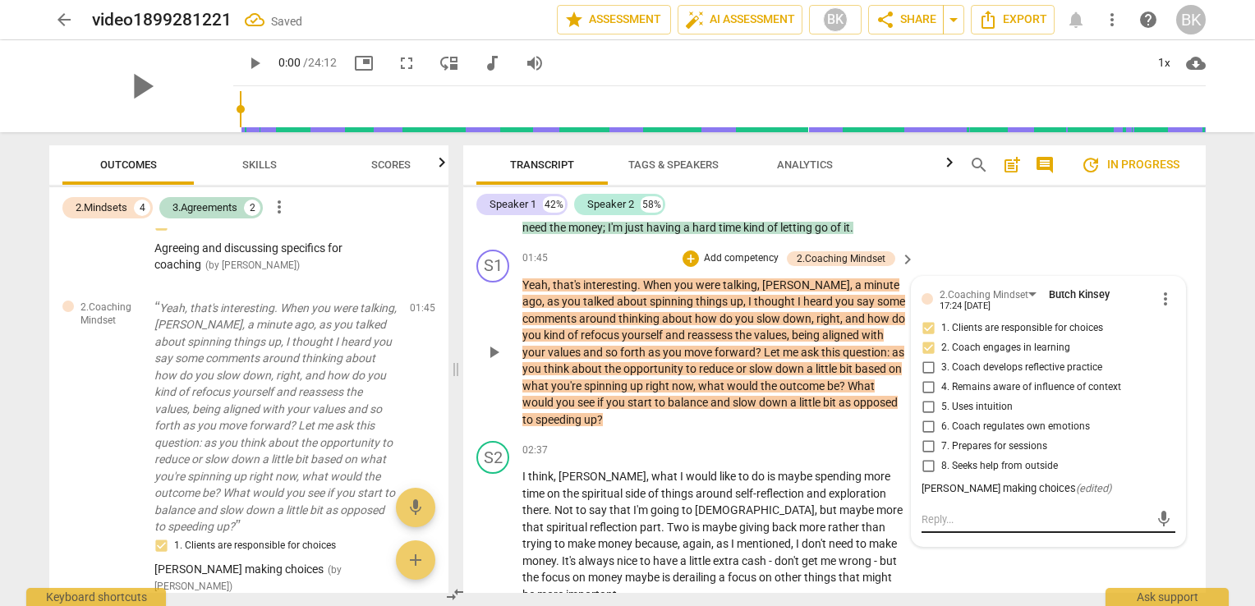
click at [994, 521] on textarea at bounding box center [1034, 520] width 227 height 16
click at [641, 408] on p "Yeah , that's interesting . When you were talking , [PERSON_NAME] , a minute ag…" at bounding box center [714, 353] width 384 height 152
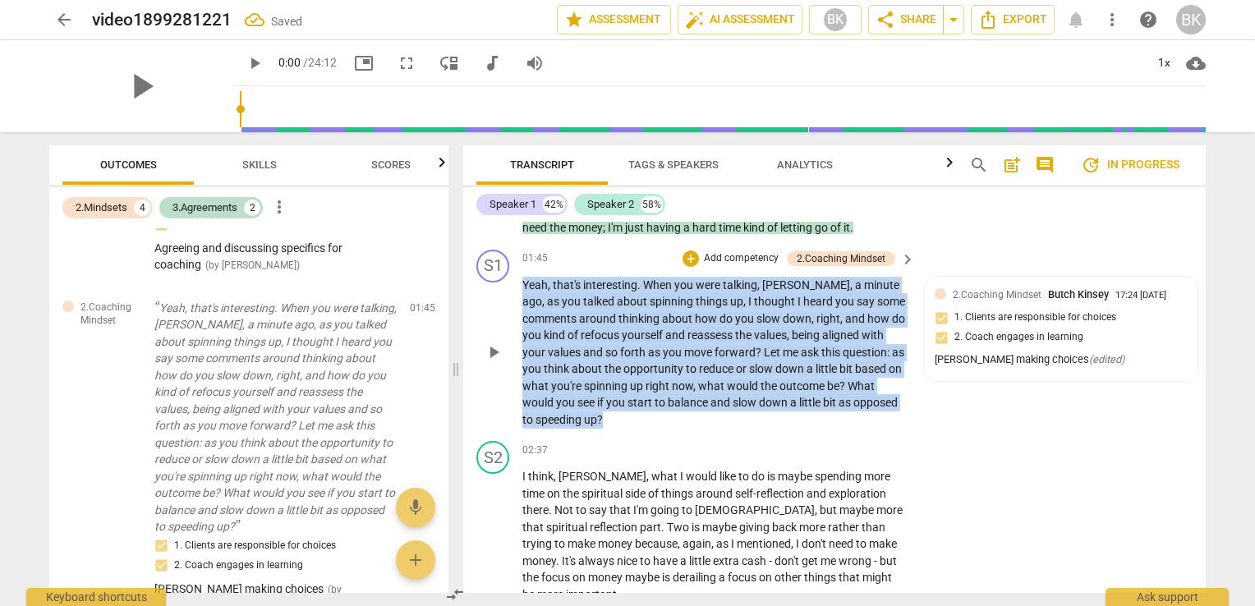
drag, startPoint x: 1197, startPoint y: 272, endPoint x: 1197, endPoint y: 257, distance: 14.8
click at [1197, 257] on div "S1 play_arrow pause 01:45 + Add competency 2.Coaching Mindset keyboard_arrow_ri…" at bounding box center [834, 339] width 742 height 192
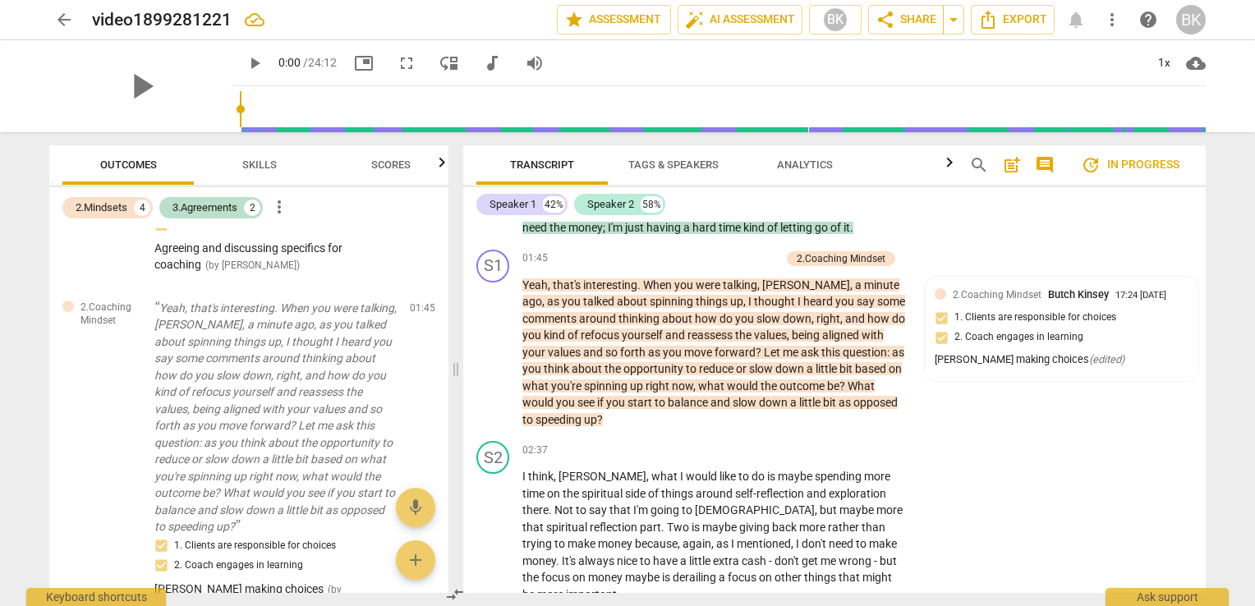
drag, startPoint x: 1197, startPoint y: 257, endPoint x: 1127, endPoint y: 229, distance: 75.9
click at [1127, 228] on div "S2 play_arrow pause 00:54 + Add competency 3.Agreement keyboard_arrow_right So …" at bounding box center [834, 155] width 742 height 175
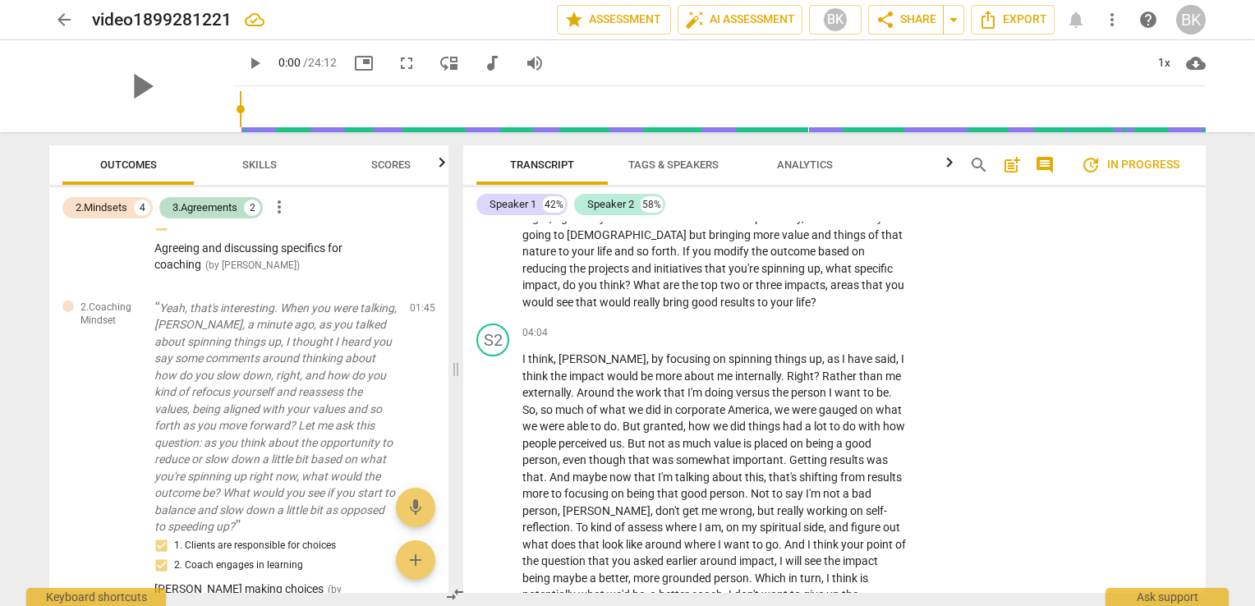
scroll to position [1073, 0]
